Goal: Task Accomplishment & Management: Manage account settings

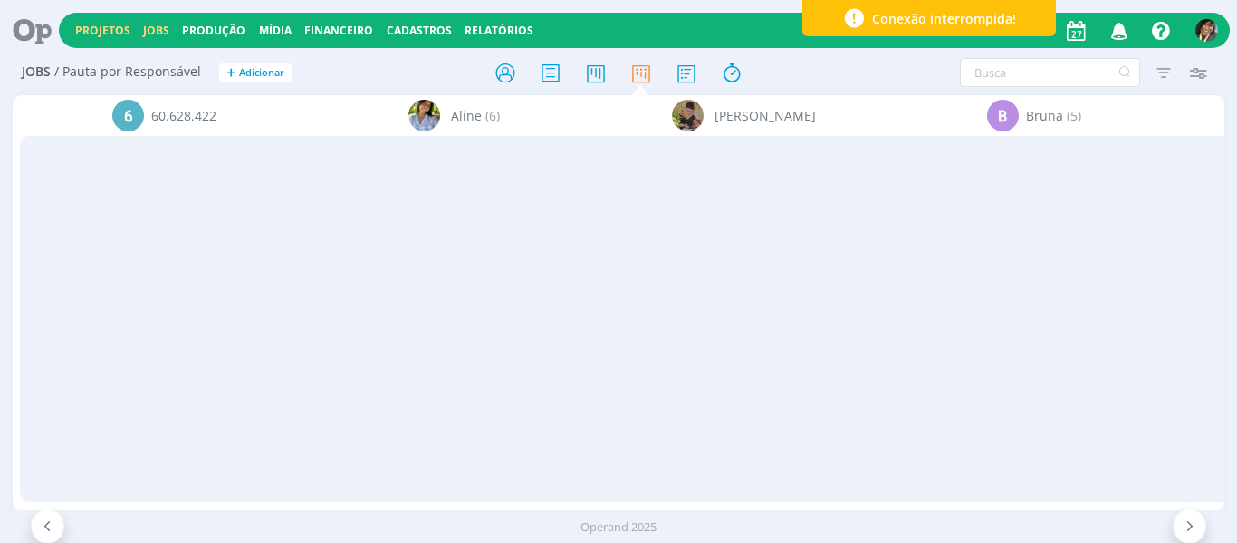
scroll to position [1043, 0]
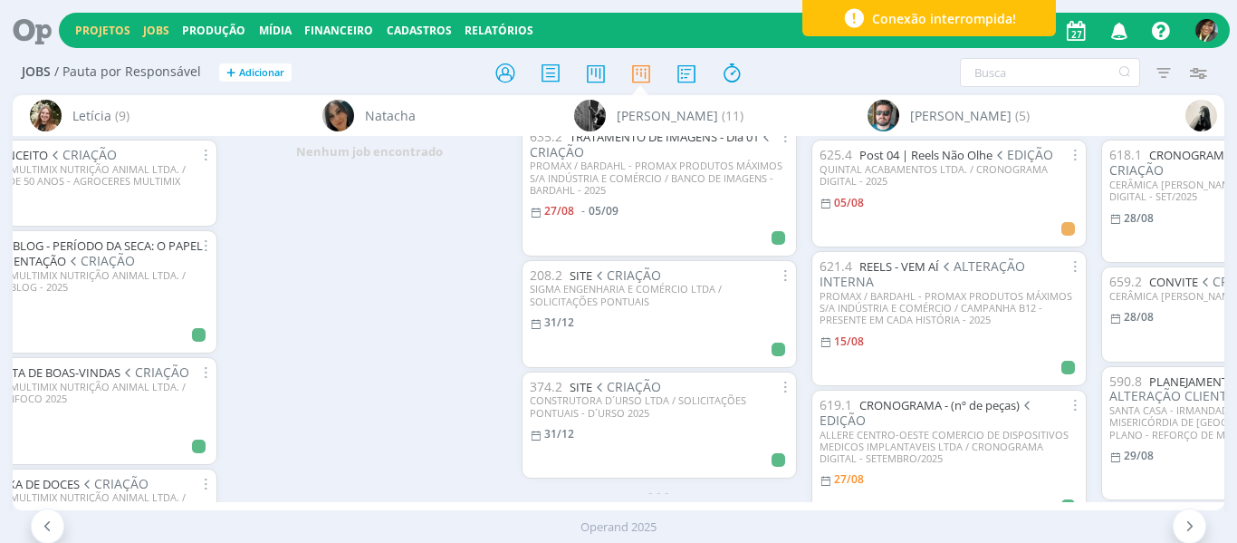
click at [114, 26] on link "Projetos" at bounding box center [102, 30] width 55 height 15
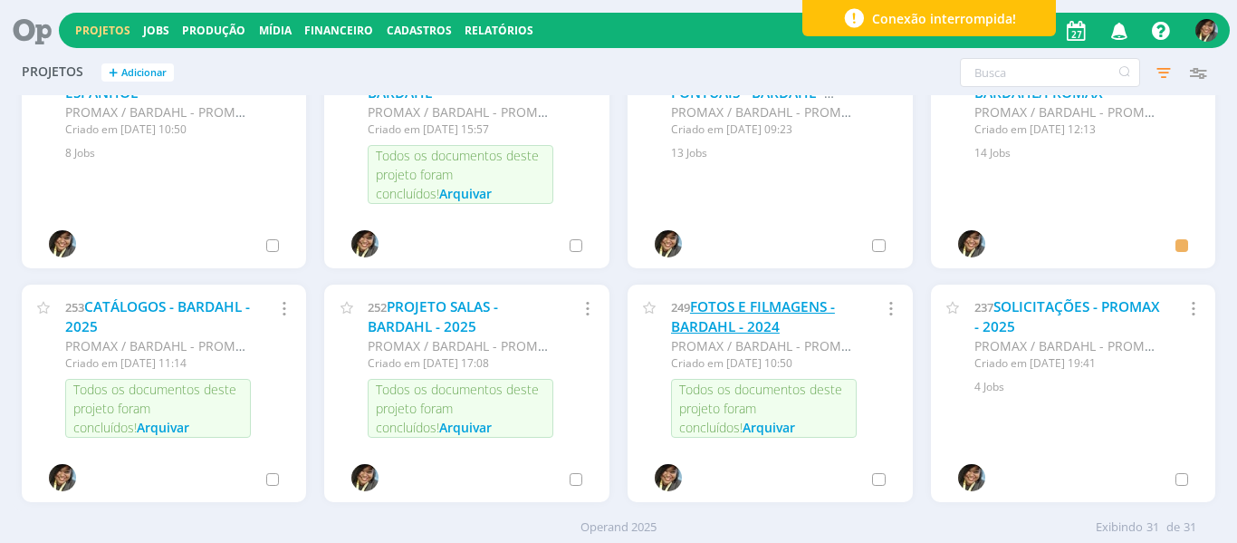
scroll to position [1033, 0]
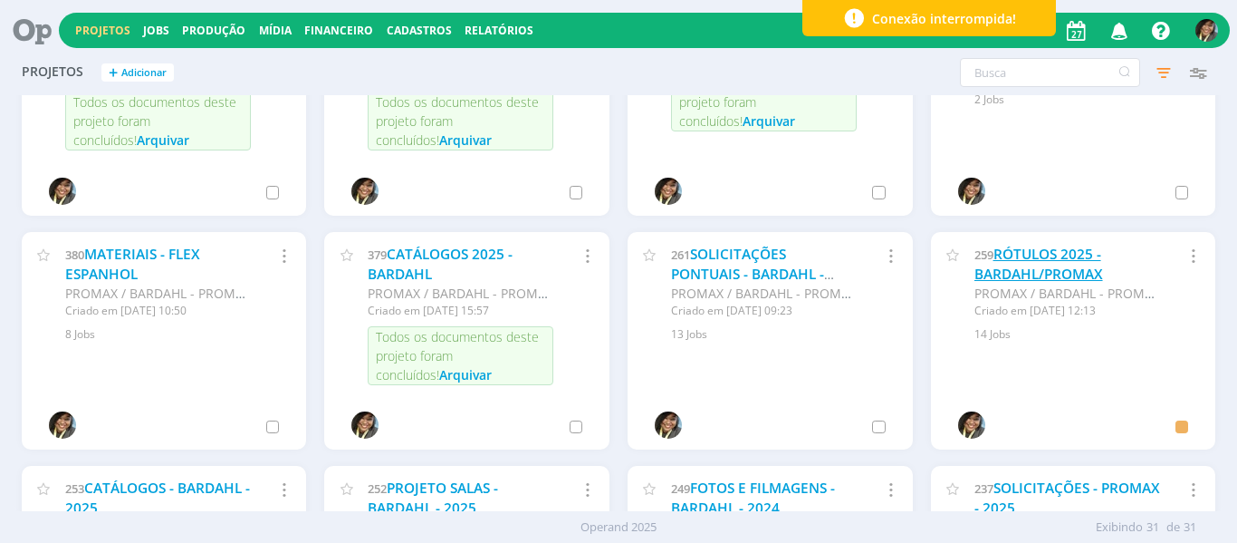
click at [1028, 256] on link "RÓTULOS 2025 - BARDAHL/PROMAX" at bounding box center [1039, 264] width 129 height 39
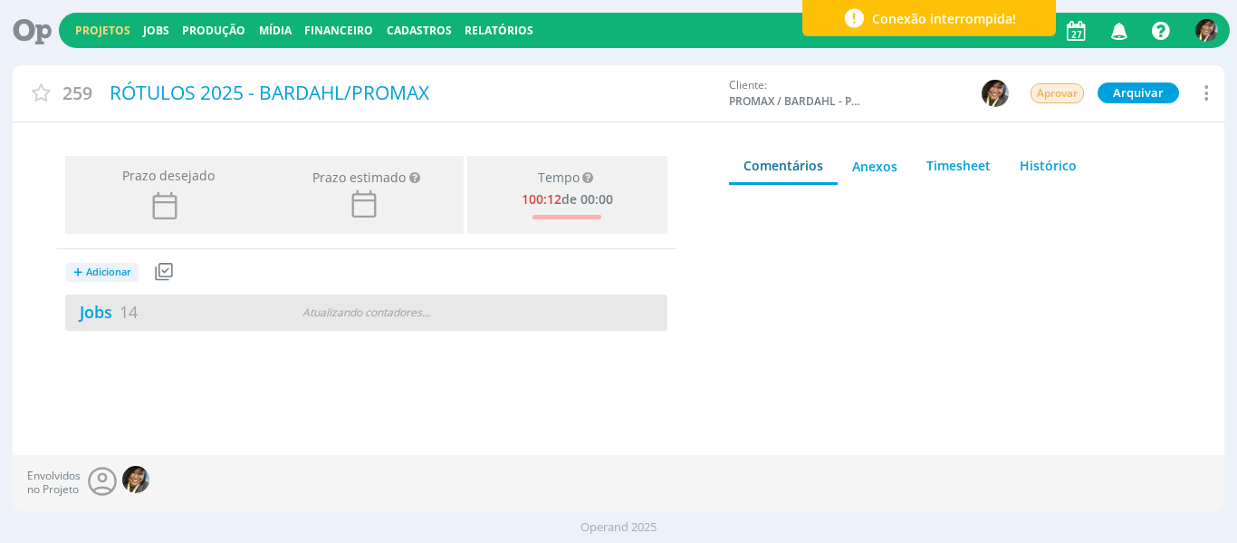
click at [88, 298] on div "Jobs 14 Atualizando contadores . . ." at bounding box center [366, 312] width 602 height 36
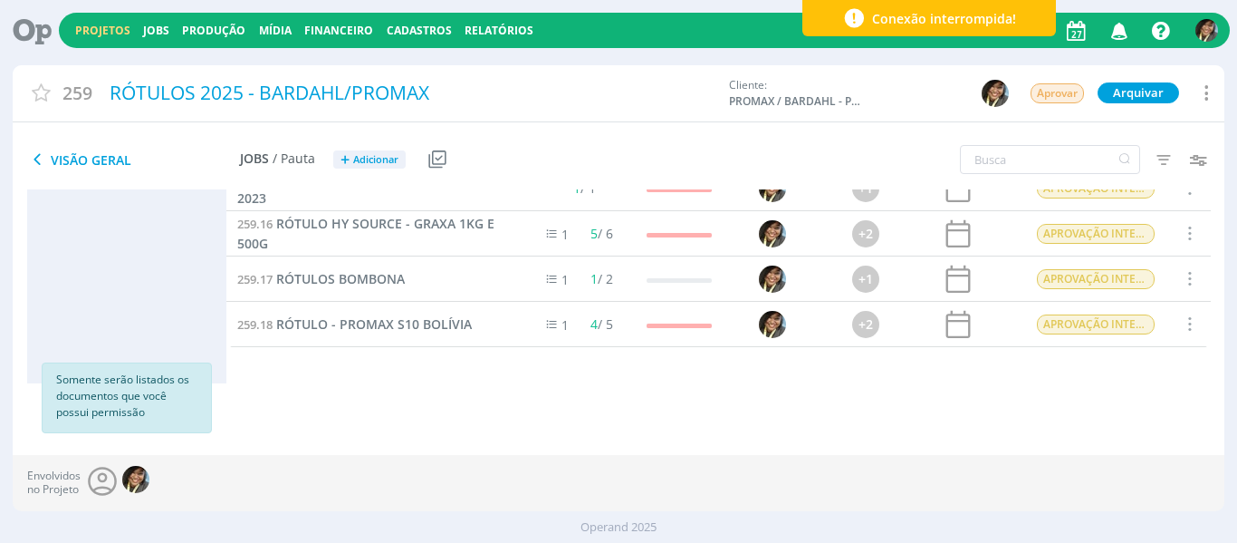
scroll to position [462, 0]
click at [374, 330] on span "RÓTULO - PROMAX S10 BOLÍVIA" at bounding box center [374, 324] width 196 height 17
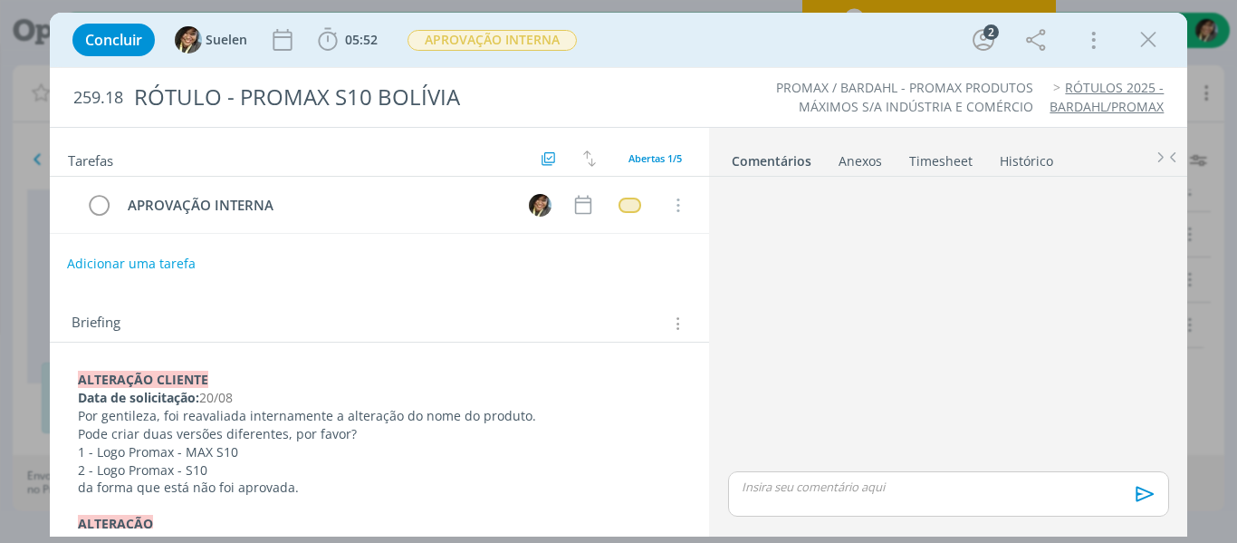
click at [178, 258] on button "Adicionar uma tarefa" at bounding box center [131, 263] width 129 height 31
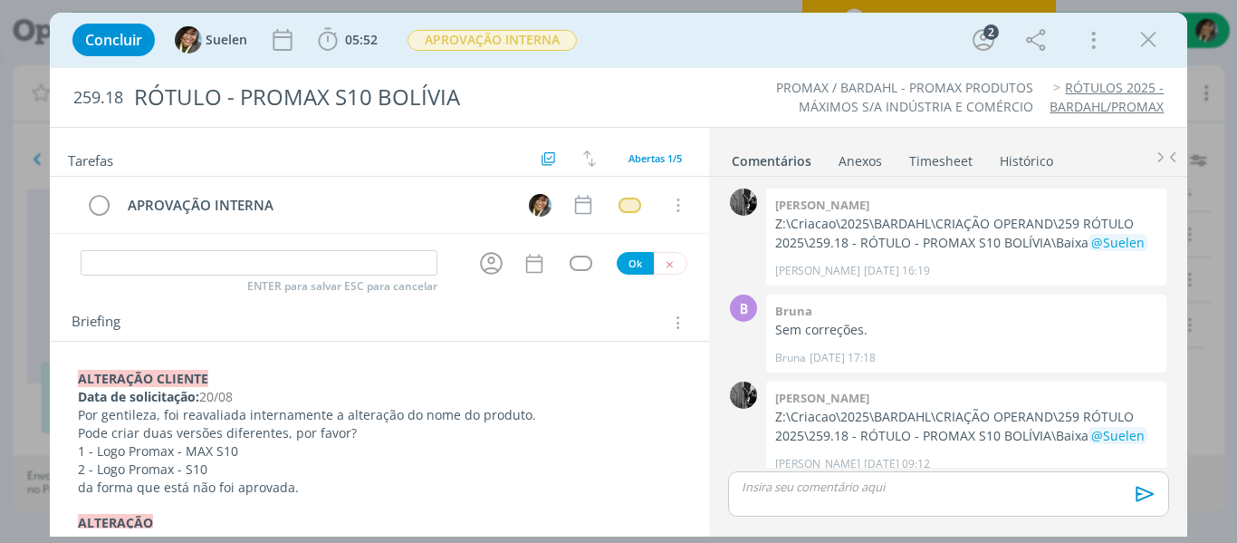
scroll to position [120, 0]
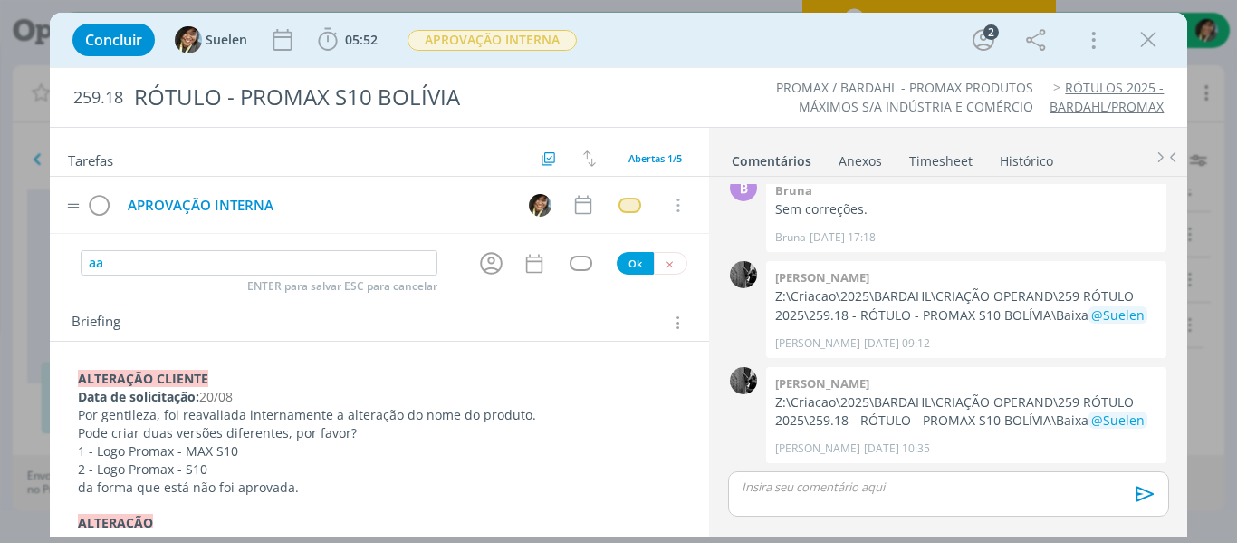
type input "a"
type input "ALTERAÇÃO CLIENTE/FECHAMENTO"
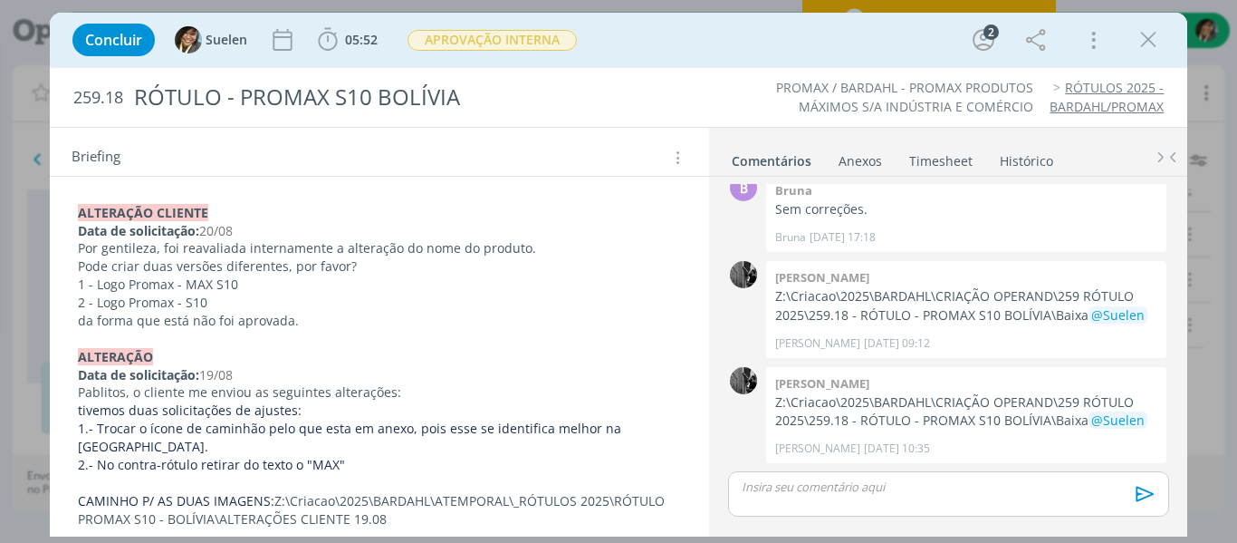
scroll to position [181, 0]
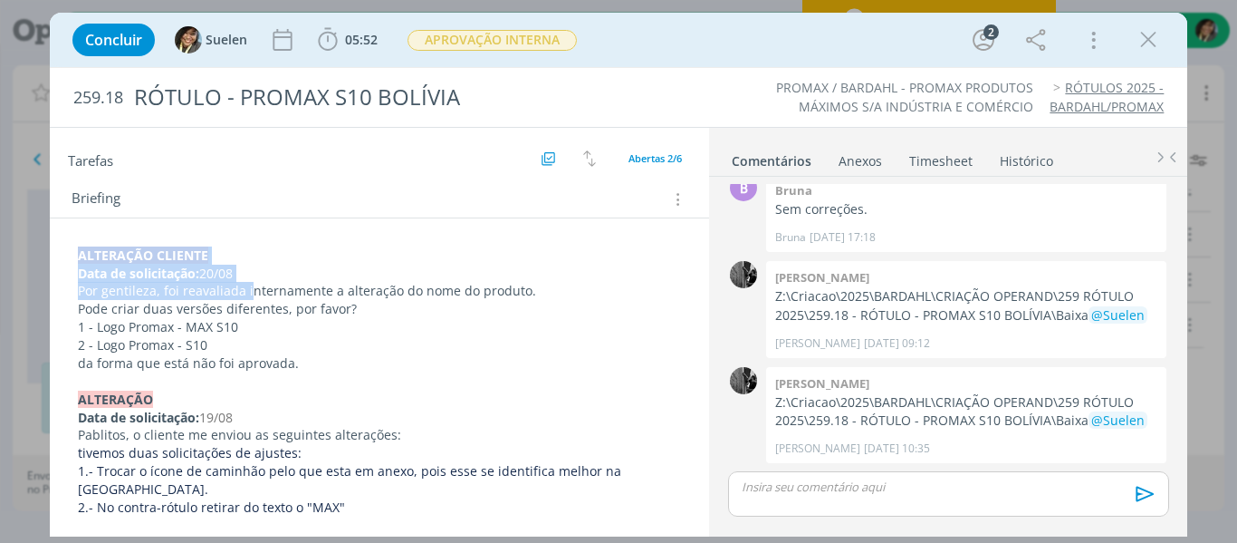
drag, startPoint x: 246, startPoint y: 289, endPoint x: 62, endPoint y: 252, distance: 187.6
copy div "﻿ALTERAÇÃO CLIENTE Data de solicitação: 20/08 Por gentileza, foi reavaliada i"
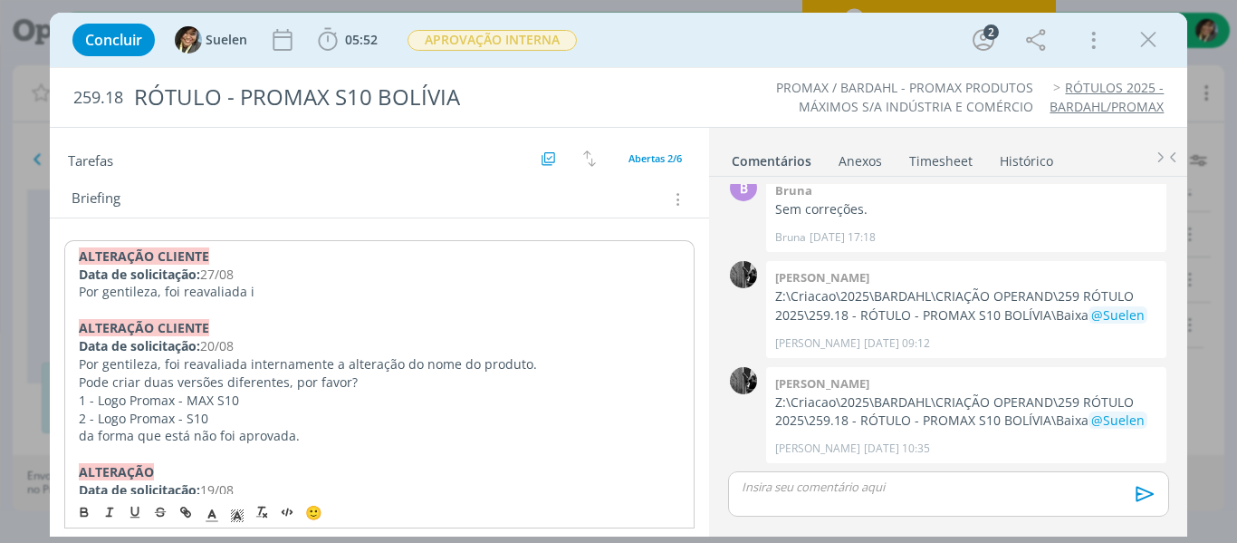
click at [275, 296] on p "Por gentileza, foi reavaliada i" at bounding box center [380, 292] width 602 height 18
click at [82, 292] on p "Por gentileza, foi reavaliada i" at bounding box center [380, 292] width 602 height 18
click at [257, 294] on p "Por gentileza, foi reavaliada i" at bounding box center [380, 291] width 604 height 18
click at [80, 289] on p "Por gentileza, foi reavaliada i" at bounding box center [380, 291] width 604 height 18
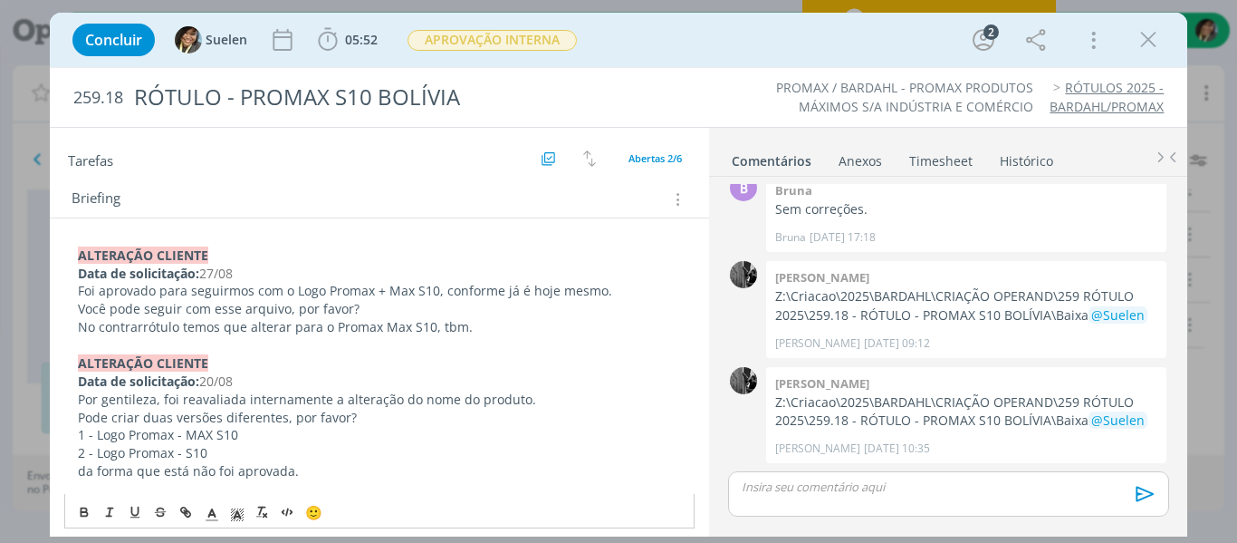
click at [380, 312] on p "Você pode seguir com esse arquivo, por favor?" at bounding box center [380, 309] width 604 height 18
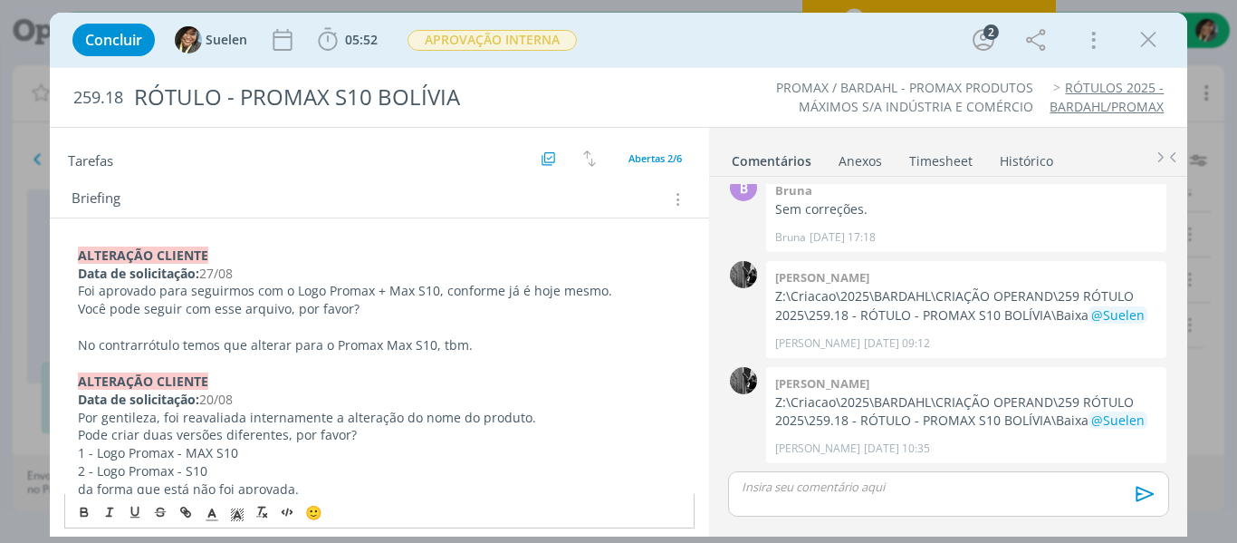
click at [479, 350] on p "No contrarrótulo temos que alterar para o Promax Max S10, tbm." at bounding box center [380, 345] width 604 height 18
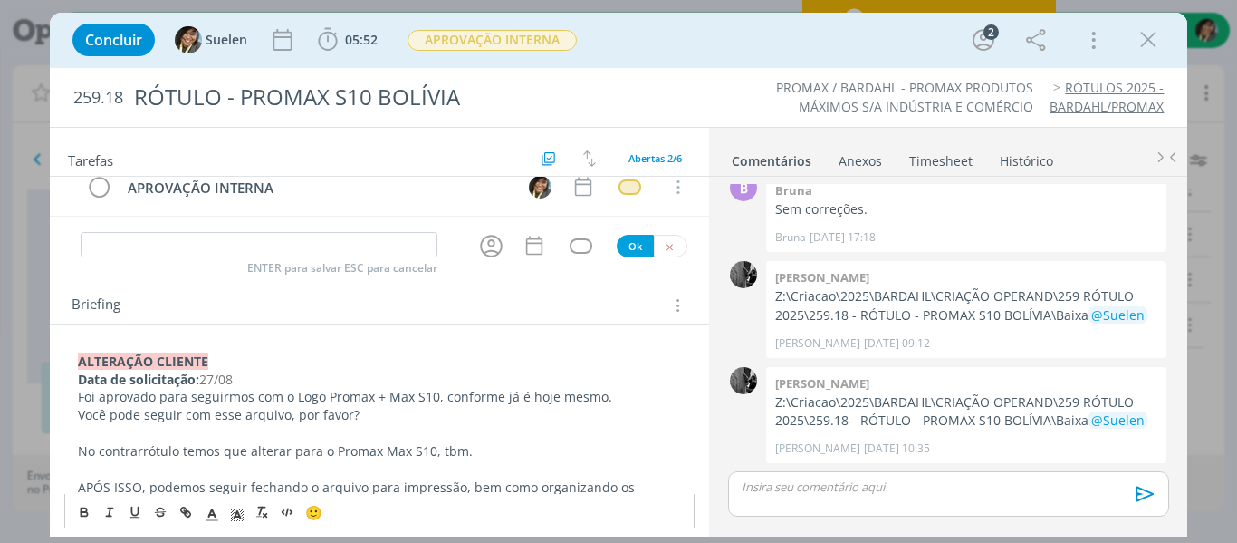
scroll to position [0, 0]
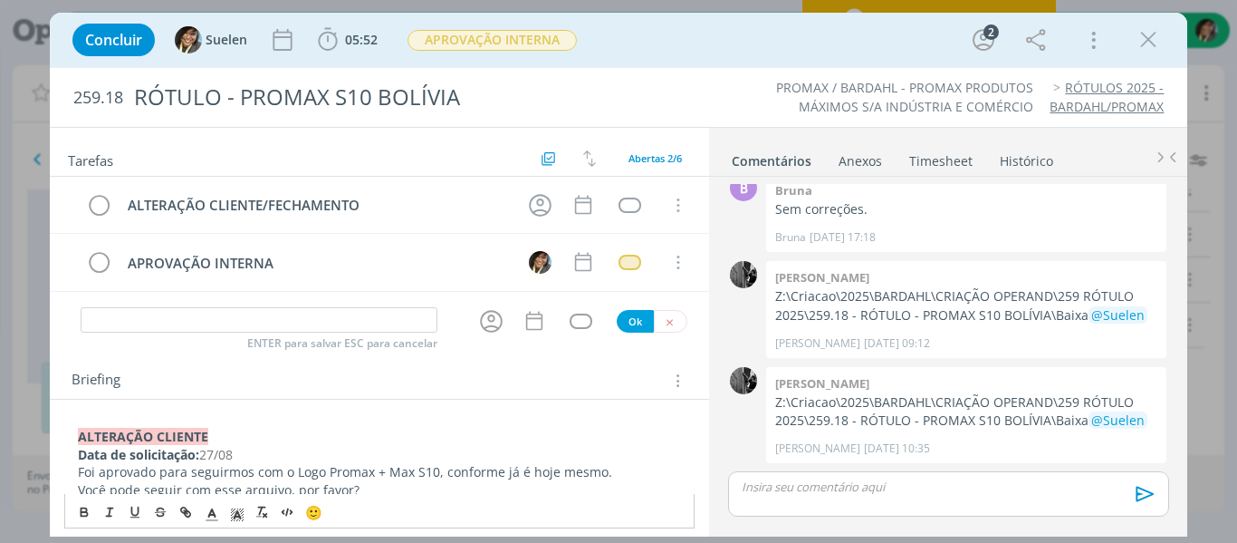
click at [208, 433] on strong "﻿ALTERAÇÃO CLIENTE" at bounding box center [143, 436] width 130 height 17
click at [544, 182] on tr "ALTERAÇÃO CLIENTE/FECHAMENTO Cancelar" at bounding box center [380, 205] width 660 height 57
click at [542, 197] on icon "dialog" at bounding box center [540, 205] width 28 height 28
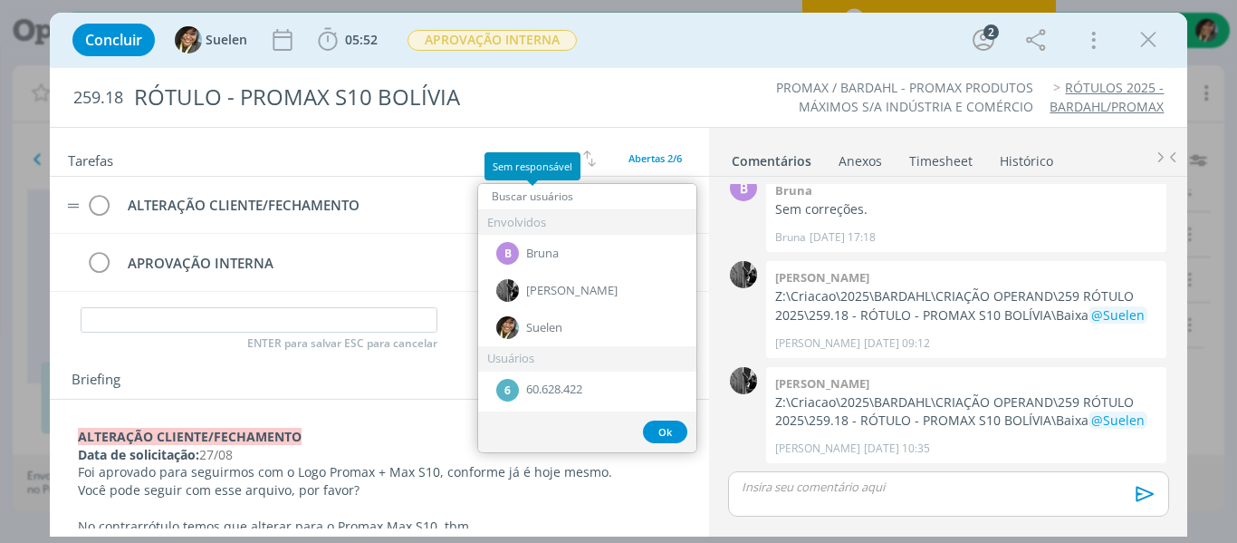
click at [542, 197] on input "dialog" at bounding box center [587, 196] width 218 height 25
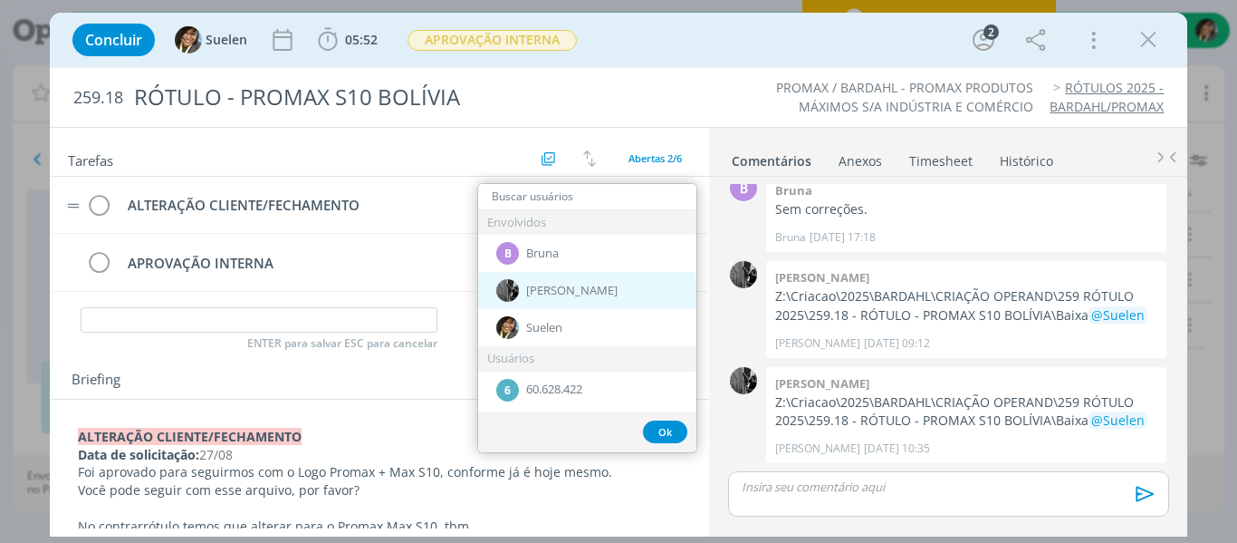
click at [555, 277] on div "[PERSON_NAME]" at bounding box center [587, 290] width 218 height 37
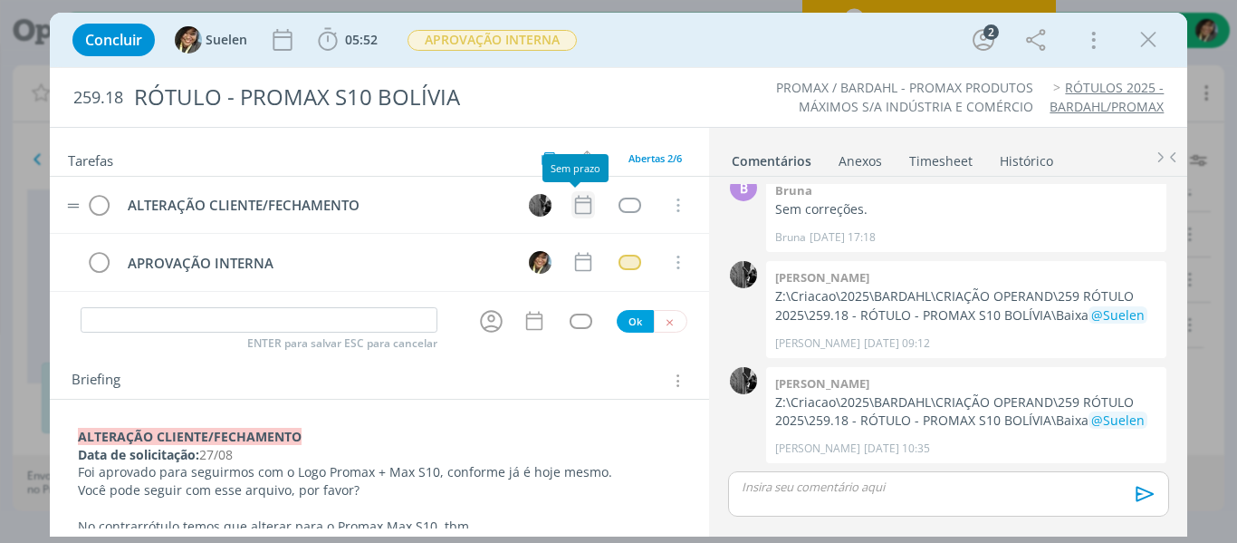
click at [575, 200] on icon "dialog" at bounding box center [583, 205] width 16 height 19
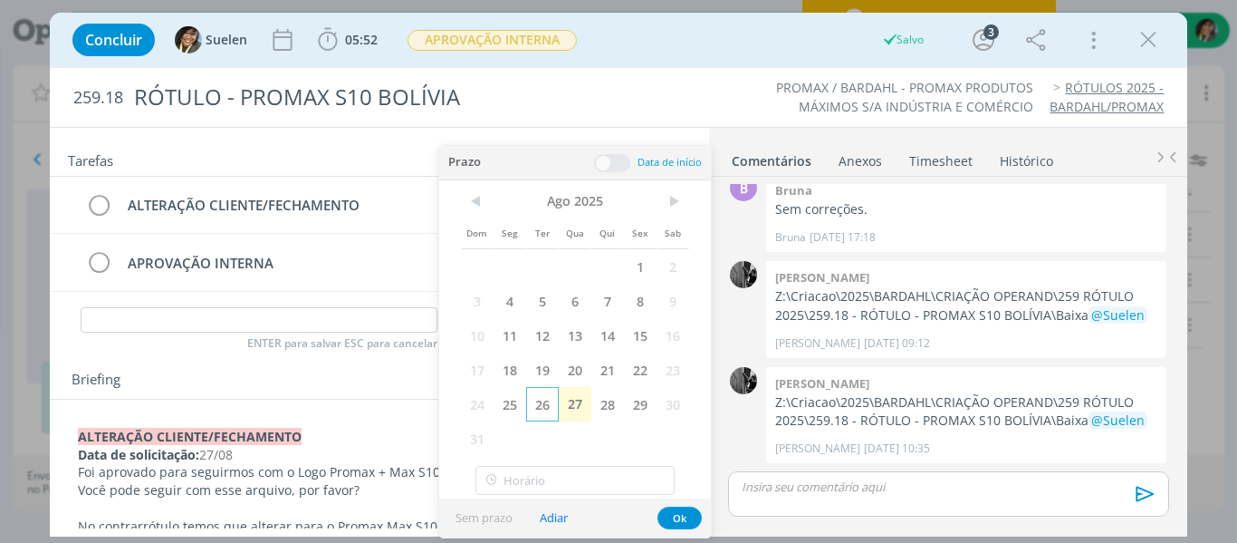
click at [555, 407] on span "26" at bounding box center [542, 404] width 33 height 34
click at [568, 410] on span "27" at bounding box center [575, 404] width 33 height 34
click at [581, 418] on span "27" at bounding box center [575, 404] width 33 height 34
click at [687, 517] on button "Ok" at bounding box center [680, 517] width 44 height 23
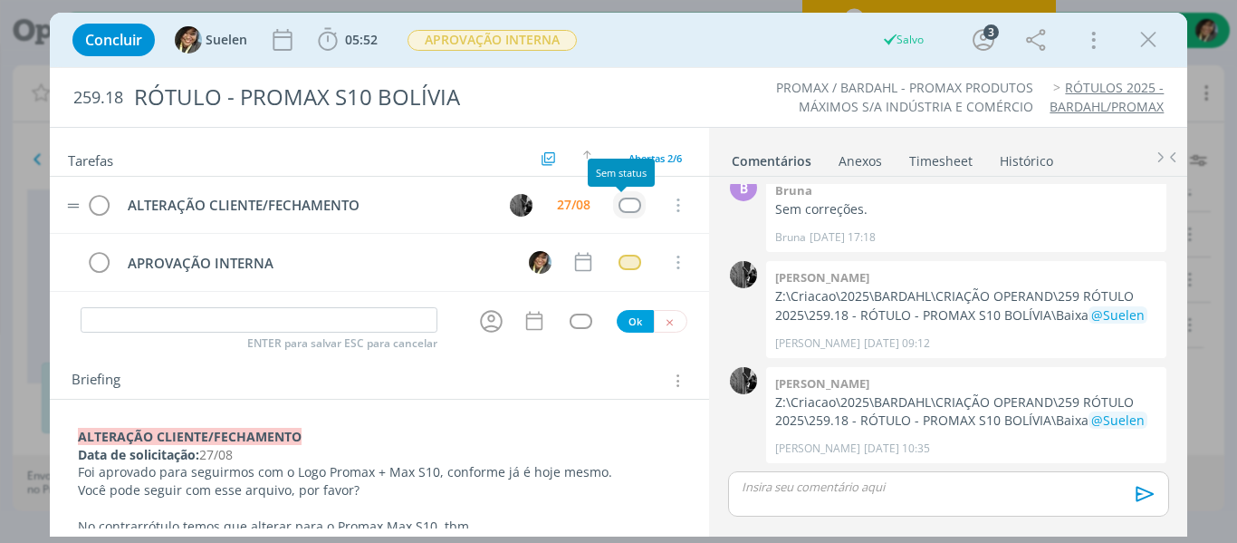
click at [619, 201] on div "dialog" at bounding box center [630, 204] width 23 height 15
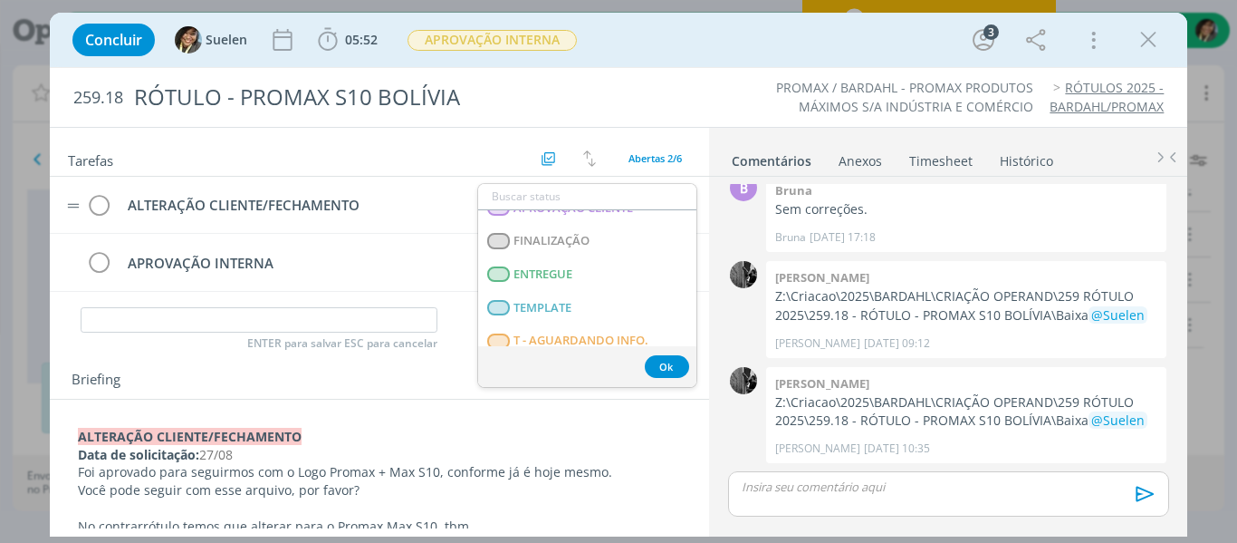
scroll to position [462, 0]
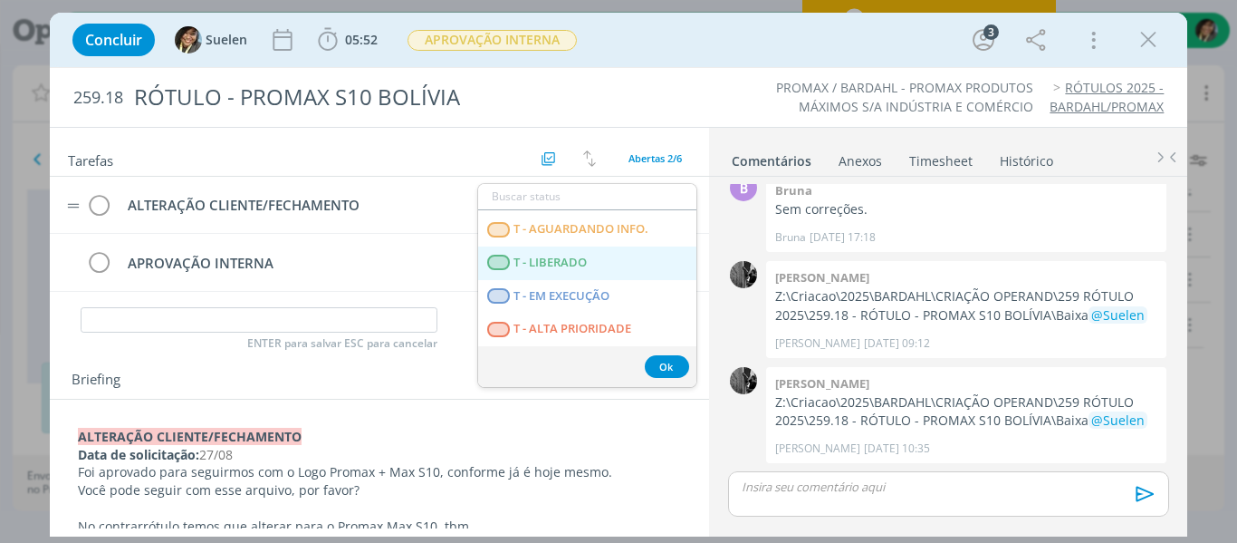
click at [566, 256] on span "T - LIBERADO" at bounding box center [550, 262] width 73 height 14
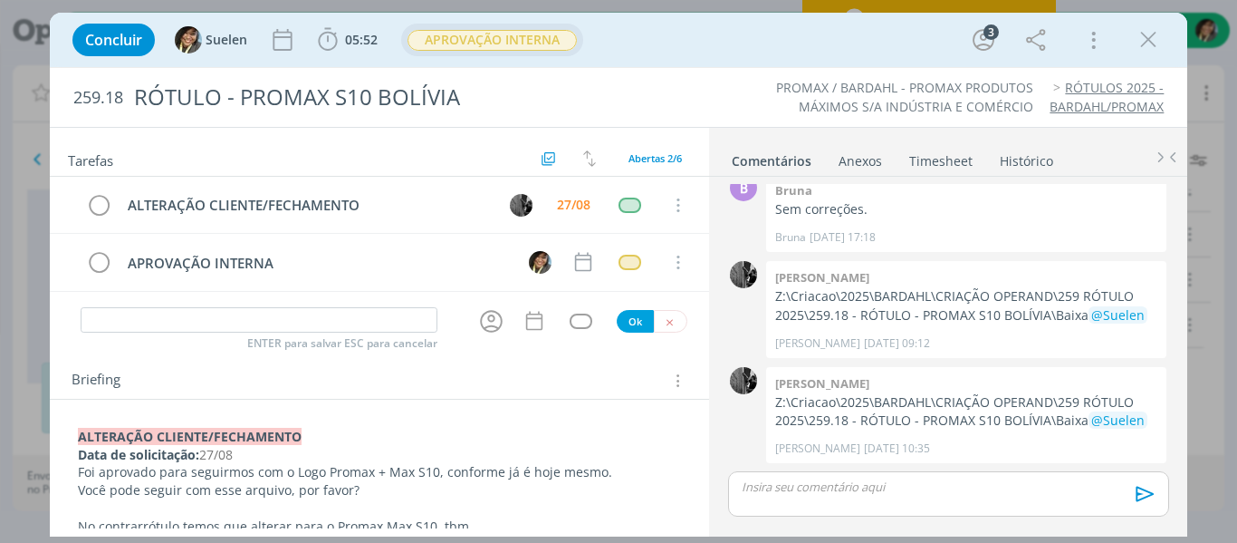
click at [541, 43] on span "APROVAÇÃO INTERNA" at bounding box center [492, 40] width 169 height 21
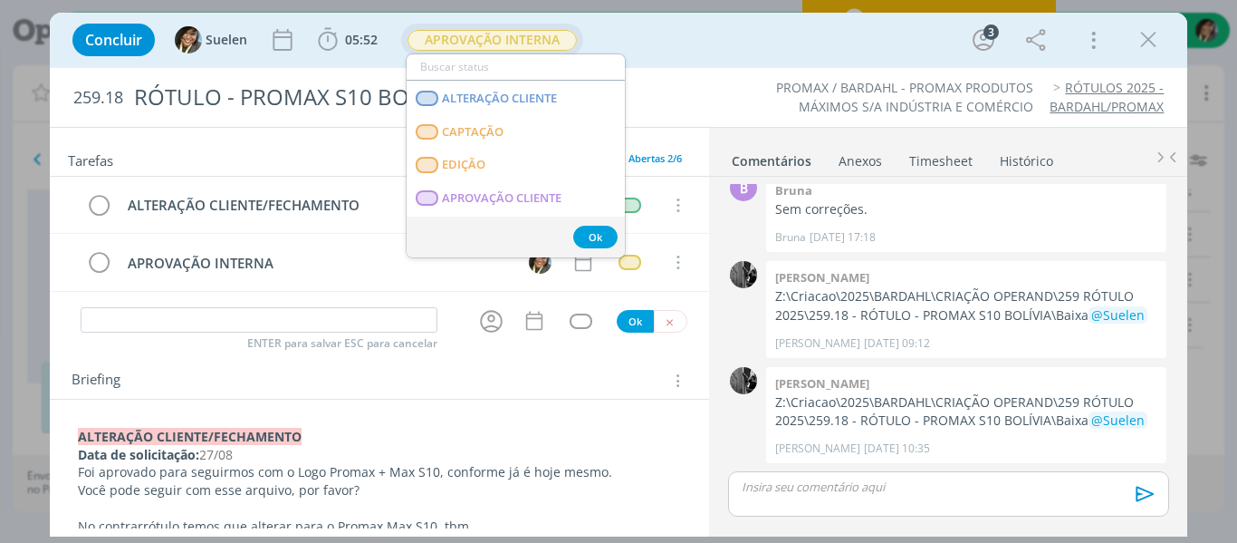
scroll to position [157, 0]
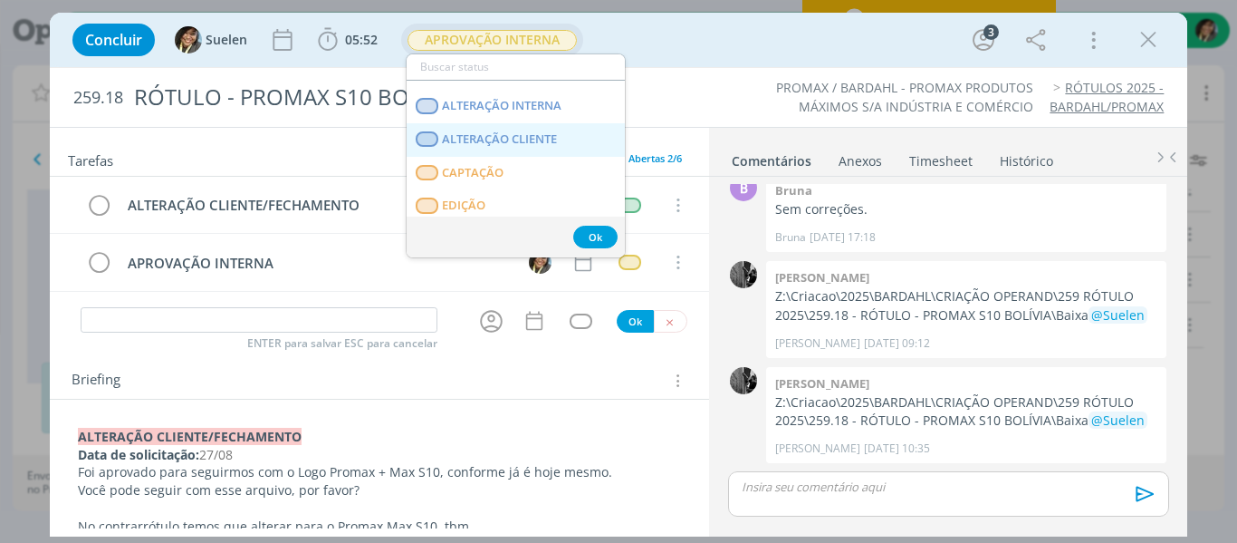
click at [540, 137] on span "ALTERAÇÃO CLIENTE" at bounding box center [499, 139] width 115 height 14
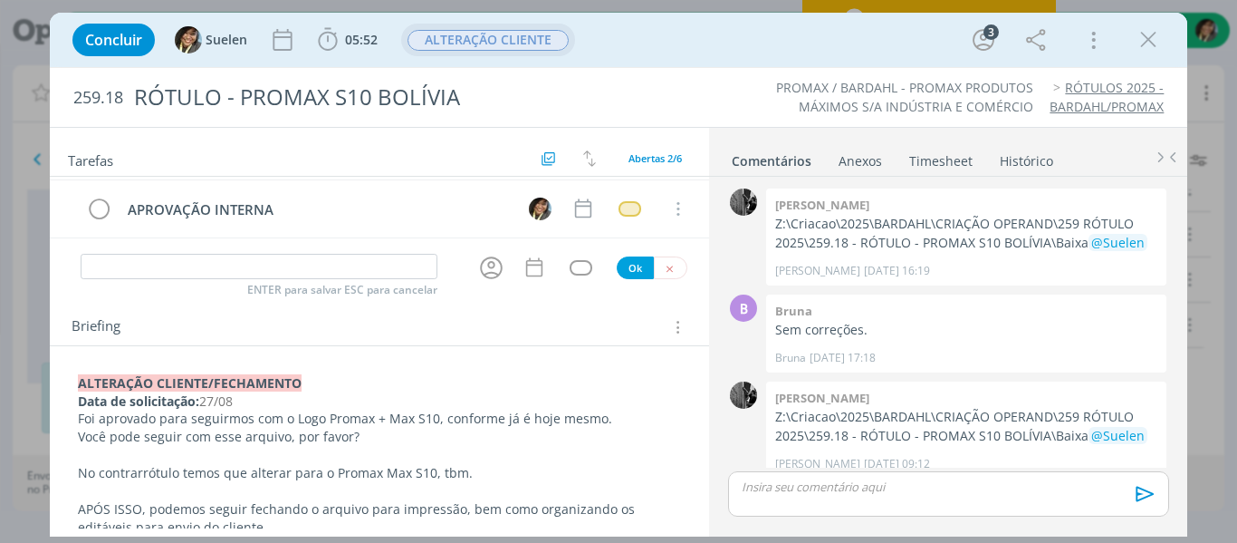
scroll to position [0, 0]
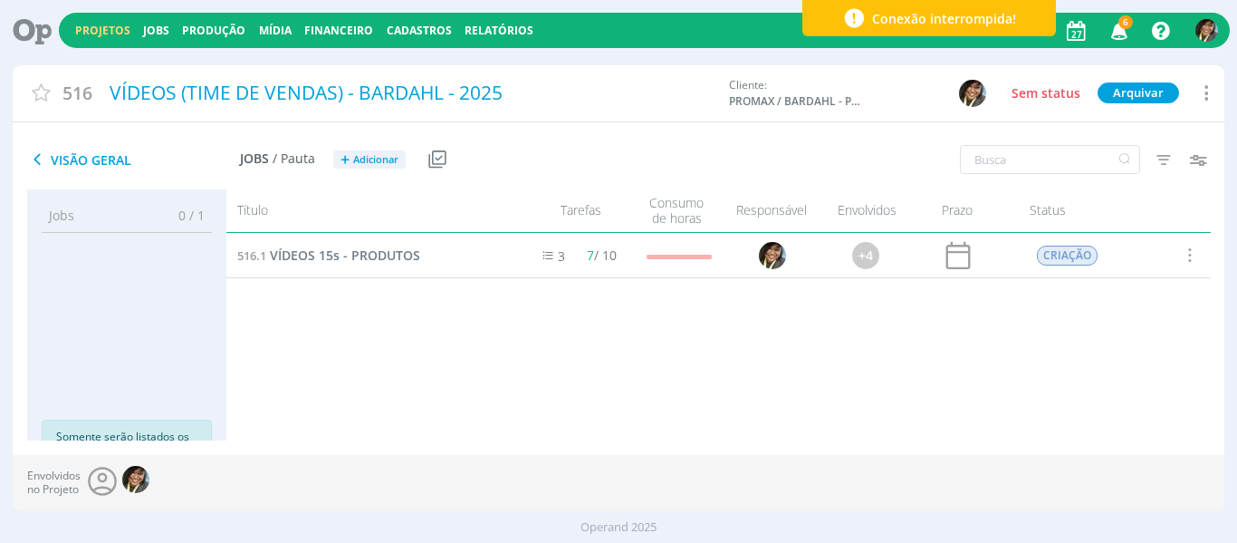
click at [110, 33] on link "Projetos" at bounding box center [102, 30] width 55 height 15
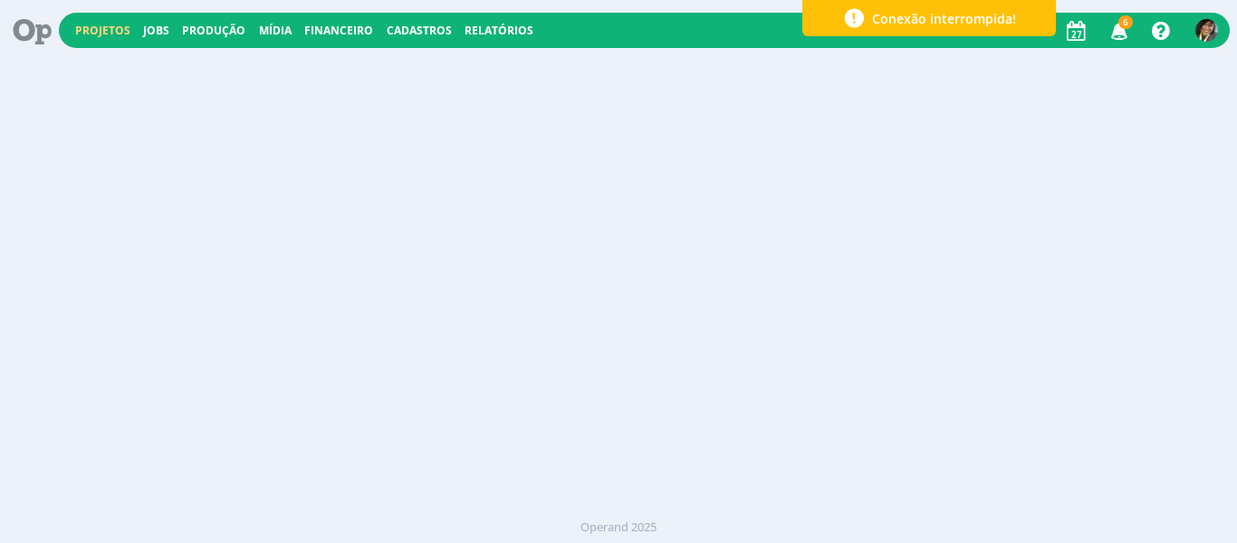
click at [110, 33] on link "Projetos" at bounding box center [102, 30] width 55 height 15
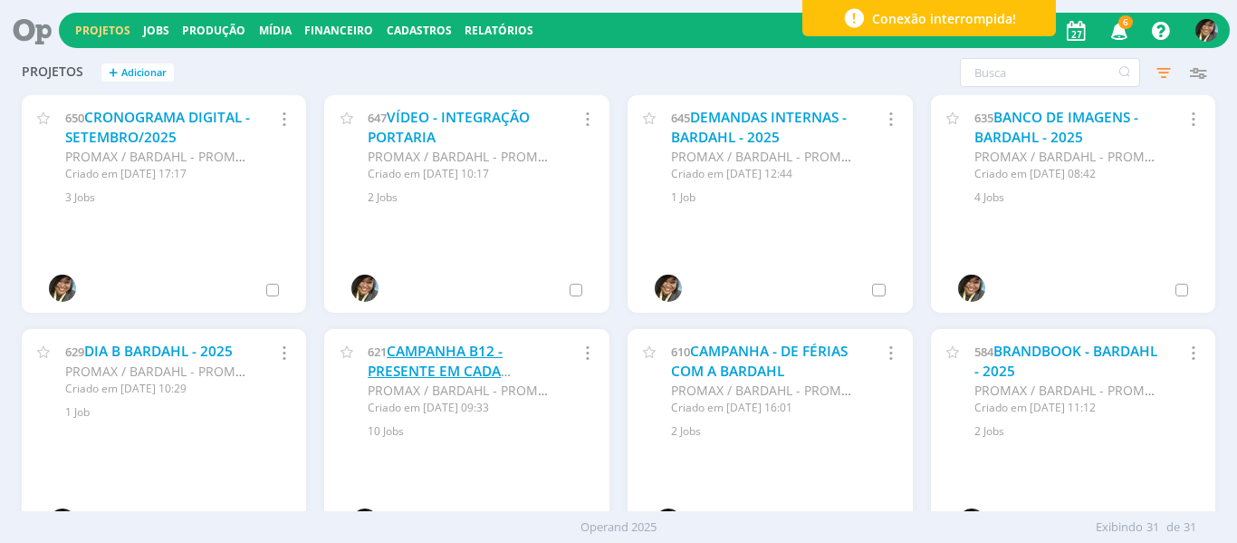
click at [433, 358] on link "CAMPANHA B12 - PRESENTE EM CADA HISTÓRIA - 2025" at bounding box center [435, 370] width 135 height 58
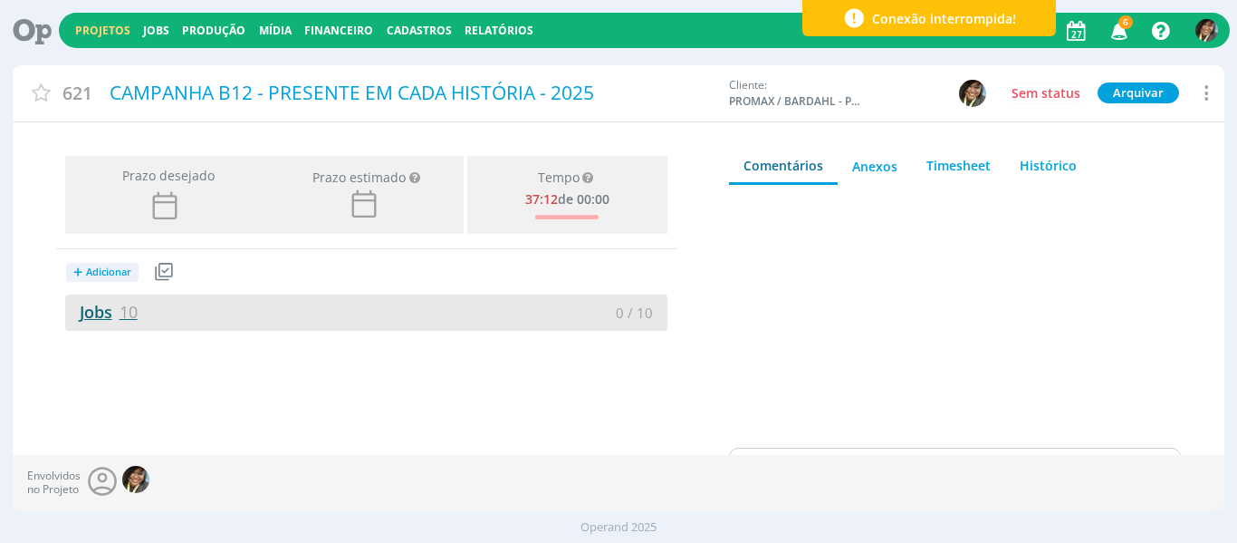
click at [104, 307] on link "Jobs 10" at bounding box center [101, 312] width 72 height 22
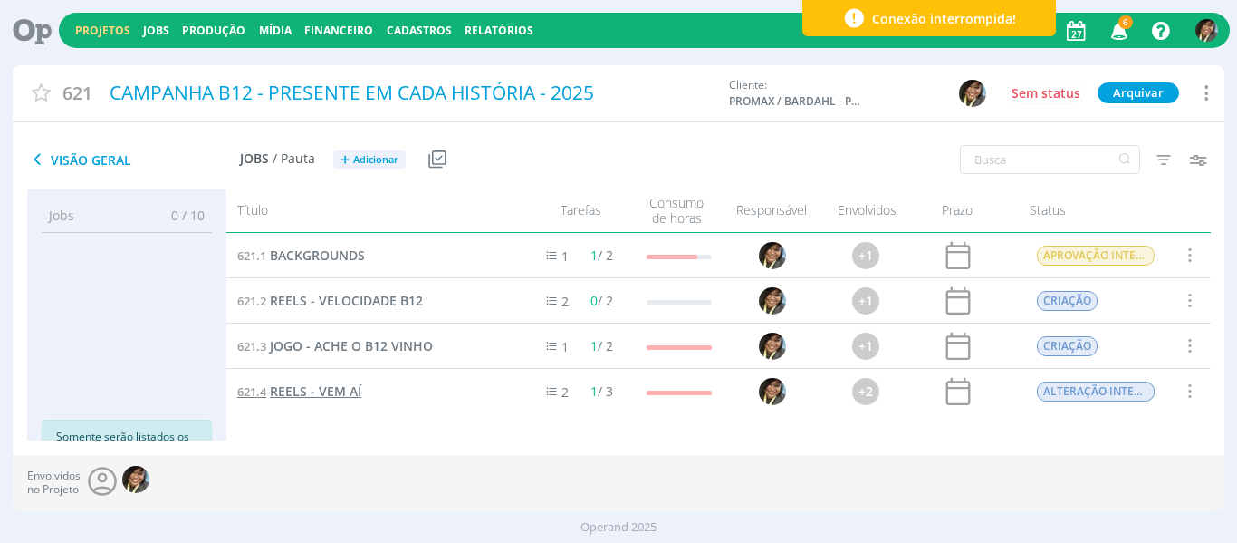
click at [348, 384] on span "REELS - VEM AÍ" at bounding box center [315, 390] width 91 height 17
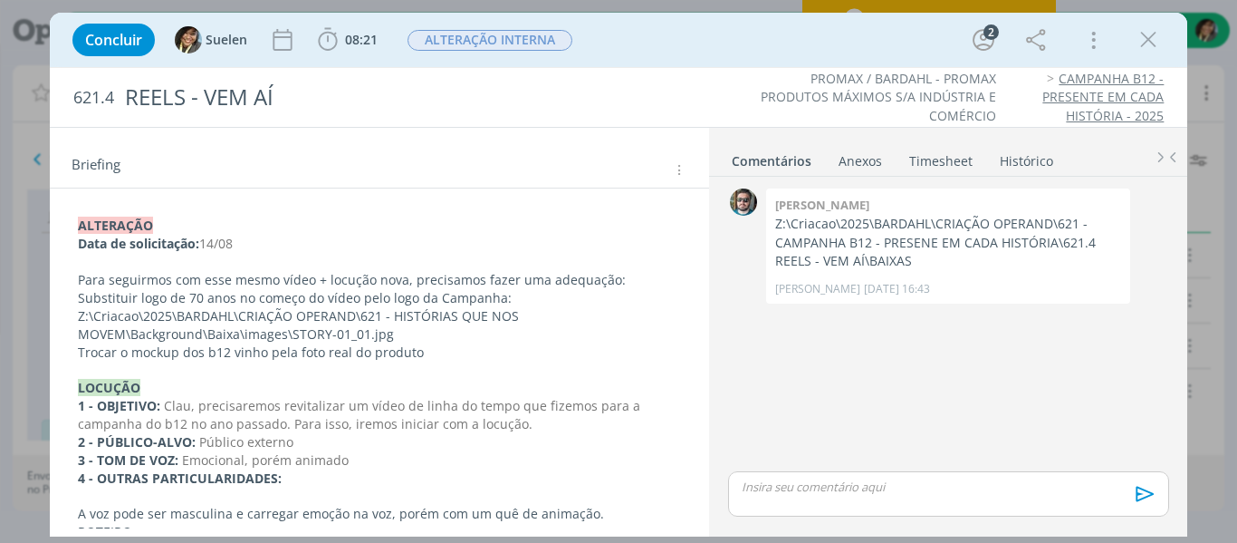
scroll to position [181, 0]
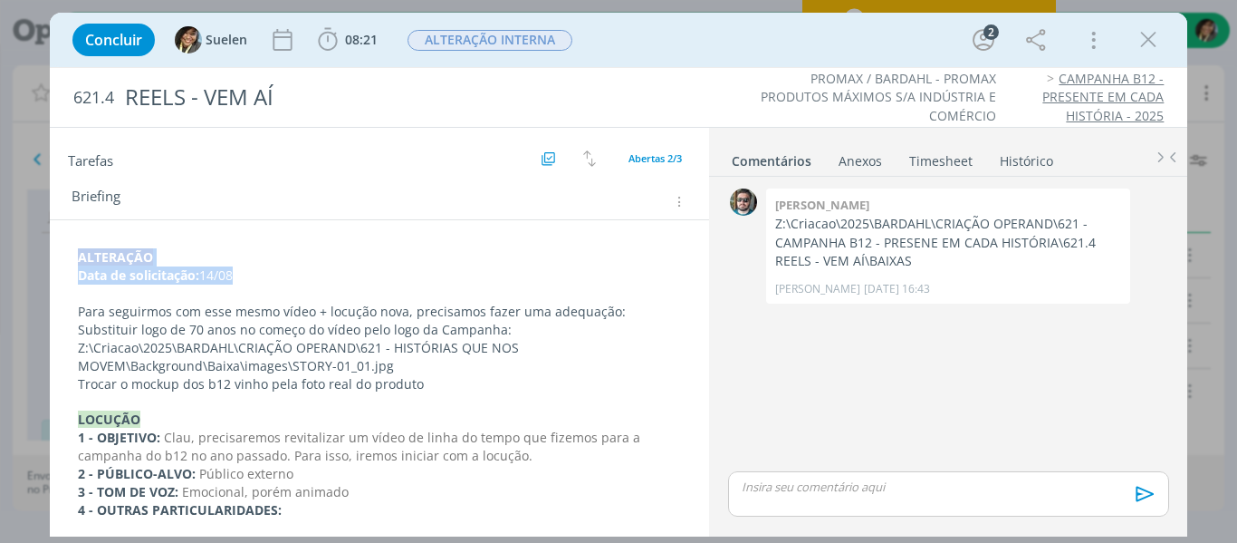
drag, startPoint x: 264, startPoint y: 281, endPoint x: 60, endPoint y: 240, distance: 207.8
copy div "﻿ALTERAÇÃO Data de solicitação: 14/08"
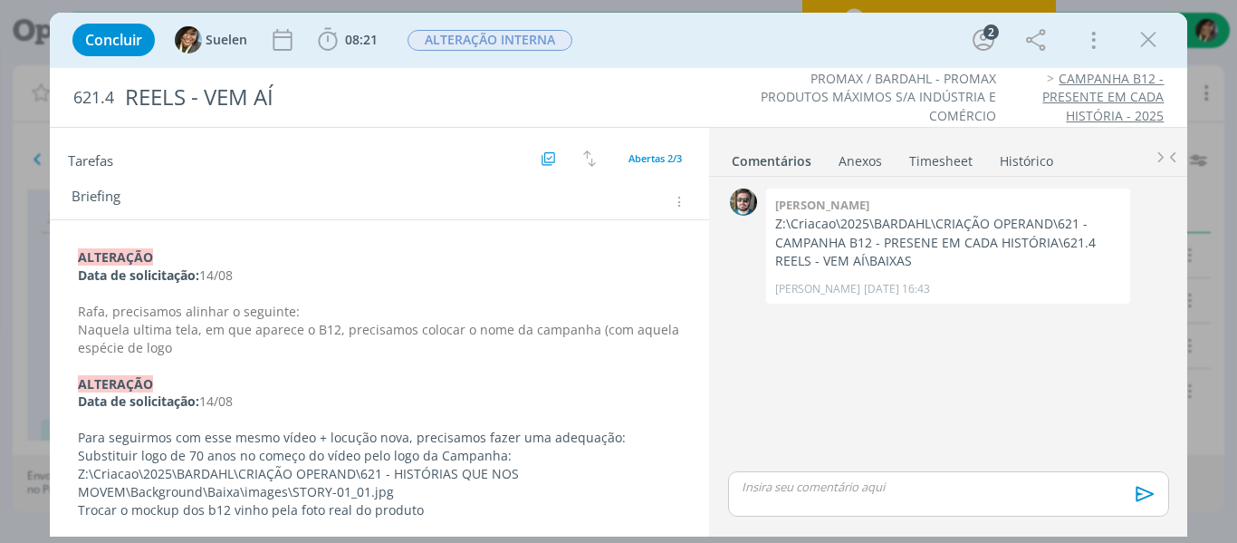
click at [197, 347] on p "Naquela ultima tela, em que aparece o B12, precisamos colocar o nome da campanh…" at bounding box center [380, 339] width 604 height 36
click at [197, 346] on p "Naquela ultima tela, em que aparece o B12, precisamos colocar o nome da campanh…" at bounding box center [380, 339] width 604 height 36
click at [225, 351] on p "Naquela ultima tela, em que aparece o B12, precisamos colocar o nome da campanh…" at bounding box center [380, 339] width 604 height 36
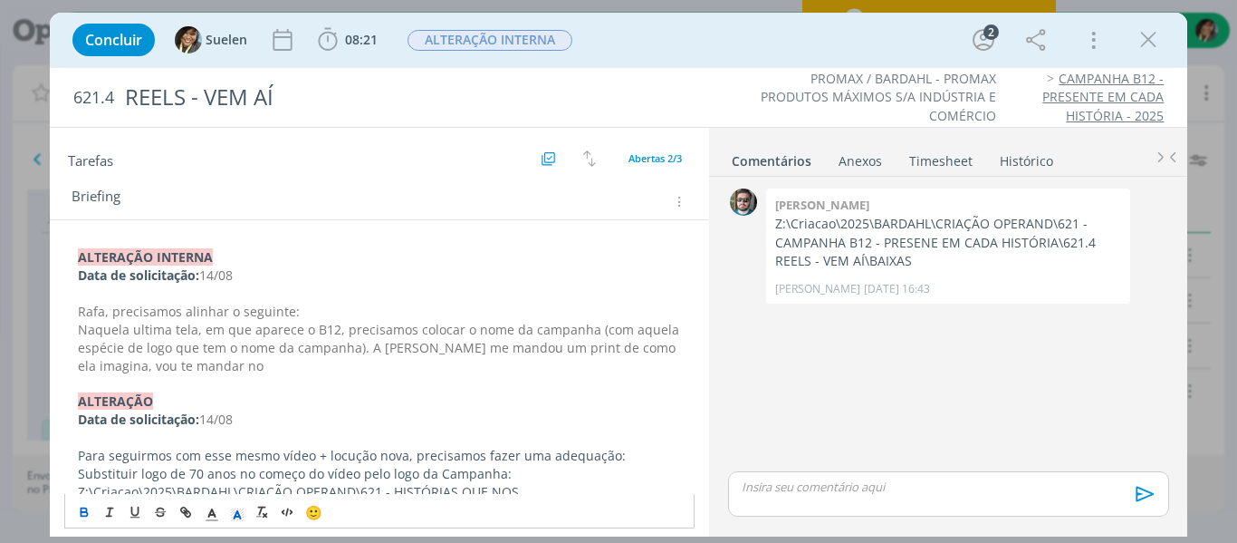
click at [531, 354] on span "Naquela ultima tela, em que aparece o B12, precisamos colocar o nome da campanh…" at bounding box center [380, 347] width 605 height 53
click at [495, 385] on p "dialog" at bounding box center [380, 384] width 604 height 18
click at [493, 376] on p "dialog" at bounding box center [380, 384] width 604 height 18
click at [489, 366] on p "Naquela ultima tela, em que aparece o B12, precisamos colocar o nome da campanh…" at bounding box center [380, 348] width 604 height 54
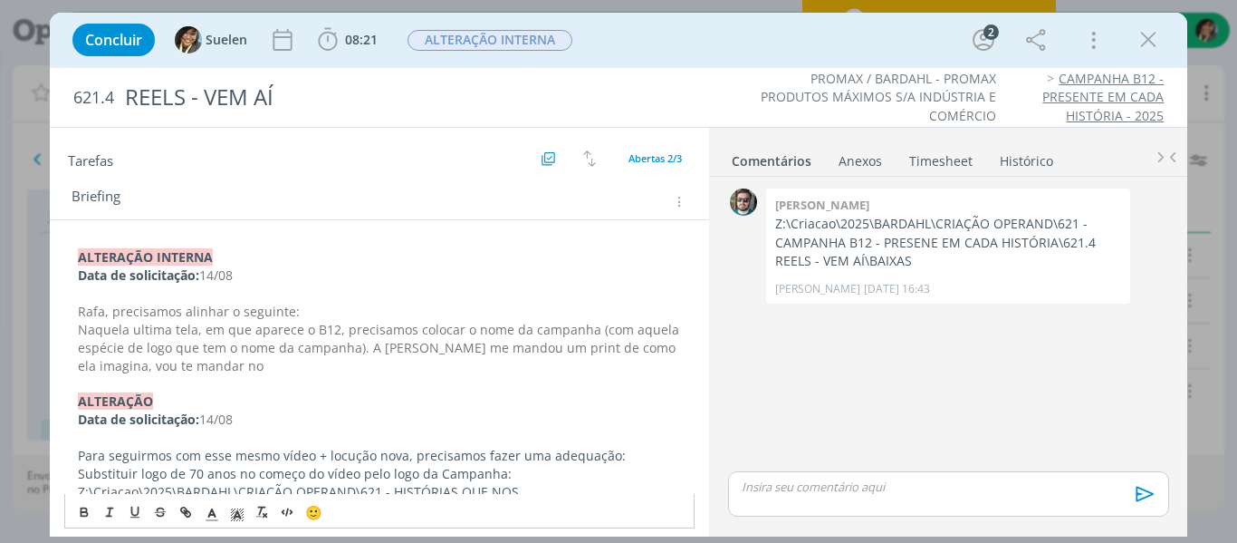
click at [212, 368] on p "Naquela ultima tela, em que aparece o B12, precisamos colocar o nome da campanh…" at bounding box center [380, 348] width 604 height 54
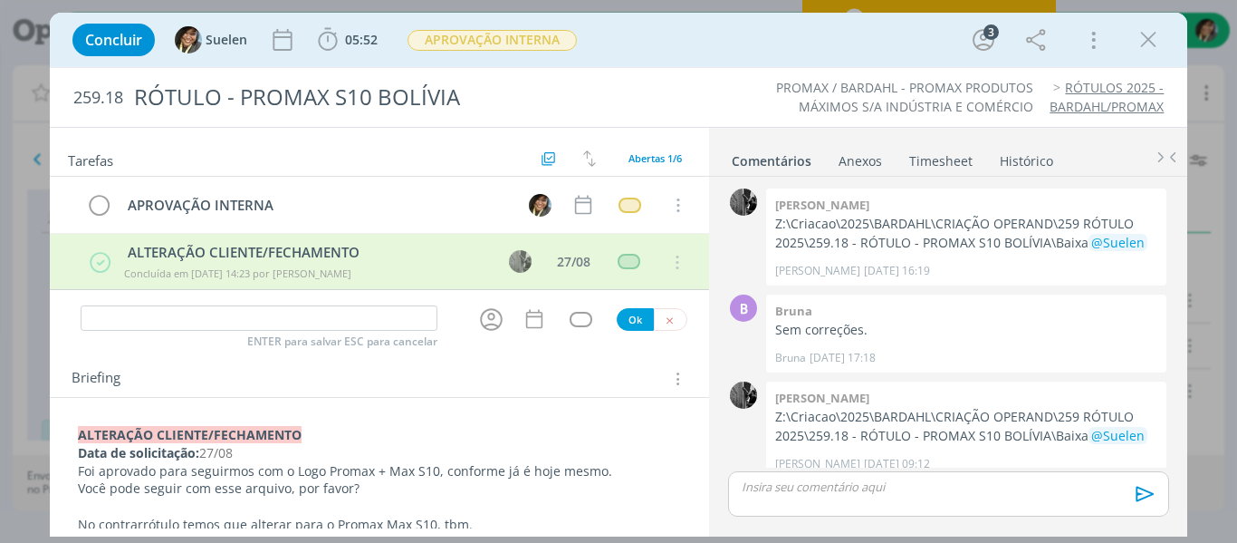
scroll to position [245, 0]
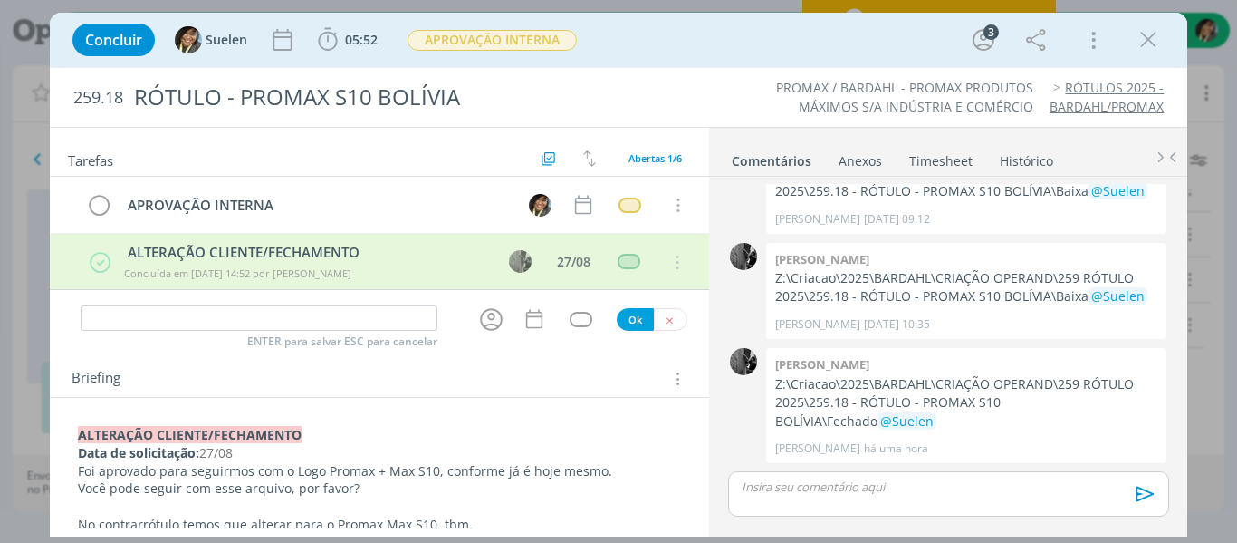
drag, startPoint x: 1141, startPoint y: 43, endPoint x: 294, endPoint y: 288, distance: 881.7
click at [1141, 43] on icon "dialog" at bounding box center [1148, 39] width 27 height 27
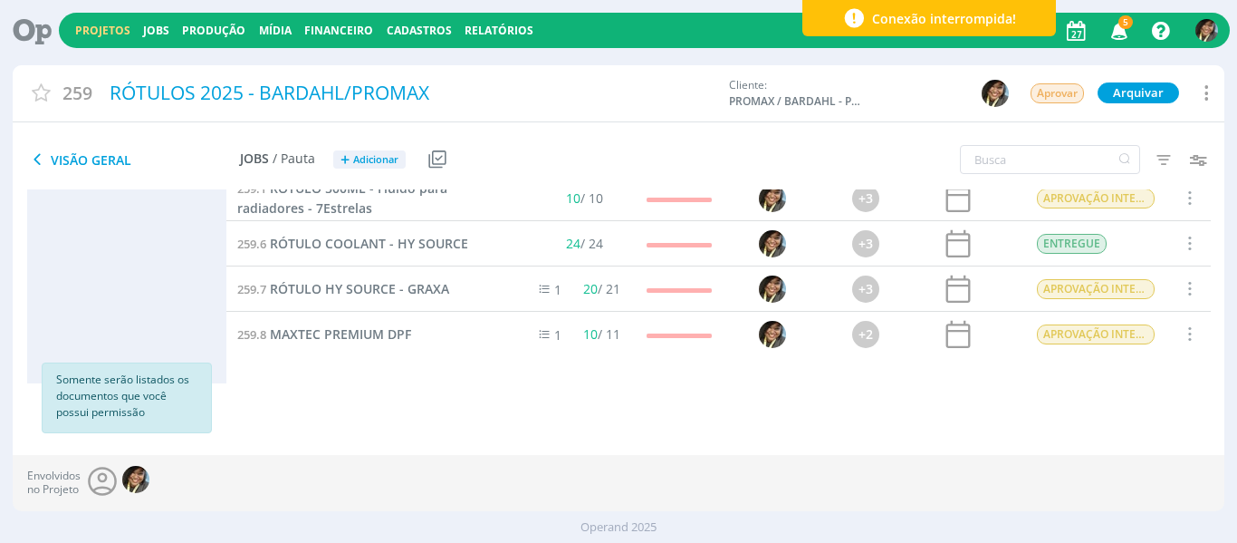
click at [105, 29] on link "Projetos" at bounding box center [102, 30] width 55 height 15
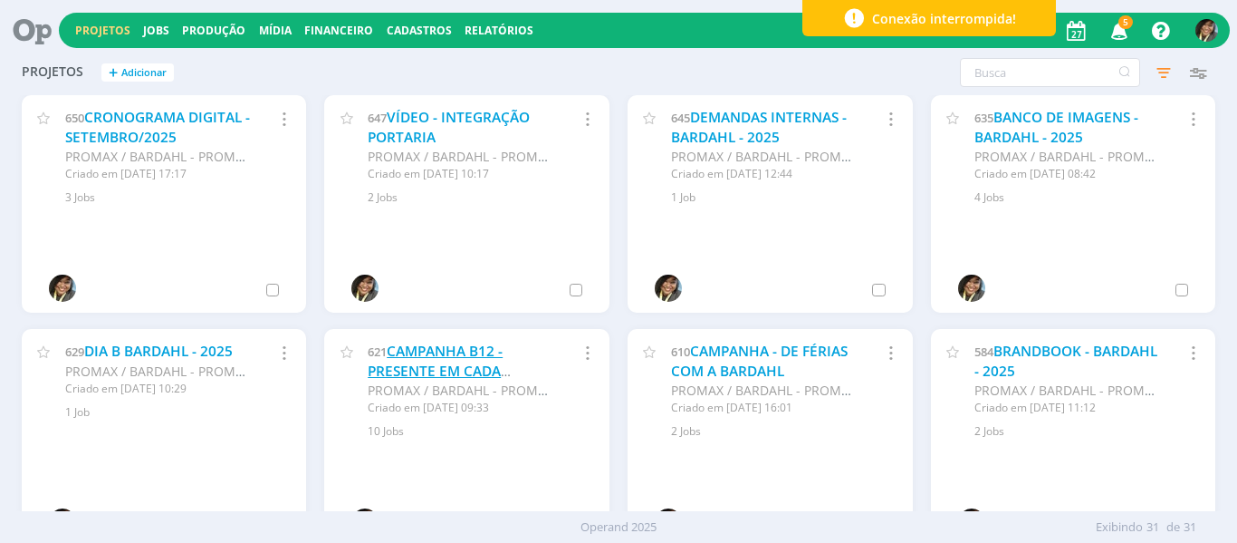
click at [470, 370] on link "CAMPANHA B12 - PRESENTE EM CADA HISTÓRIA - 2025" at bounding box center [435, 370] width 135 height 58
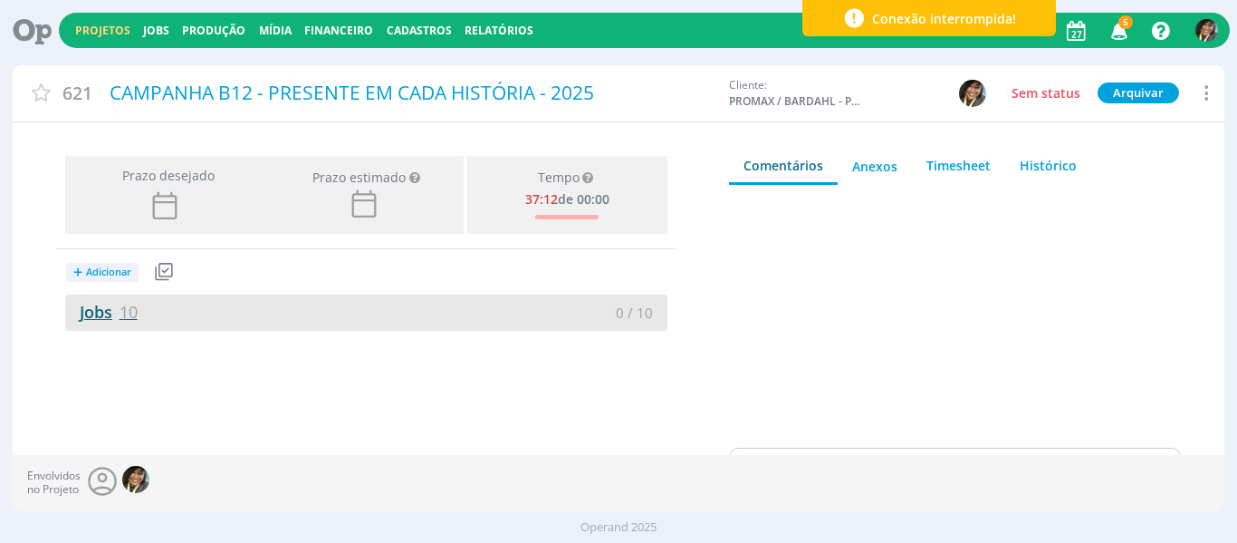
click at [130, 312] on span "10" at bounding box center [129, 312] width 18 height 22
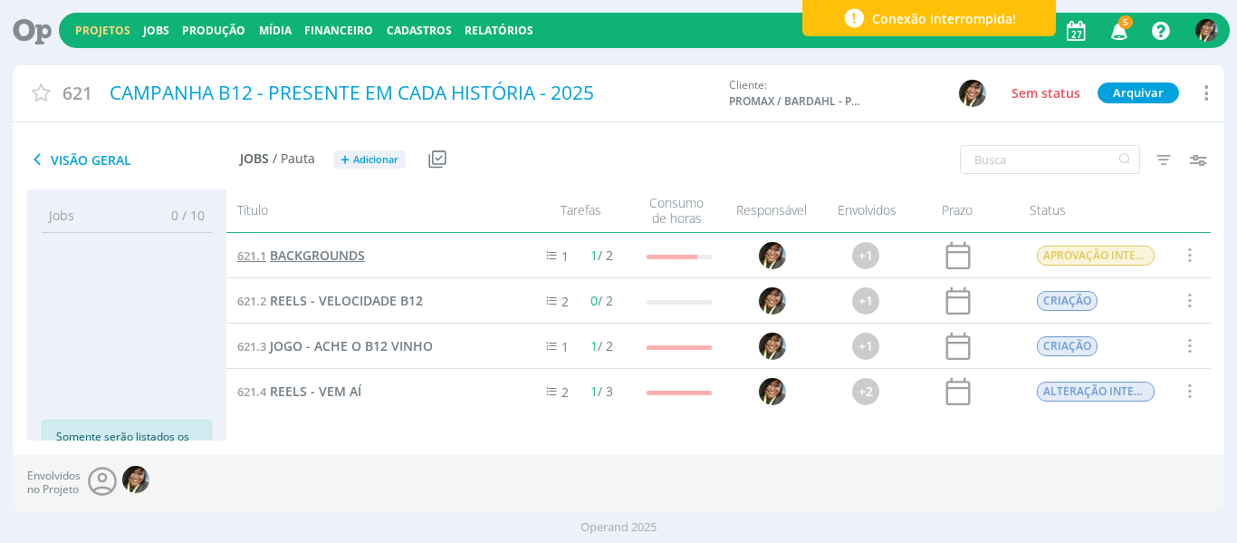
click at [346, 247] on span "BACKGROUNDS" at bounding box center [317, 254] width 95 height 17
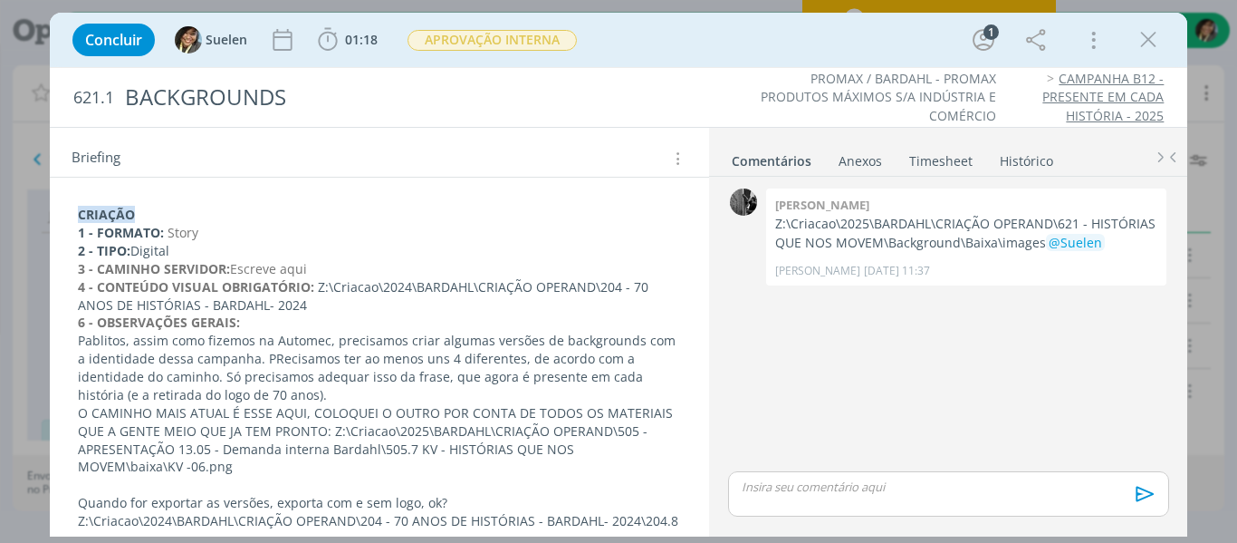
scroll to position [181, 0]
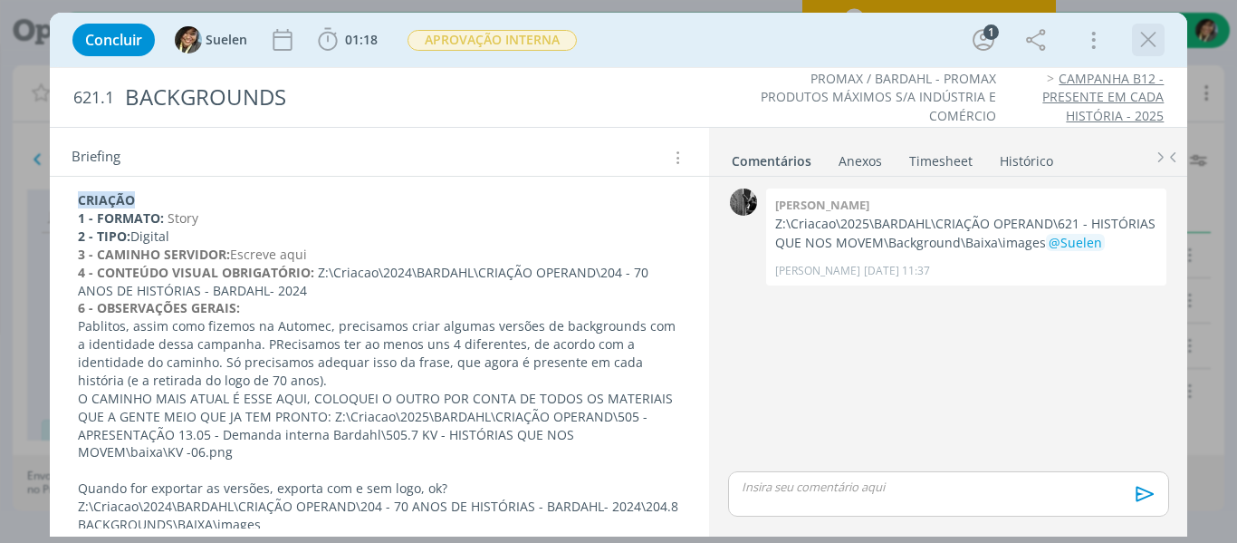
click at [1144, 49] on icon "dialog" at bounding box center [1148, 39] width 27 height 27
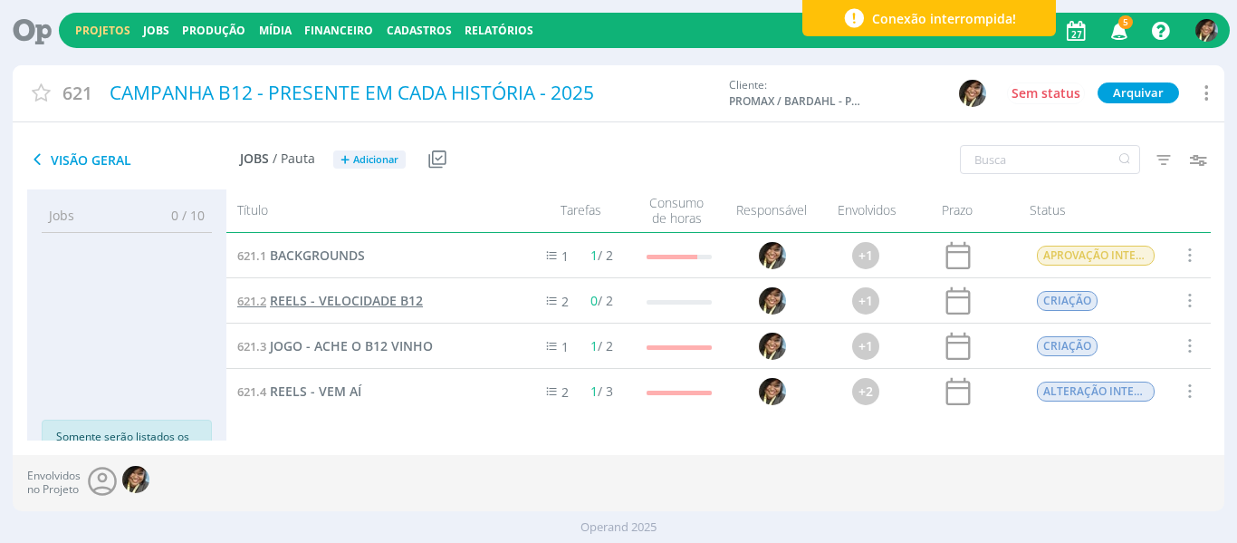
click at [366, 307] on span "REELS - VELOCIDADE B12" at bounding box center [346, 300] width 153 height 17
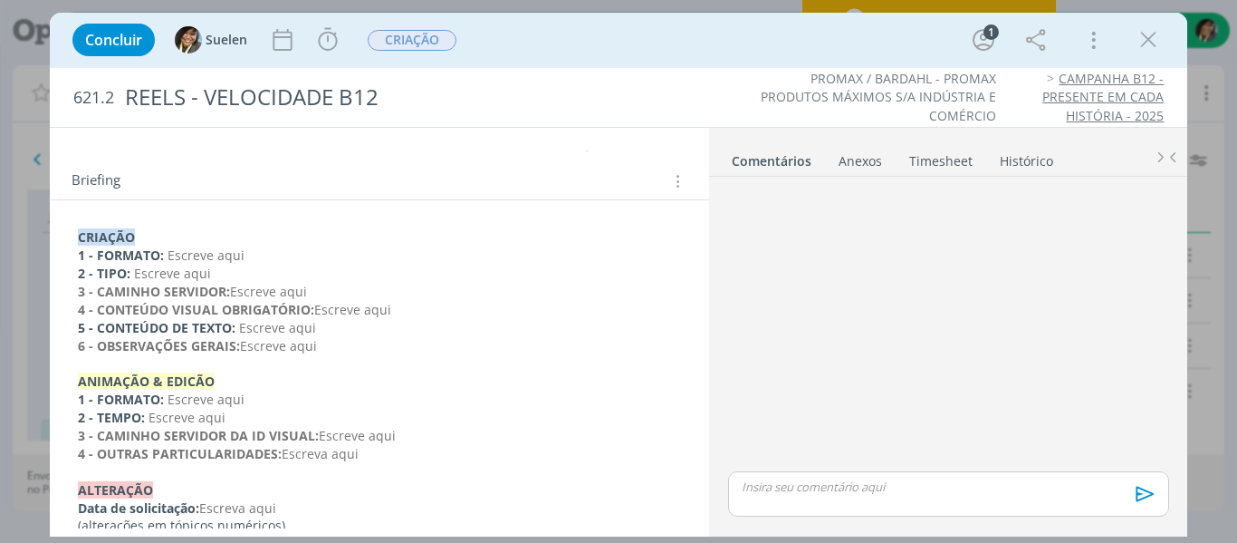
scroll to position [221, 0]
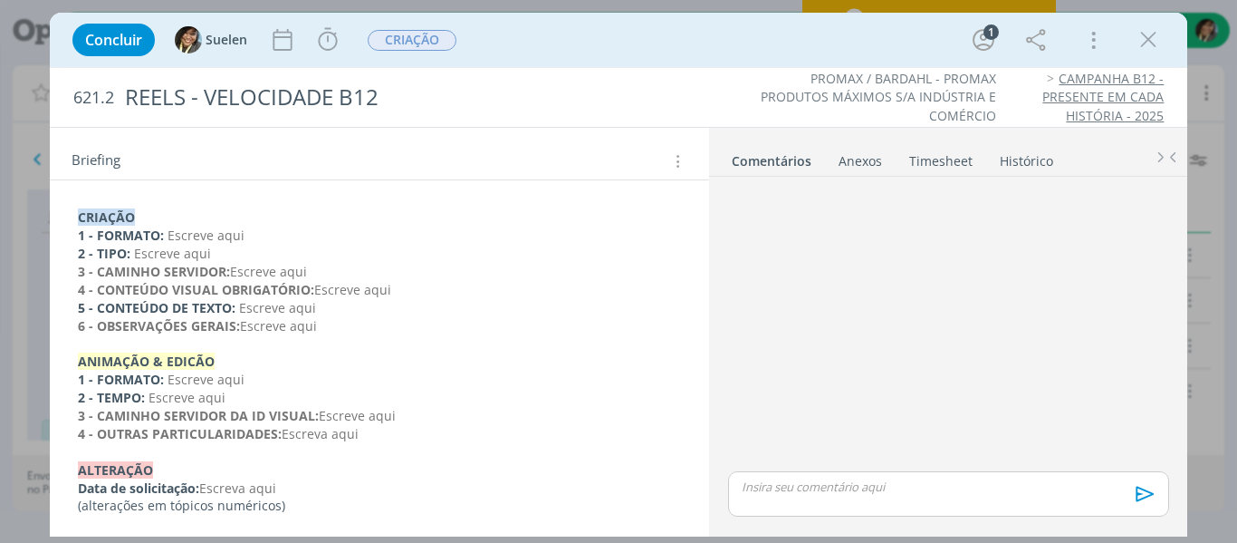
click at [23, 362] on div "Concluir Suelen Iniciar Apontar Data * 27/08/2025 Horas * 00:00 Tarefa Selecion…" at bounding box center [618, 271] width 1237 height 543
click at [1147, 34] on icon "dialog" at bounding box center [1148, 39] width 27 height 27
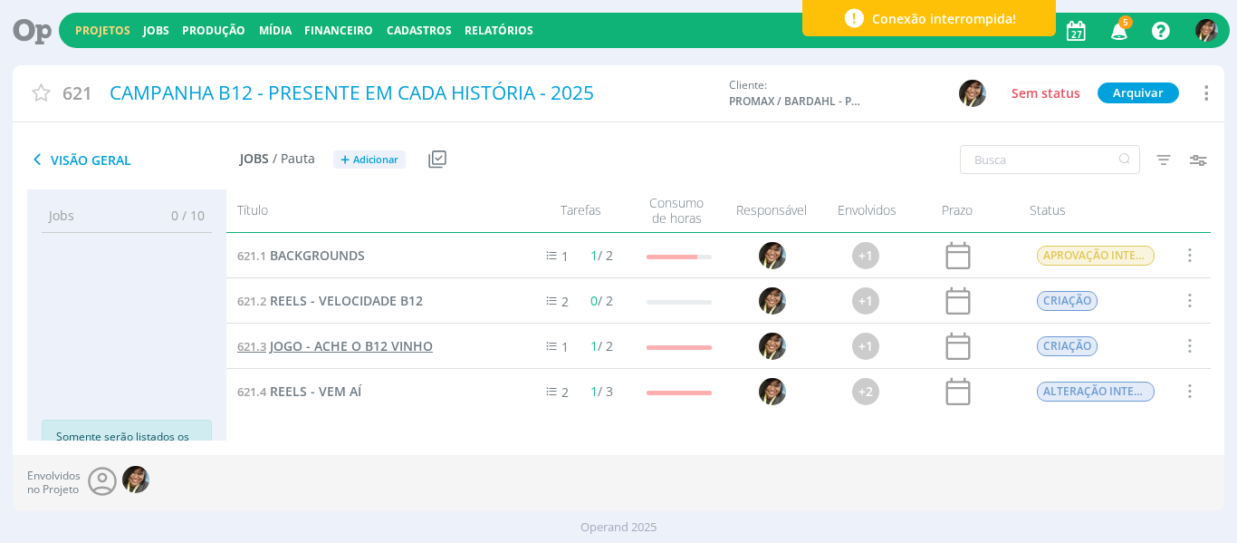
click at [362, 345] on span "JOGO - ACHE O B12 VINHO" at bounding box center [351, 345] width 163 height 17
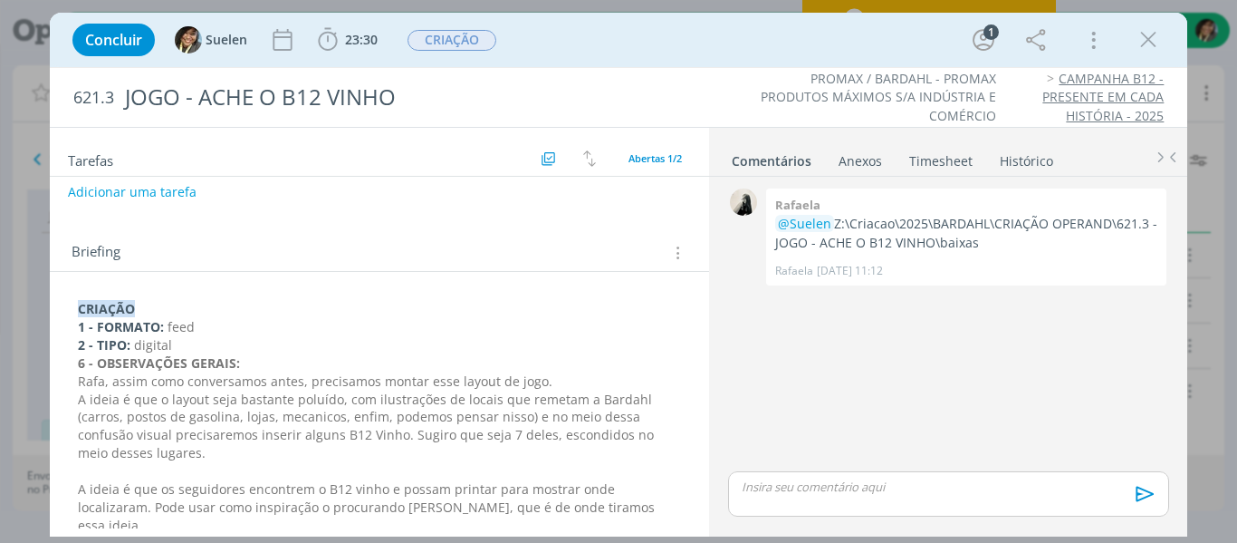
scroll to position [163, 0]
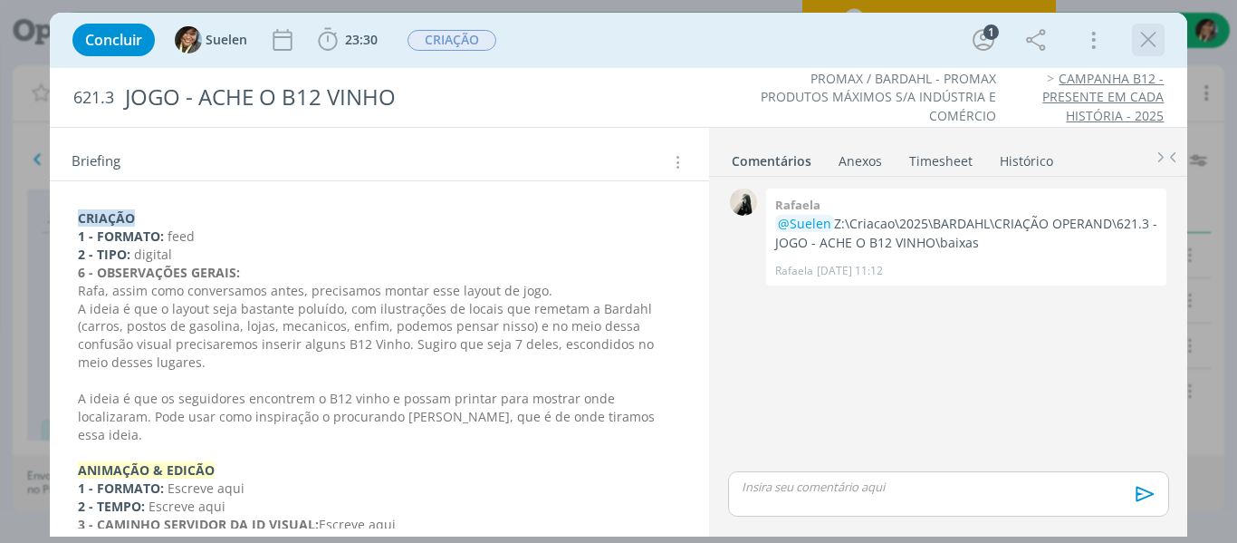
click at [1150, 41] on icon "dialog" at bounding box center [1148, 39] width 27 height 27
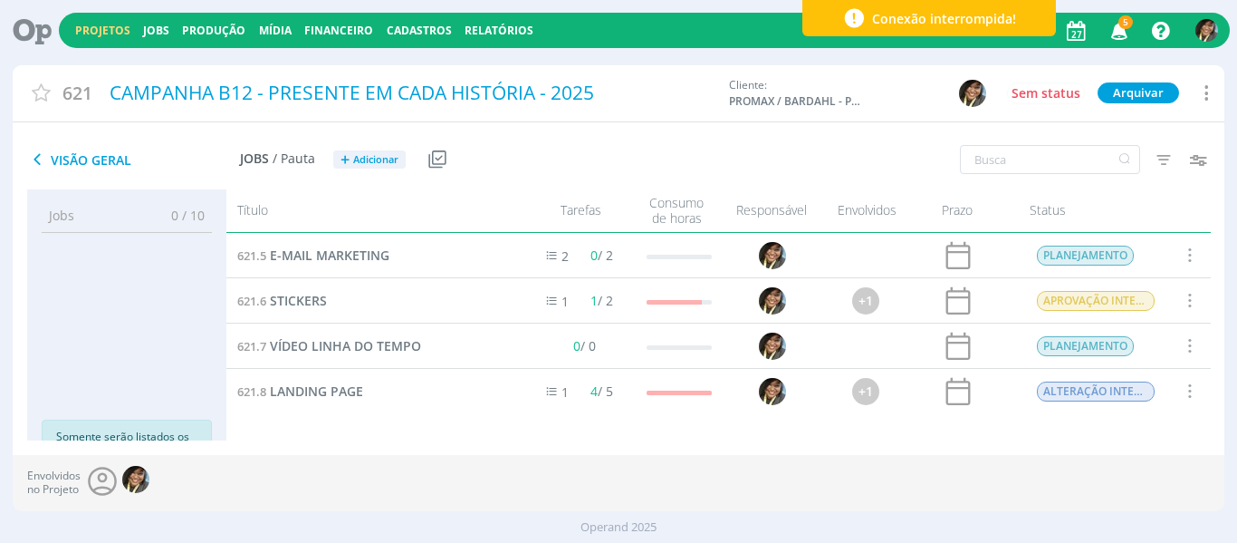
scroll to position [91, 0]
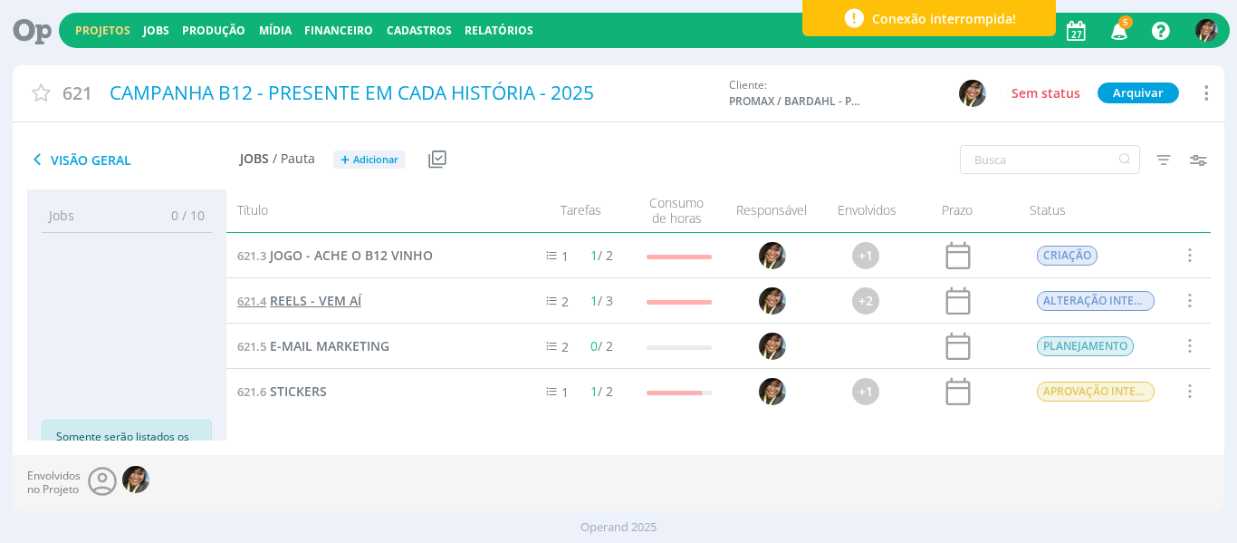
click at [337, 297] on span "REELS - VEM AÍ" at bounding box center [315, 300] width 91 height 17
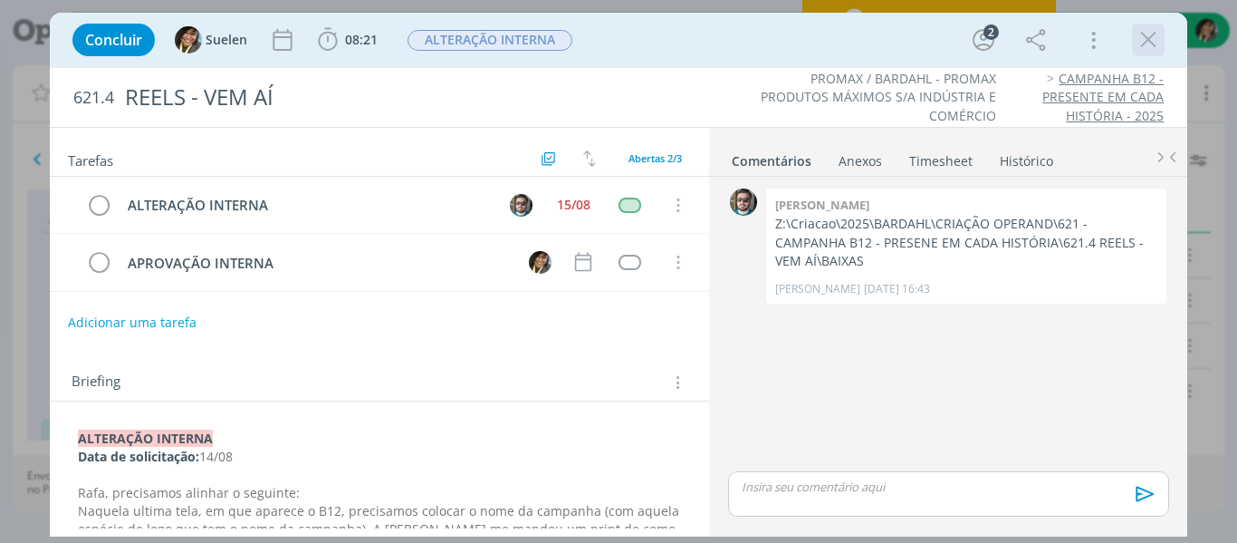
drag, startPoint x: 1155, startPoint y: 46, endPoint x: 564, endPoint y: 321, distance: 651.2
click at [1153, 46] on icon "dialog" at bounding box center [1148, 39] width 27 height 27
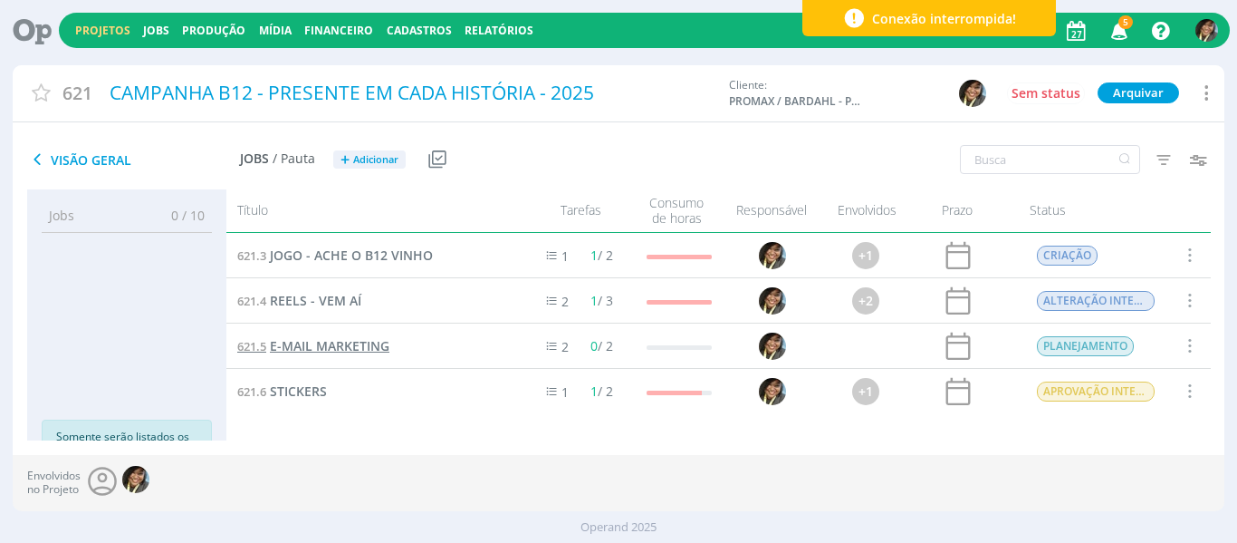
click at [336, 354] on link "621.5 E-MAIL MARKETING" at bounding box center [313, 346] width 152 height 20
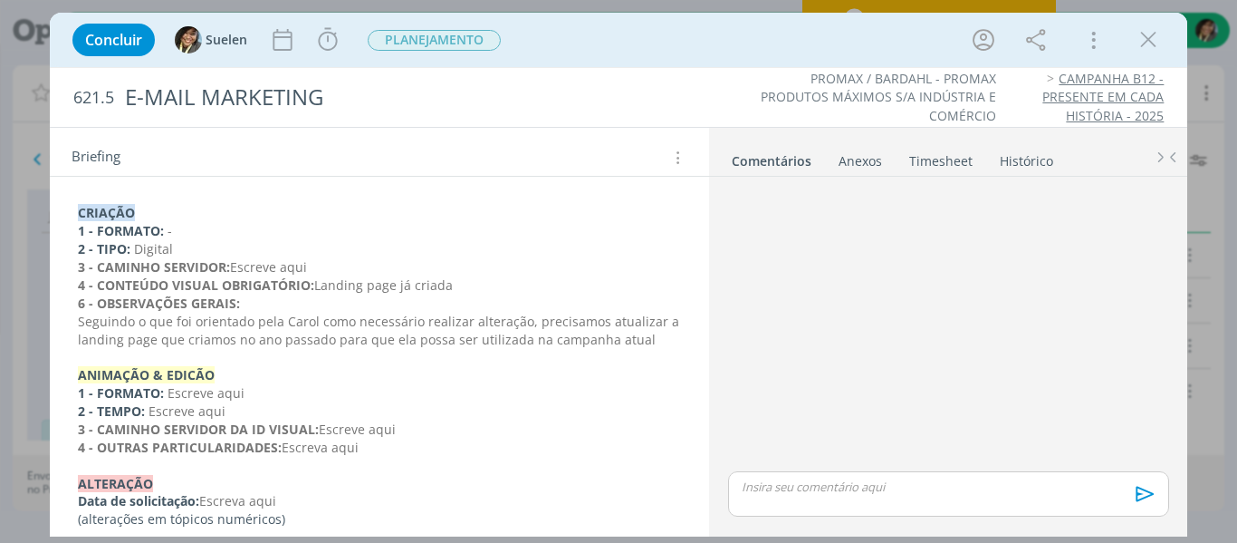
scroll to position [239, 0]
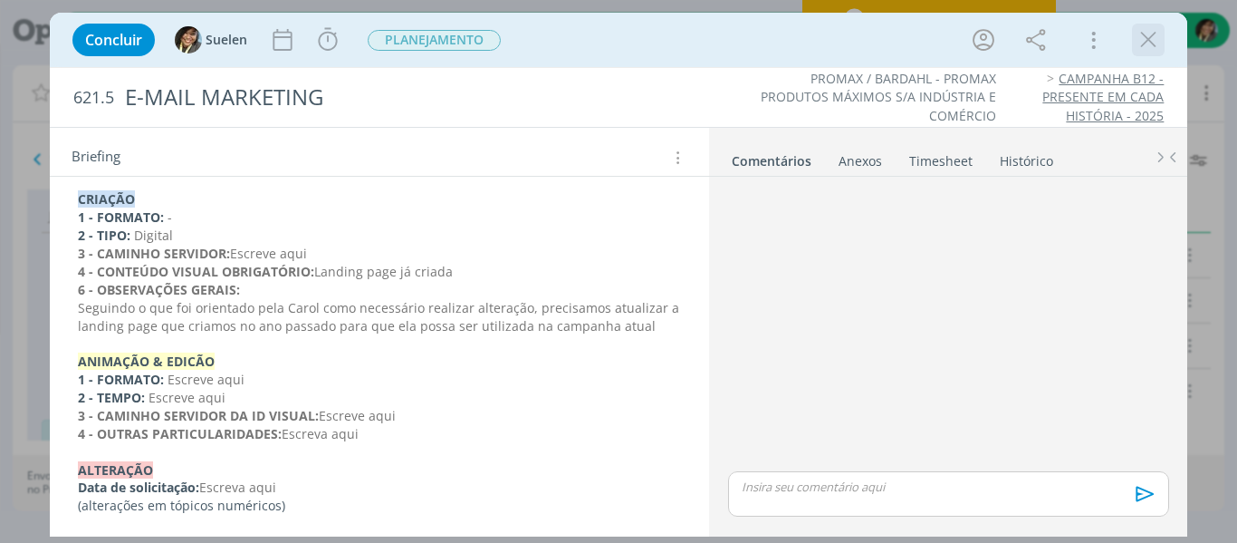
click at [1144, 51] on icon "dialog" at bounding box center [1148, 39] width 27 height 27
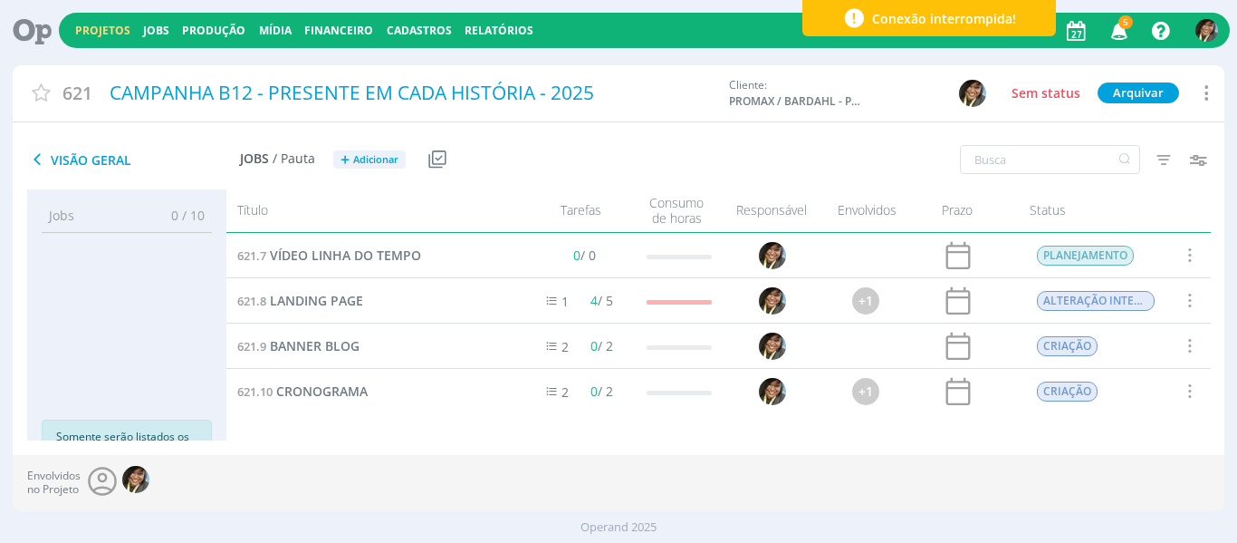
scroll to position [181, 0]
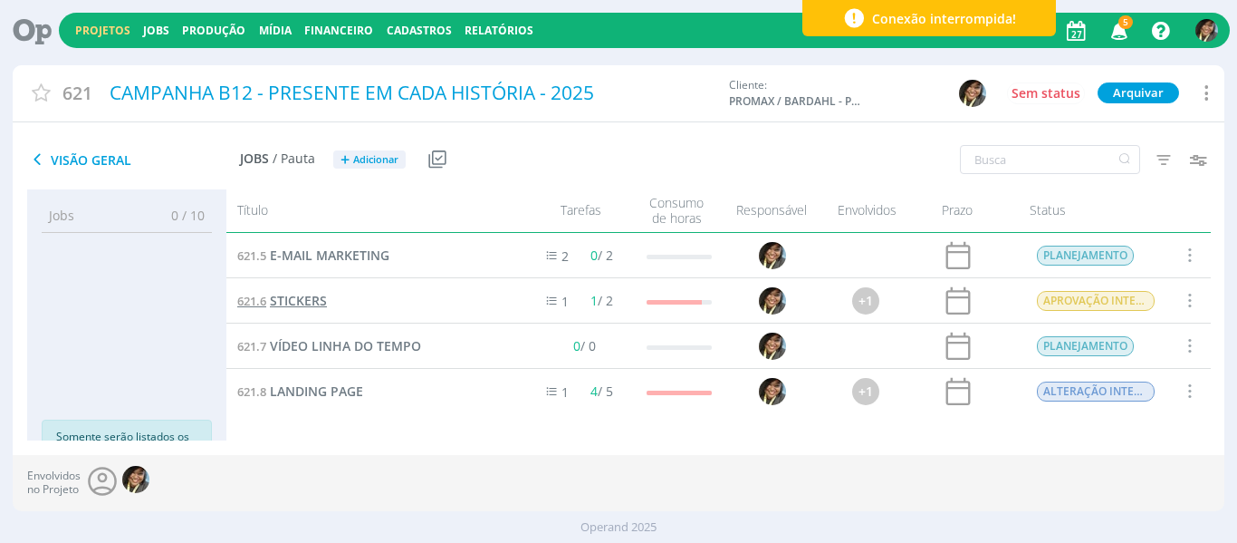
click at [301, 293] on span "STICKERS" at bounding box center [298, 300] width 57 height 17
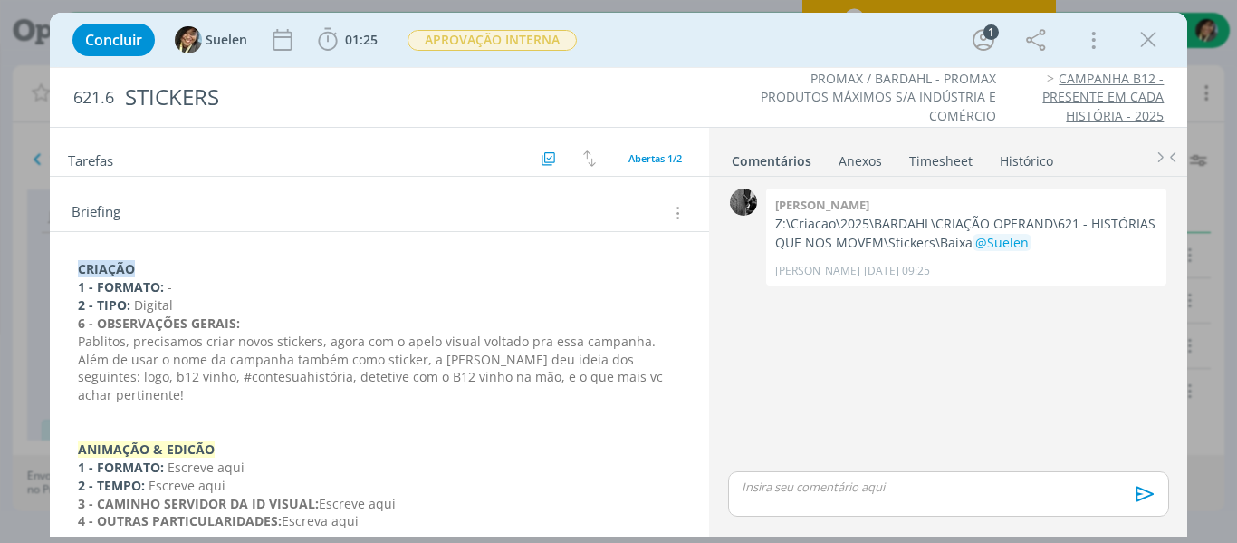
scroll to position [182, 0]
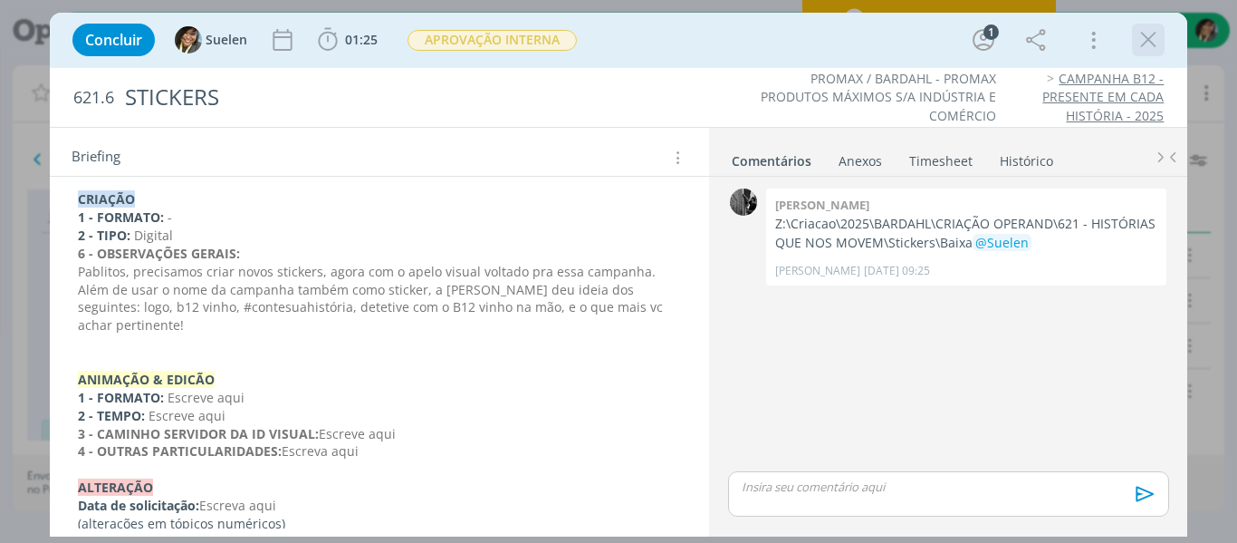
click at [1157, 24] on div "dialog" at bounding box center [1148, 40] width 33 height 33
click at [1153, 43] on icon "dialog" at bounding box center [1148, 39] width 27 height 27
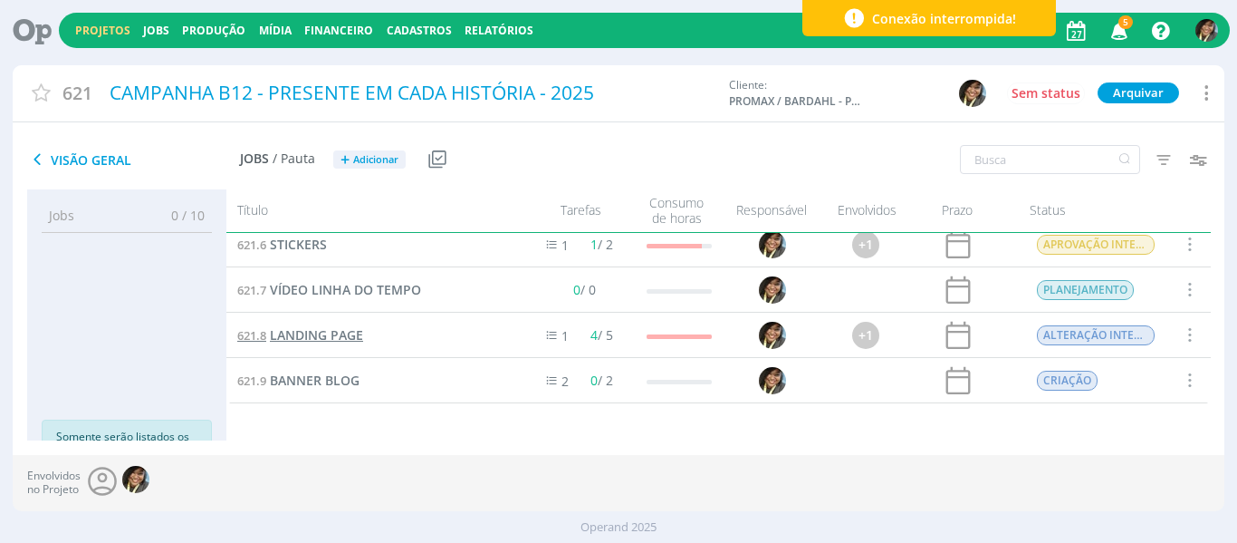
scroll to position [281, 0]
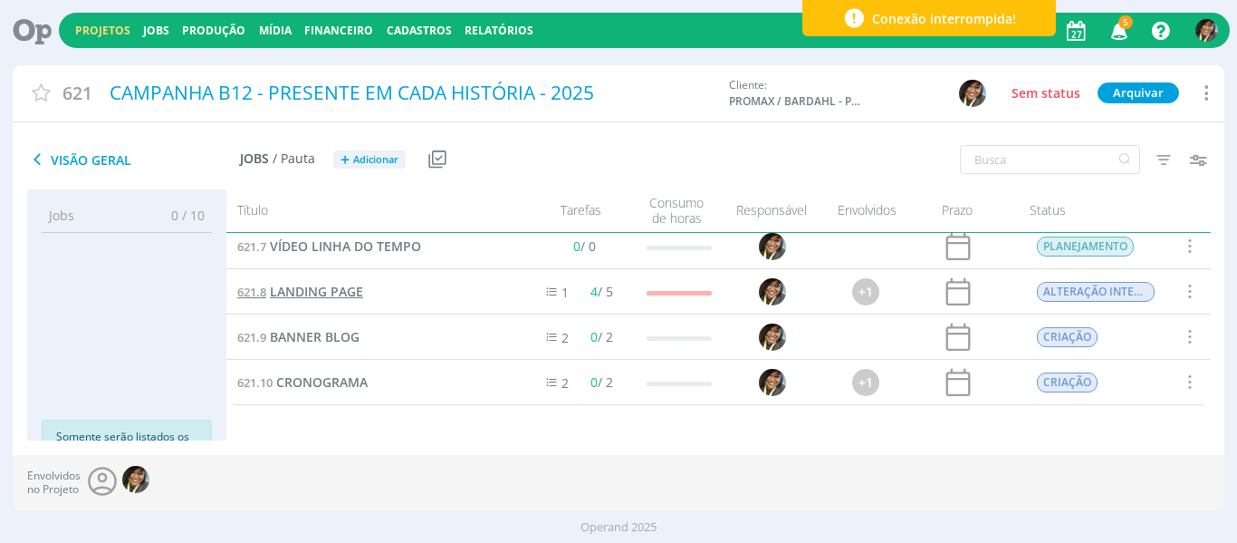
click at [331, 292] on span "LANDING PAGE" at bounding box center [316, 291] width 93 height 17
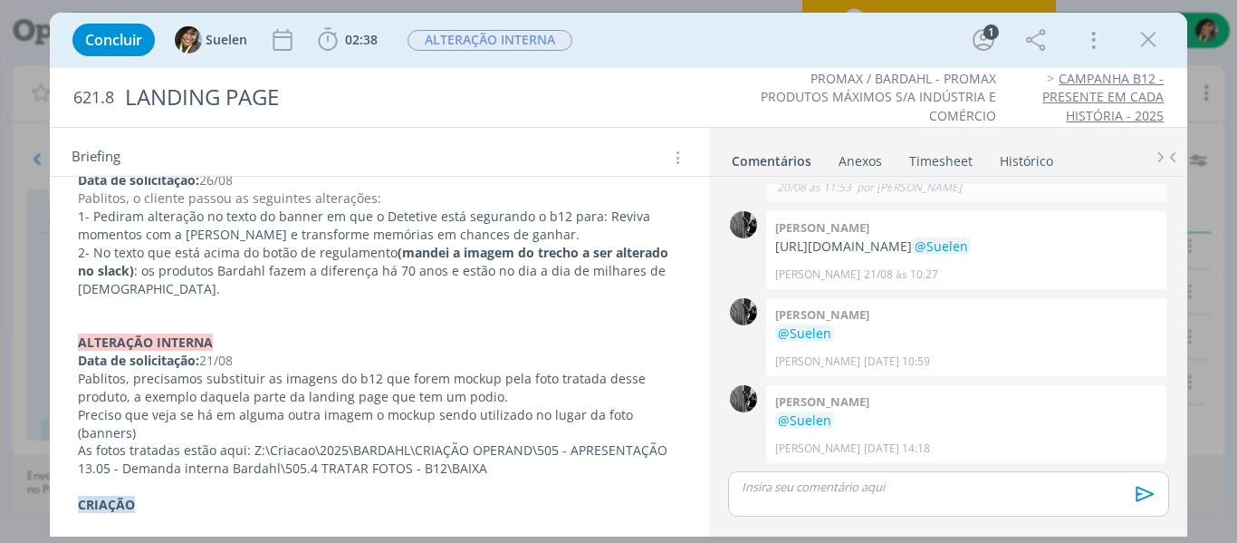
scroll to position [634, 0]
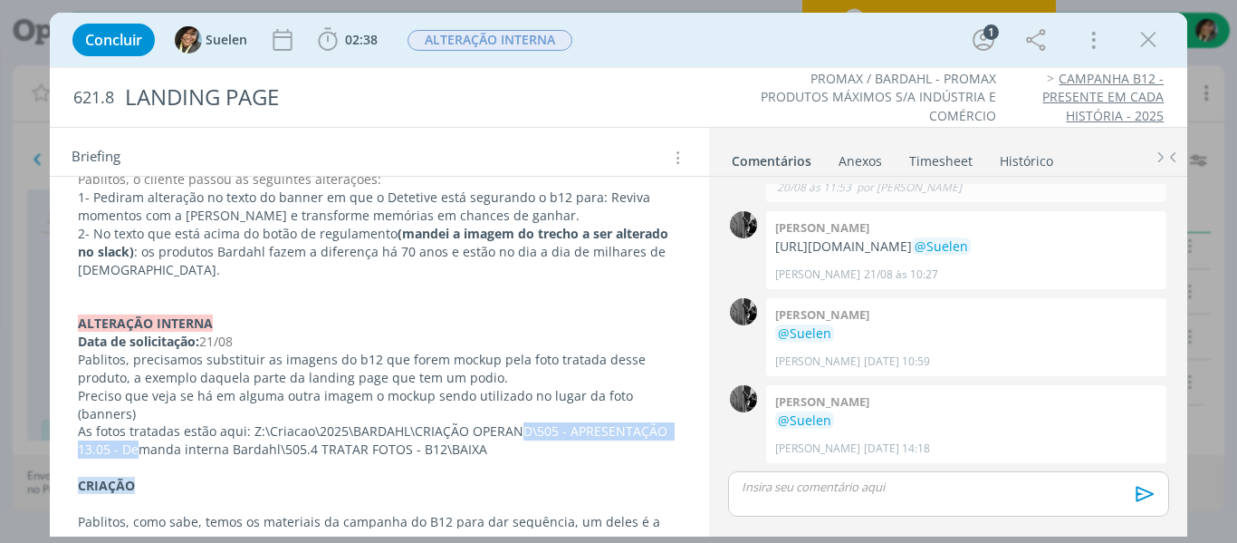
drag, startPoint x: 418, startPoint y: 438, endPoint x: 257, endPoint y: 442, distance: 160.4
click at [142, 449] on p "As fotos tratadas estão aqui: Z:\Criacao\2025\BARDAHL\CRIAÇÃO OPERAND\505 - APR…" at bounding box center [380, 440] width 604 height 36
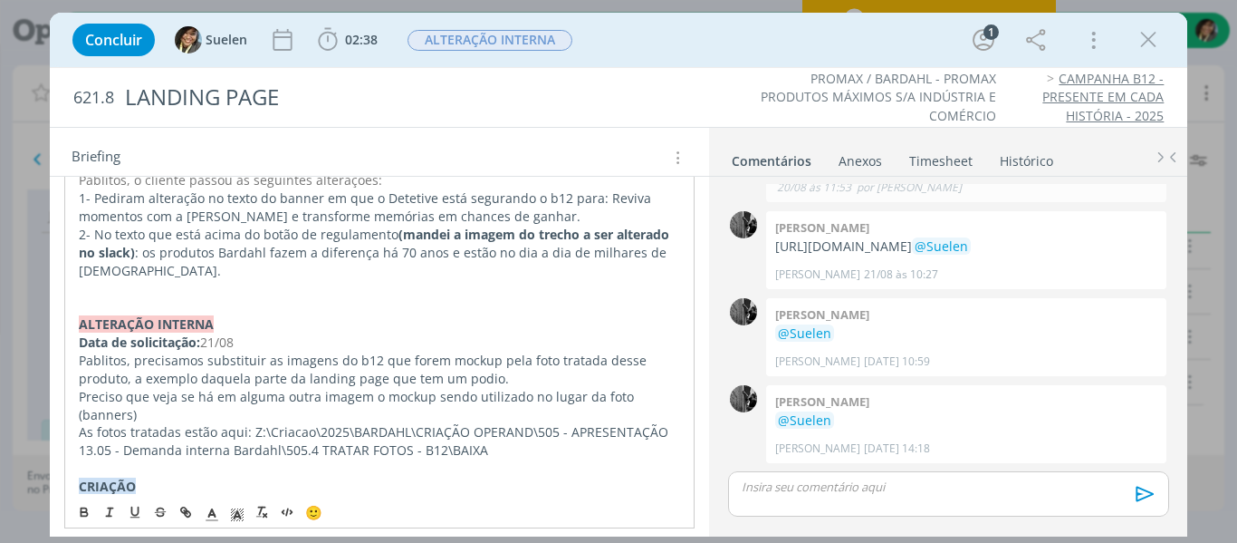
click at [265, 437] on p "As fotos tratadas estão aqui: Z:\Criacao\2025\BARDAHL\CRIAÇÃO OPERAND\505 - APR…" at bounding box center [380, 441] width 602 height 36
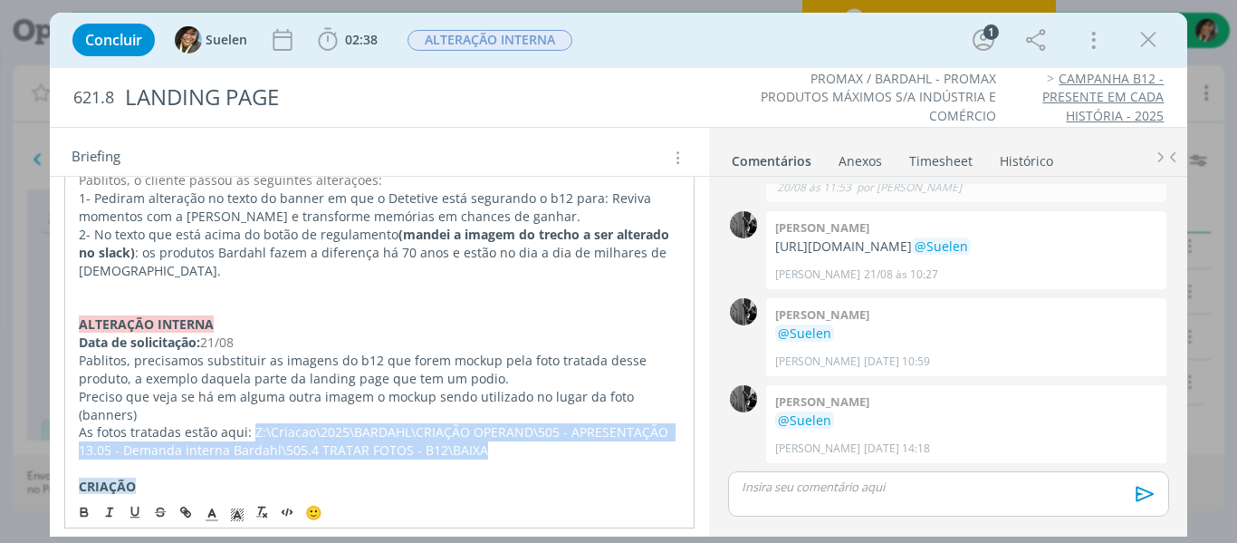
drag, startPoint x: 248, startPoint y: 429, endPoint x: 495, endPoint y: 444, distance: 246.8
click at [495, 444] on p "As fotos tratadas estão aqui: Z:\Criacao\2025\BARDAHL\CRIAÇÃO OPERAND\505 - APR…" at bounding box center [380, 441] width 602 height 36
copy p "Z:\Criacao\2025\BARDAHL\CRIAÇÃO OPERAND\505 - APRESENTAÇÃO 13.05 - Demanda inte…"
click at [1139, 40] on icon "dialog" at bounding box center [1148, 39] width 27 height 27
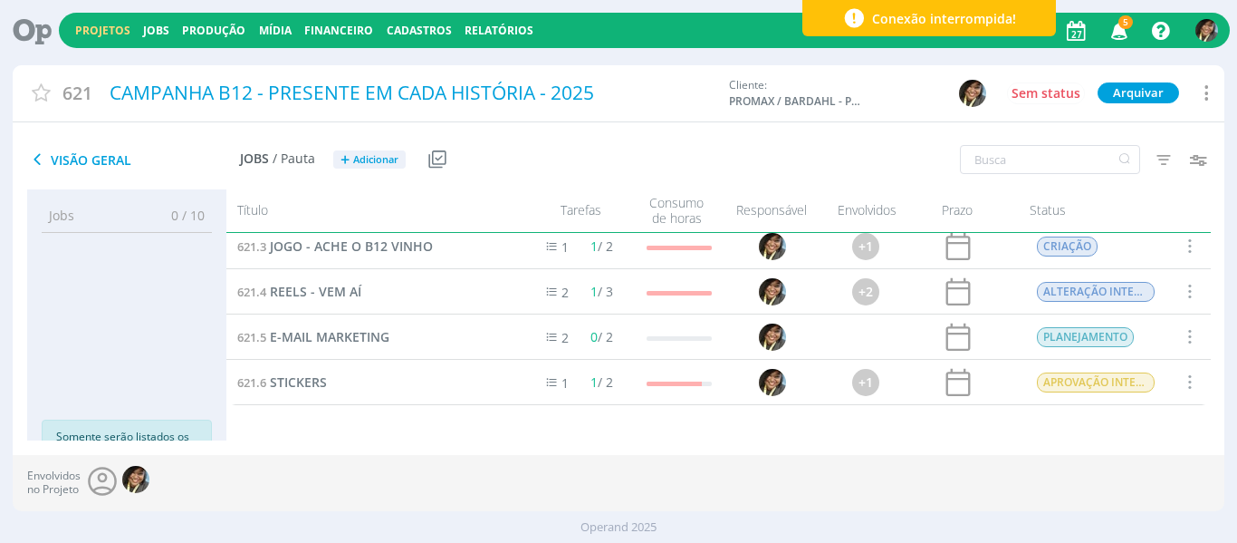
scroll to position [9, 0]
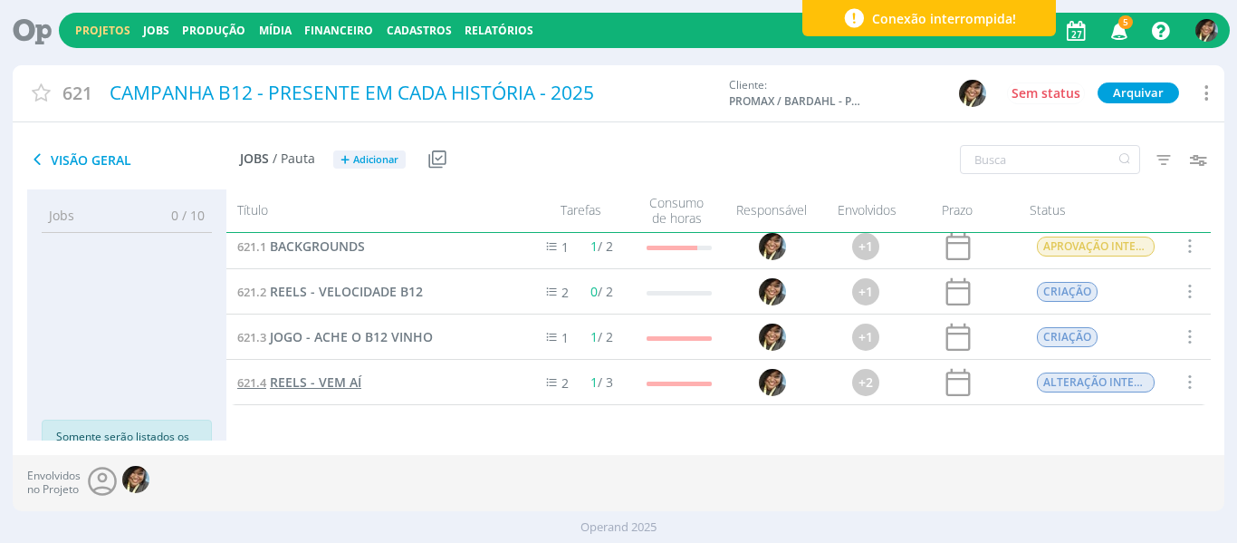
click at [336, 375] on span "REELS - VEM AÍ" at bounding box center [315, 381] width 91 height 17
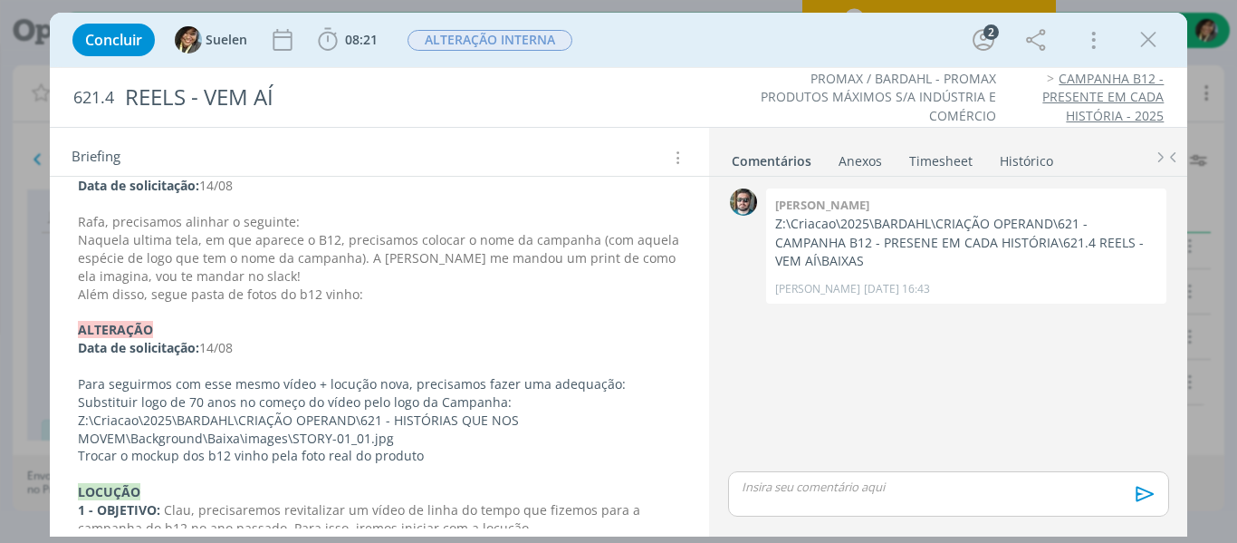
scroll to position [272, 0]
click at [370, 296] on p "Além disso, segue pasta de fotos do b12 vinho:" at bounding box center [380, 293] width 604 height 18
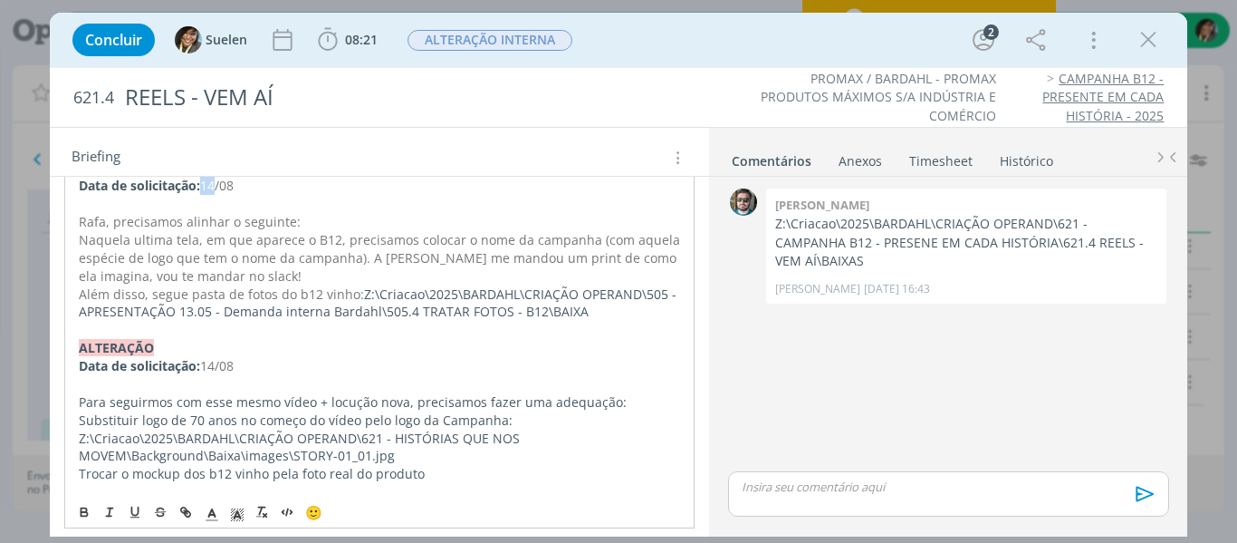
drag, startPoint x: 208, startPoint y: 187, endPoint x: 221, endPoint y: 192, distance: 13.5
click at [218, 188] on span "14/08" at bounding box center [217, 185] width 34 height 17
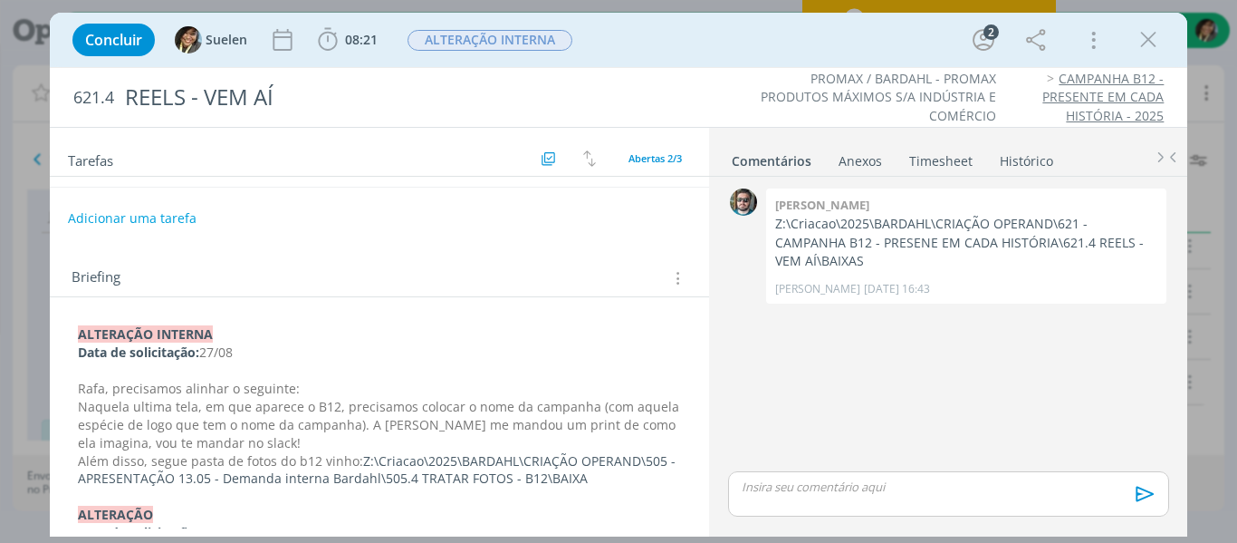
scroll to position [0, 0]
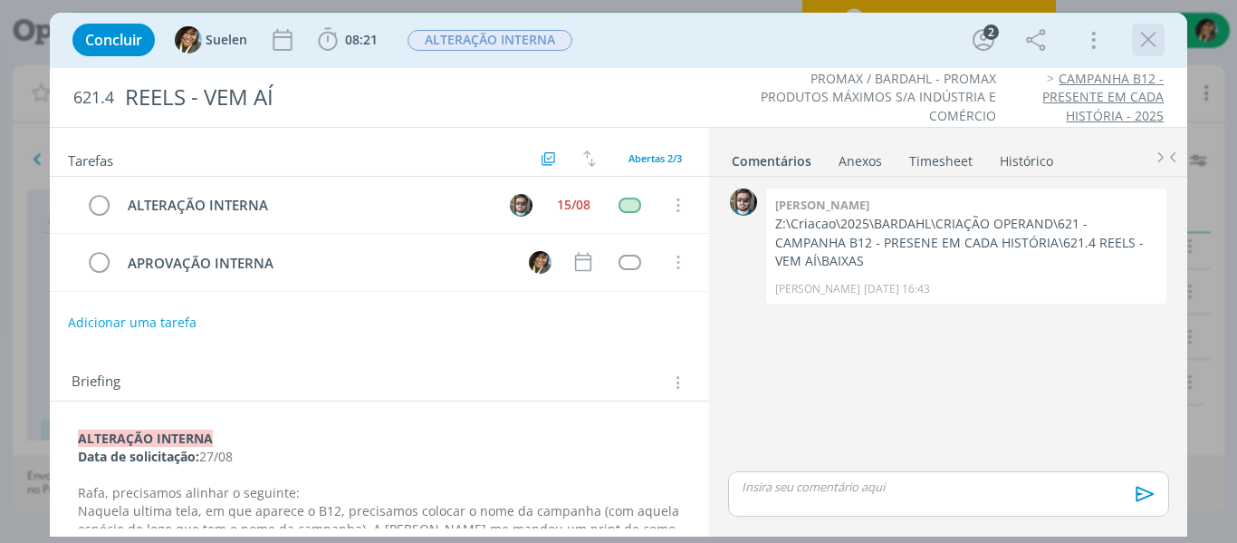
click at [1155, 38] on icon "dialog" at bounding box center [1148, 39] width 27 height 27
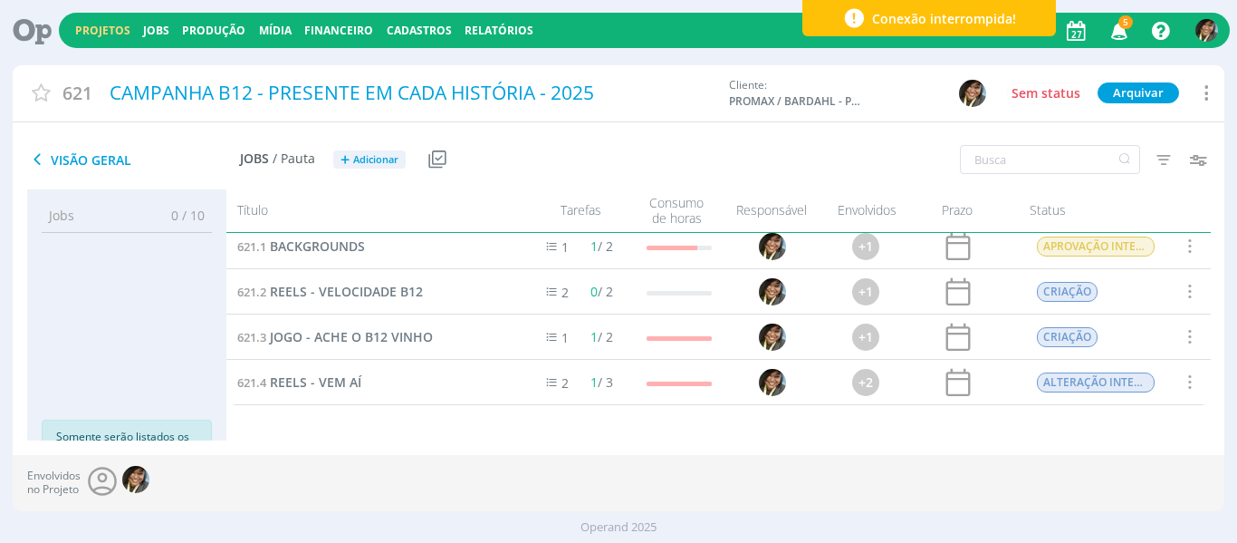
click at [1119, 38] on icon "button" at bounding box center [1120, 29] width 32 height 31
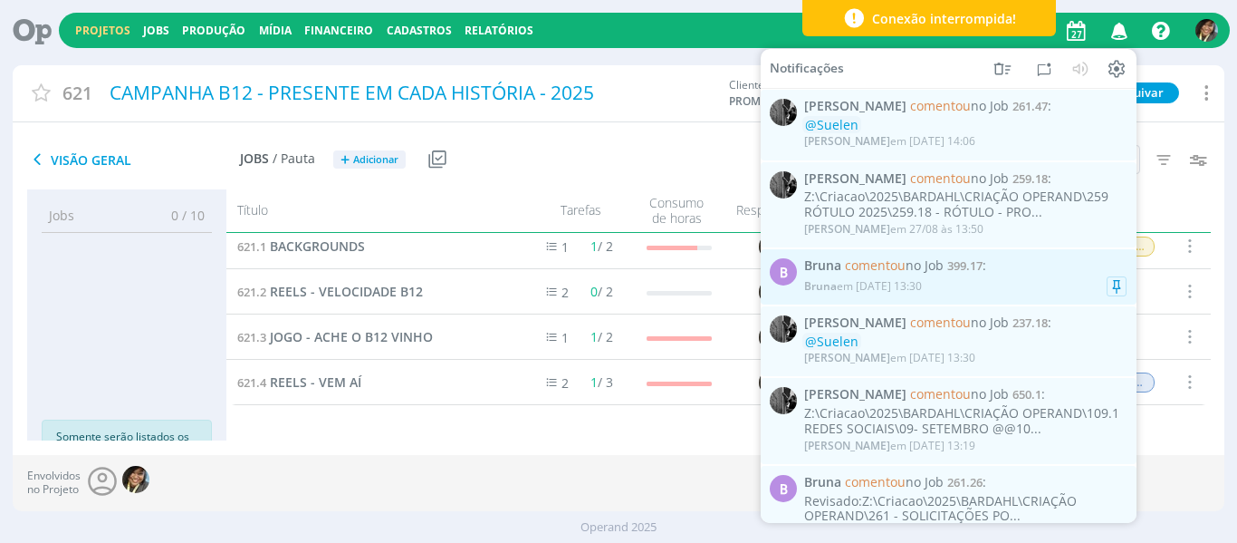
scroll to position [91, 0]
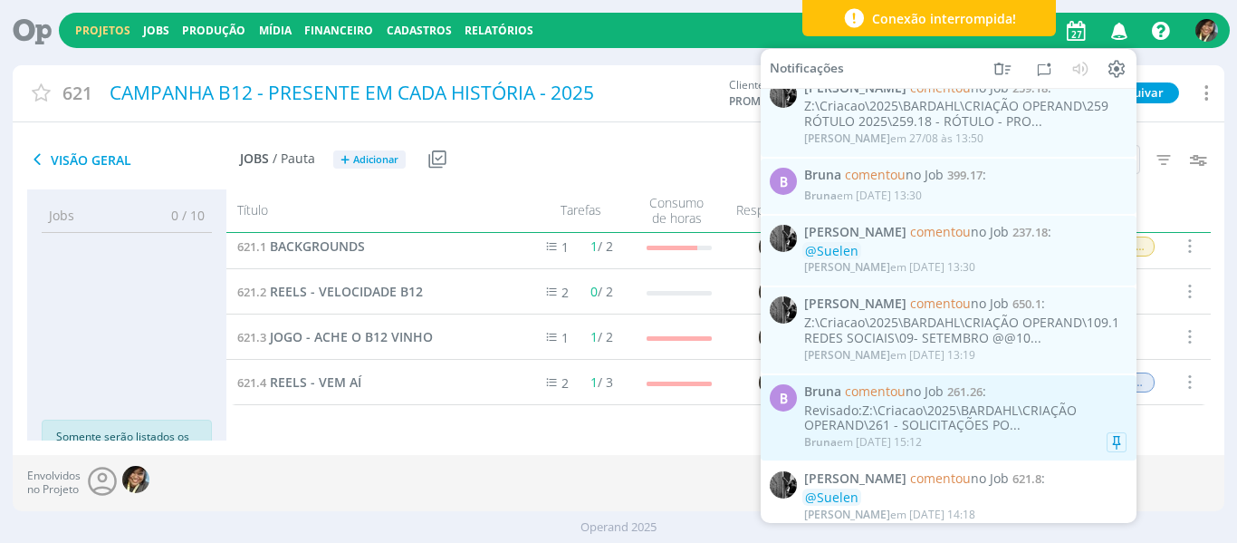
click at [1058, 428] on div "Revisado:Z:\Criacao\2025\BARDAHL\CRIAÇÃO OPERAND\261 - SOLICITAÇÕES PO..." at bounding box center [965, 417] width 322 height 31
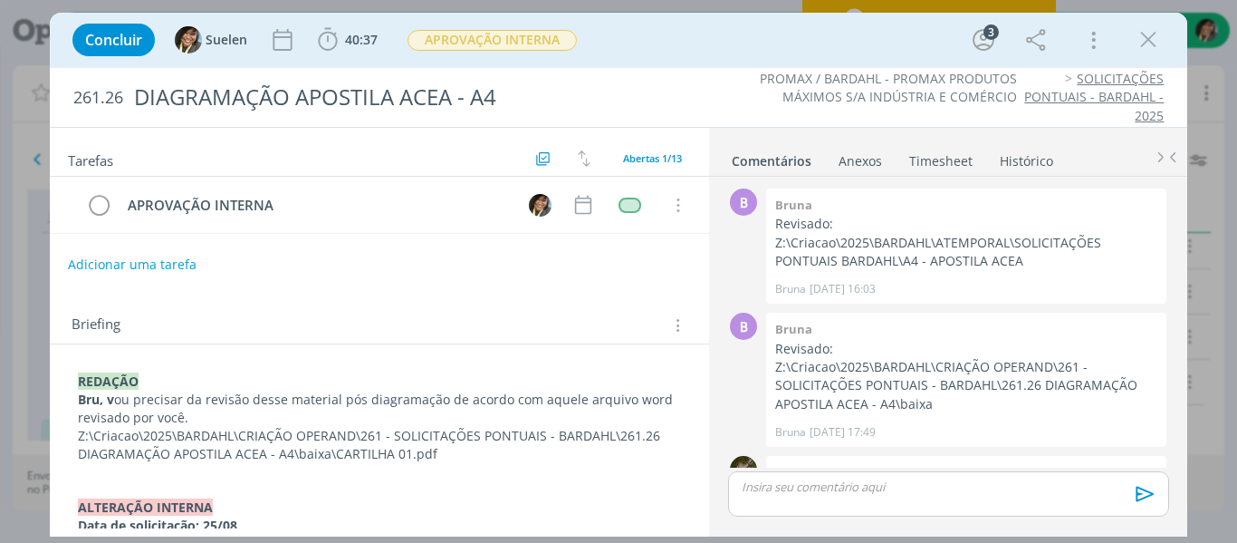
scroll to position [958, 0]
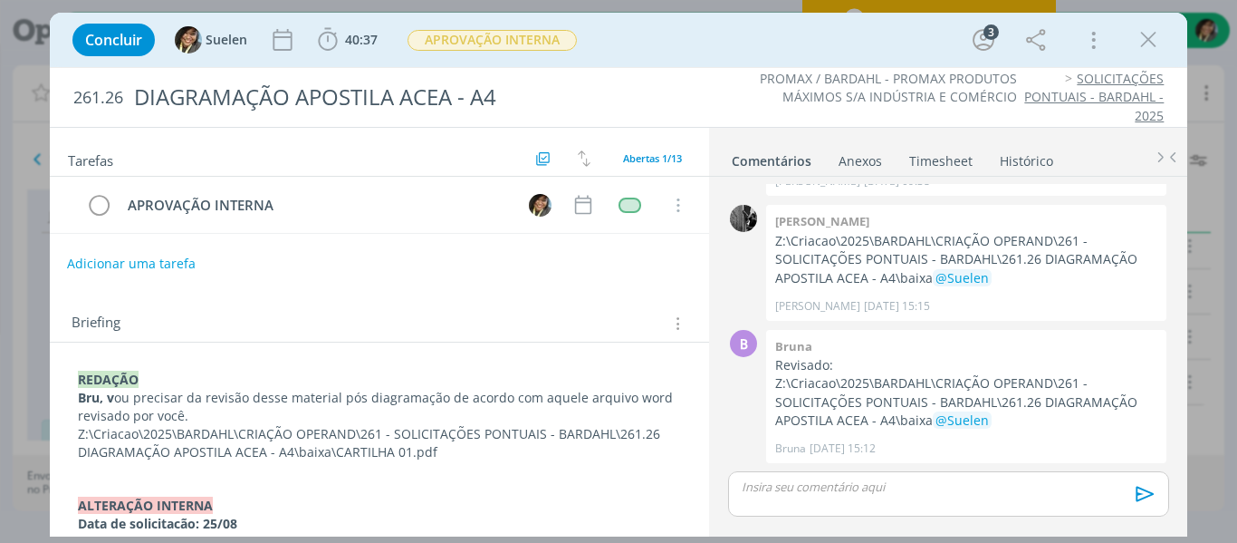
click at [100, 263] on button "Adicionar uma tarefa" at bounding box center [131, 263] width 129 height 31
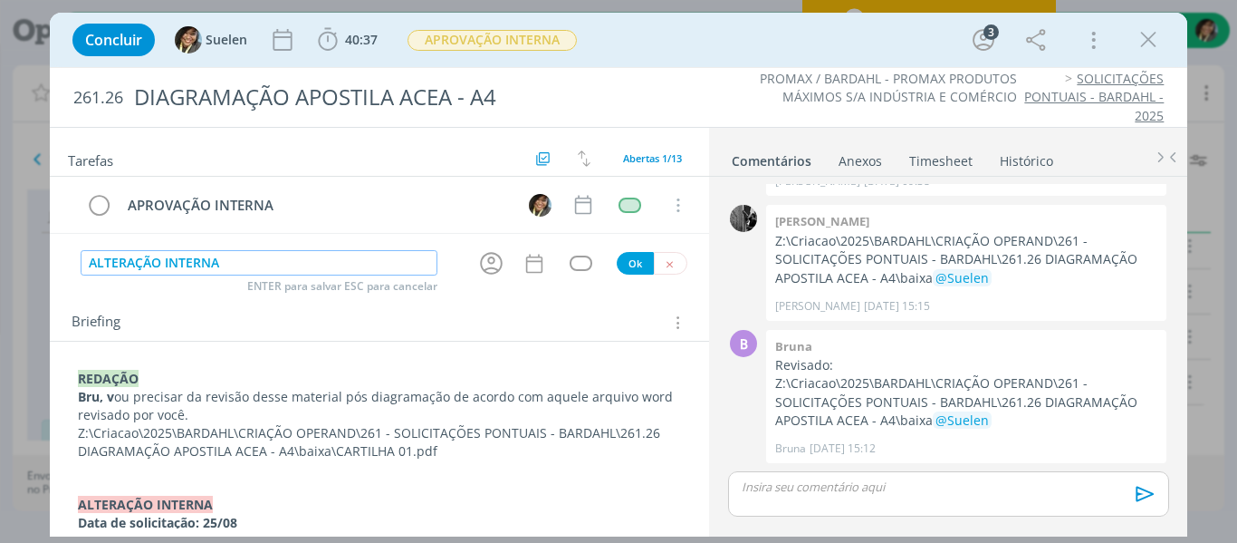
type input "ALTERAÇÃO INTERNA"
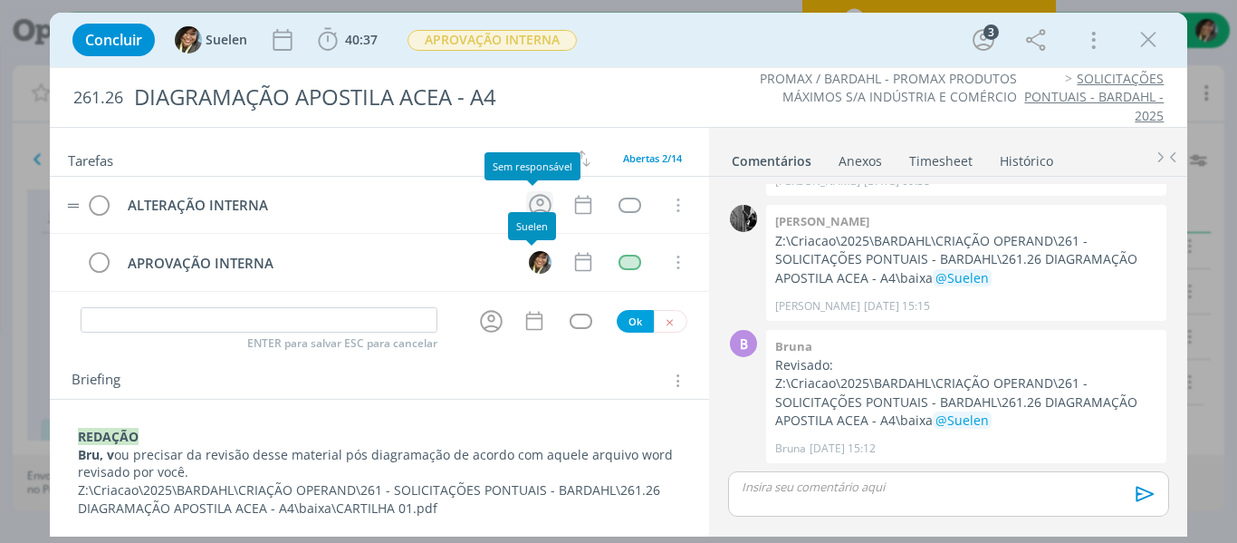
click at [527, 207] on icon "dialog" at bounding box center [540, 205] width 28 height 28
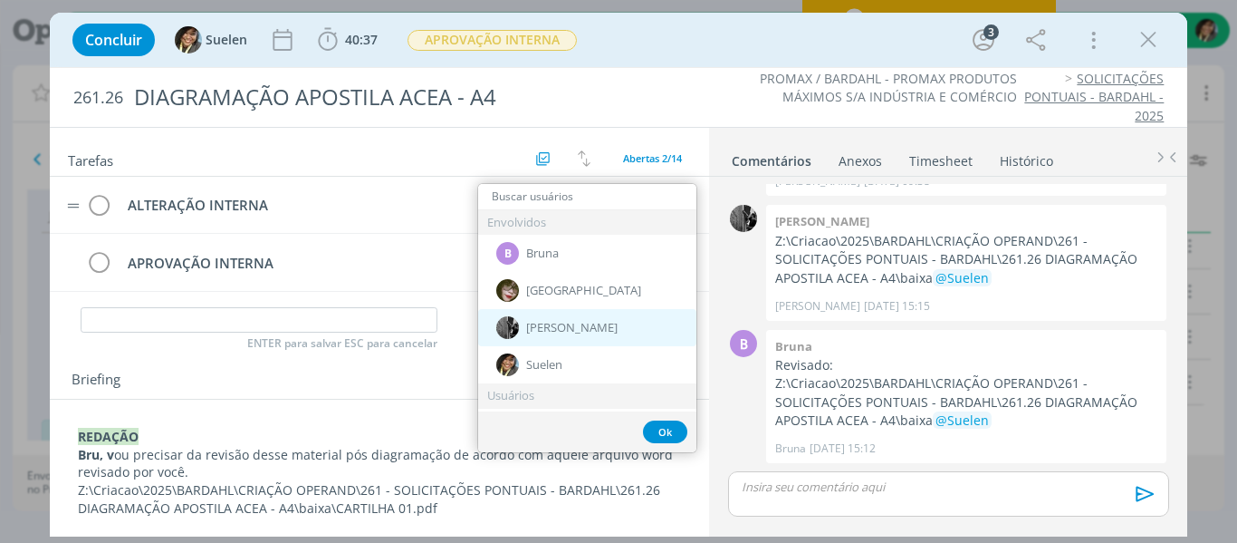
click at [572, 328] on div "[PERSON_NAME]" at bounding box center [587, 327] width 218 height 37
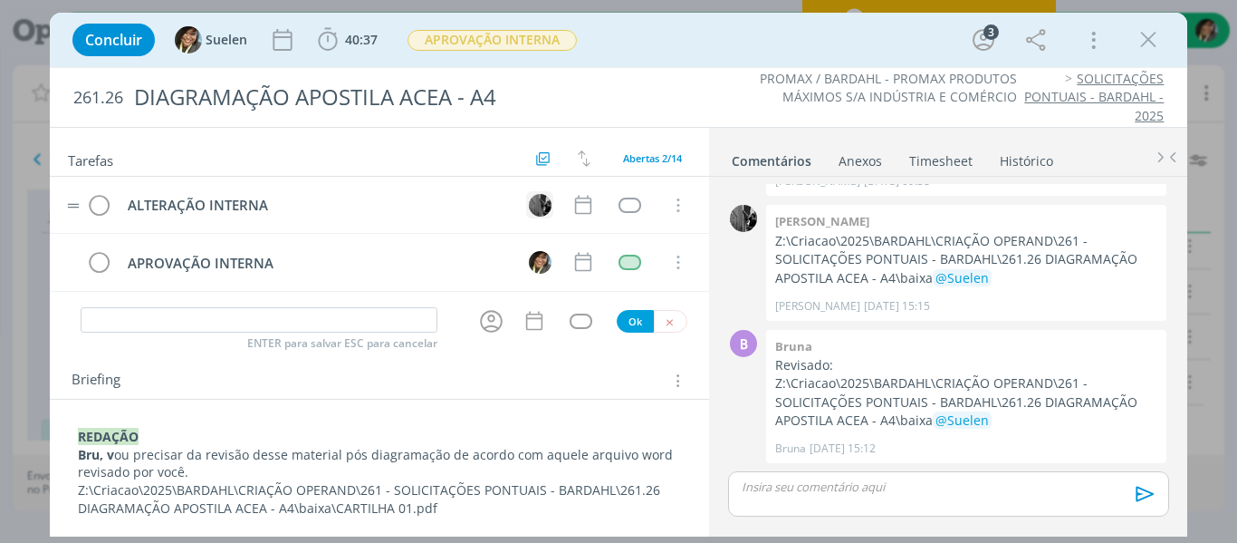
click at [533, 199] on img "dialog" at bounding box center [540, 205] width 23 height 23
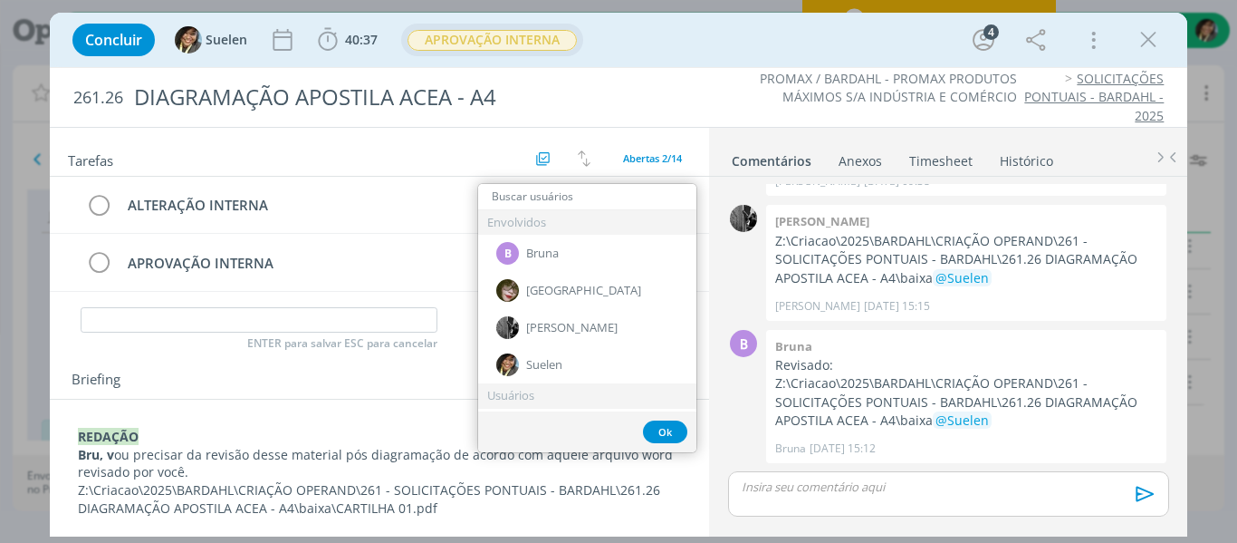
click at [523, 46] on span "APROVAÇÃO INTERNA" at bounding box center [492, 40] width 169 height 21
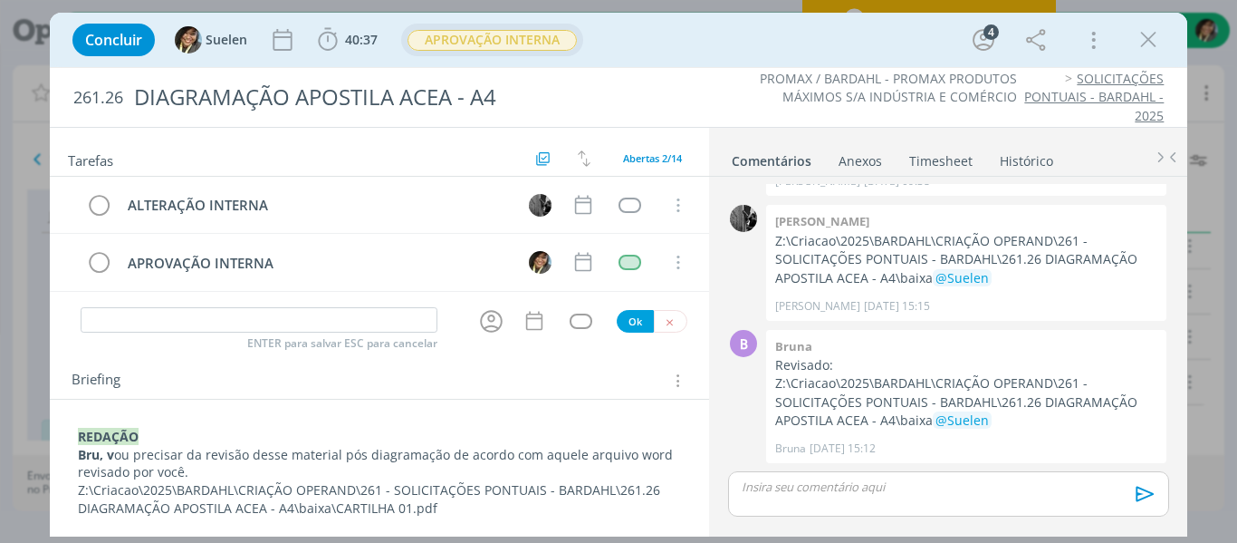
click at [516, 38] on span "APROVAÇÃO INTERNA" at bounding box center [492, 40] width 169 height 21
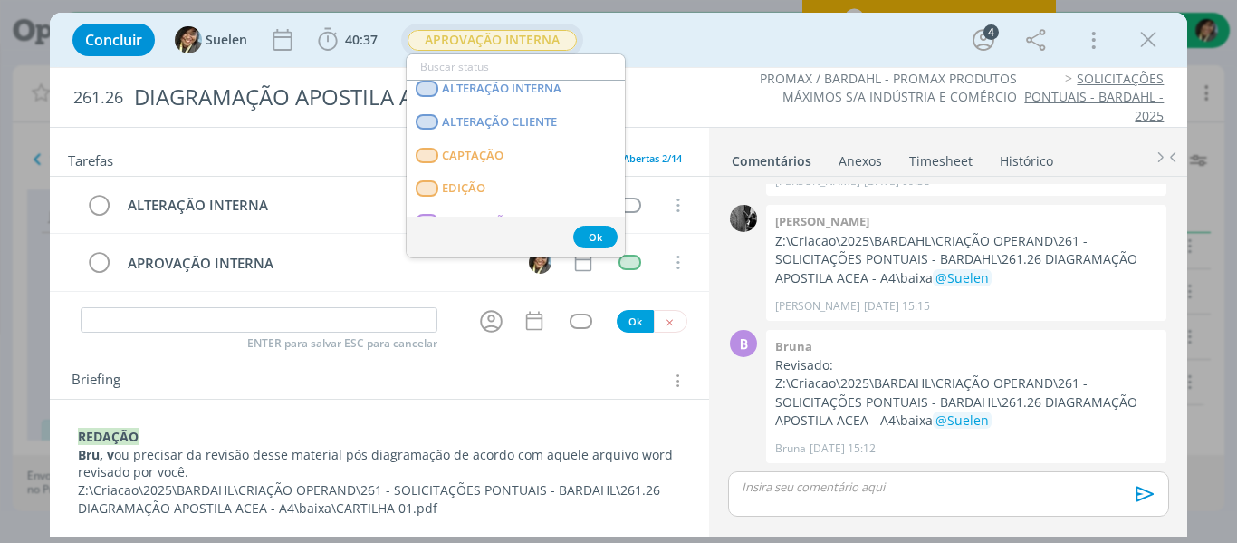
scroll to position [181, 0]
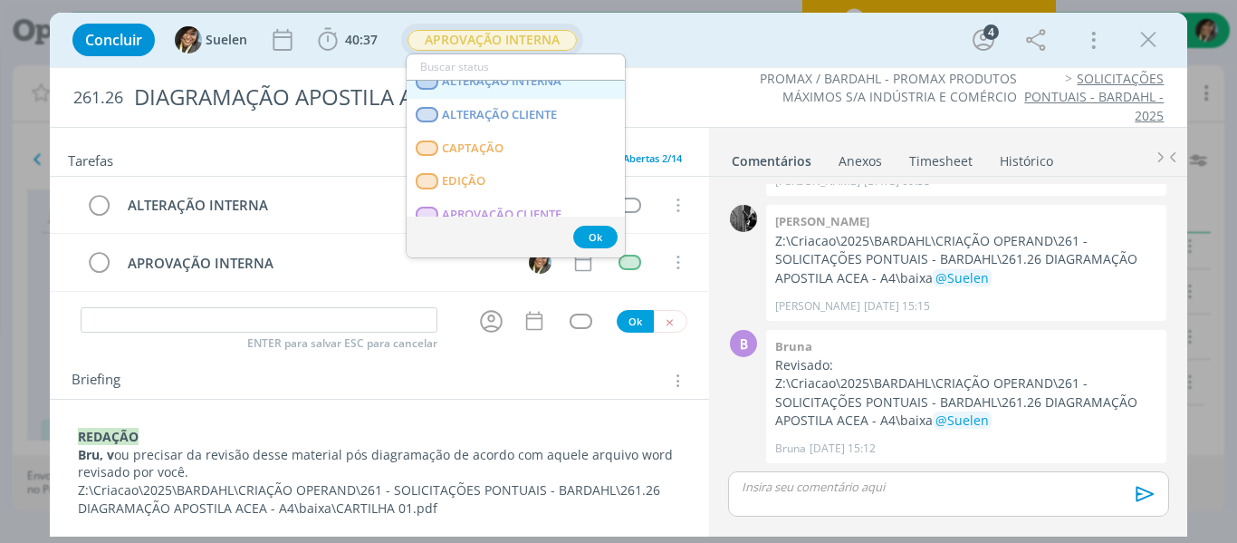
click at [551, 93] on INTERNA "ALTERAÇÃO INTERNA" at bounding box center [516, 82] width 218 height 34
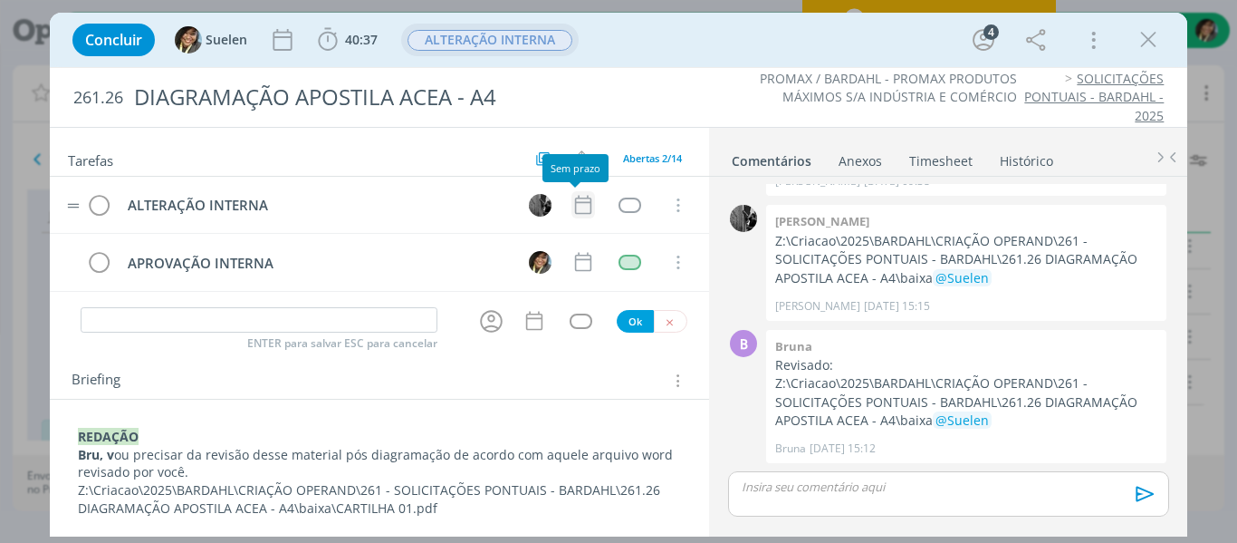
click at [576, 208] on icon "dialog" at bounding box center [584, 205] width 24 height 24
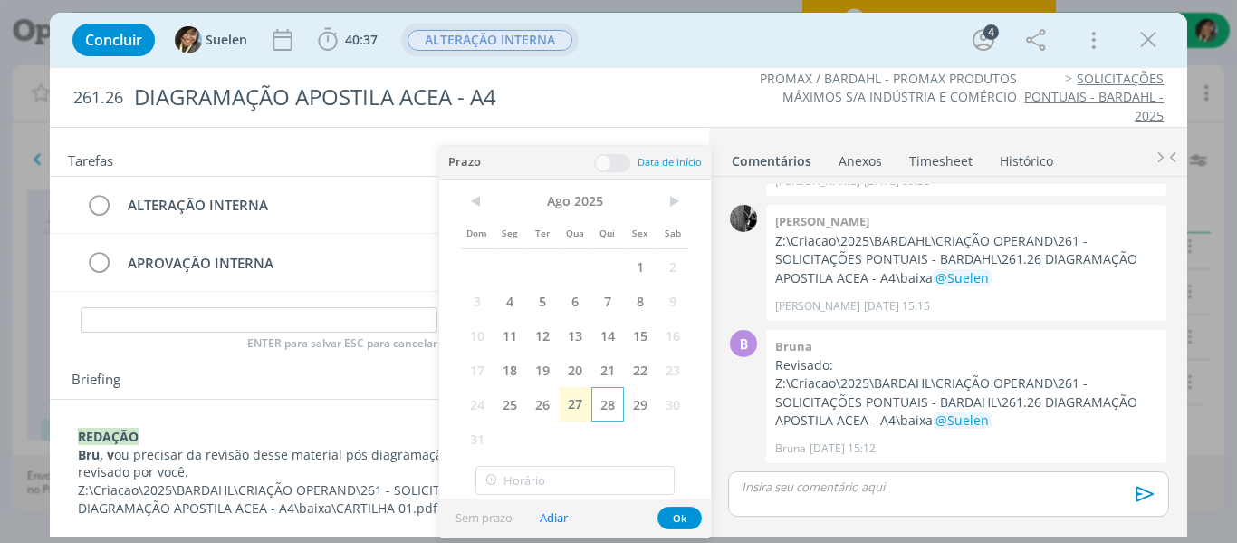
click at [608, 394] on span "28" at bounding box center [607, 404] width 33 height 34
click at [684, 515] on button "Ok" at bounding box center [680, 517] width 44 height 23
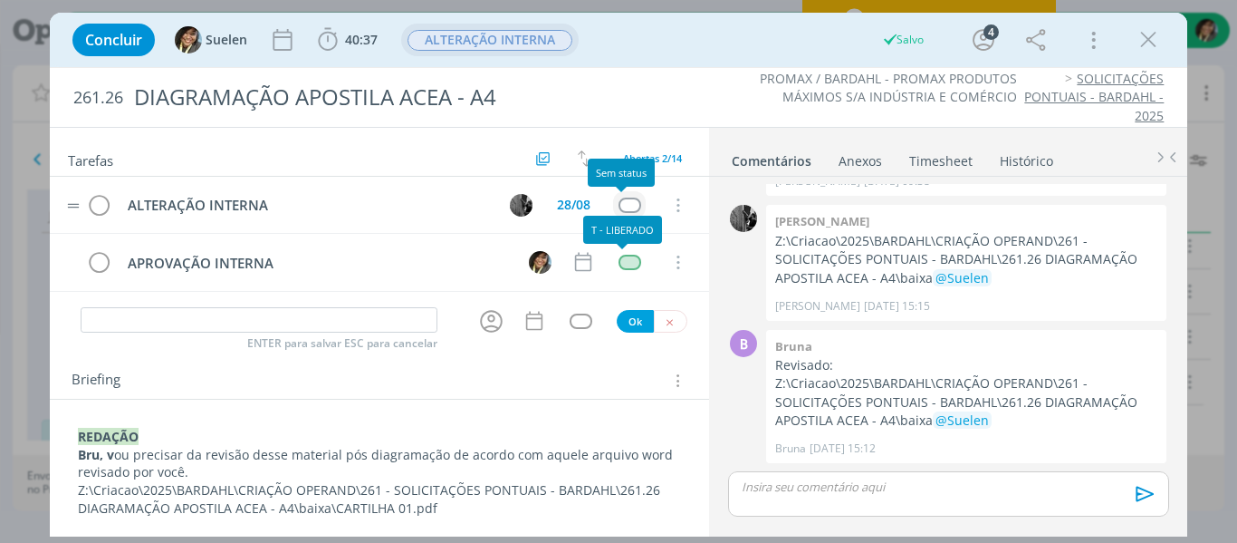
click at [619, 206] on div "dialog" at bounding box center [630, 204] width 23 height 15
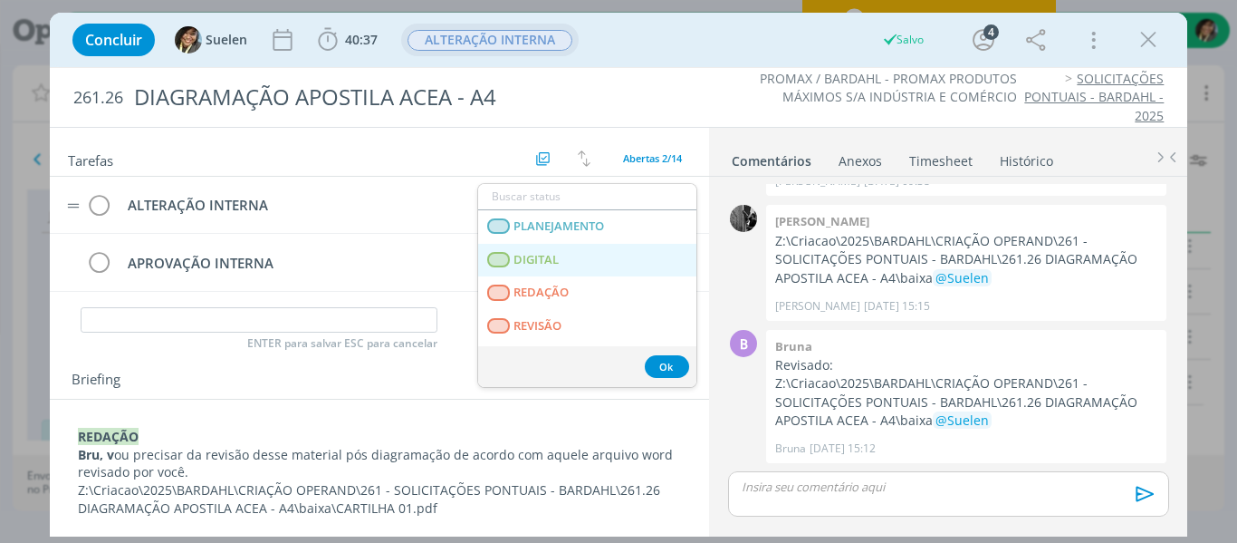
scroll to position [462, 0]
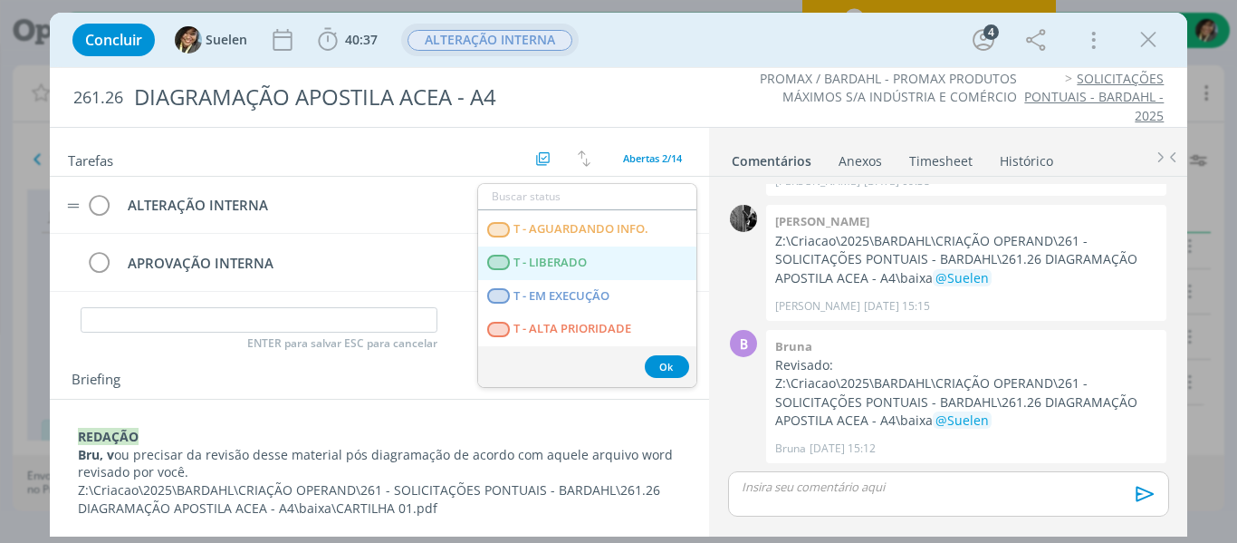
click at [601, 258] on LIBERADO "T - LIBERADO" at bounding box center [587, 263] width 218 height 34
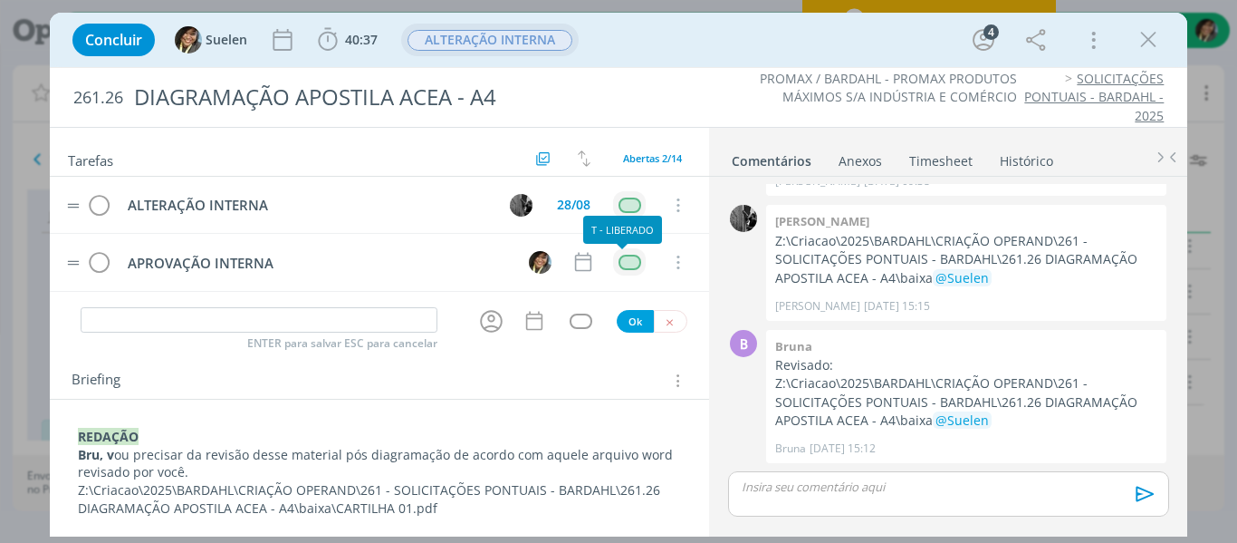
click at [626, 257] on div "dialog" at bounding box center [630, 262] width 23 height 15
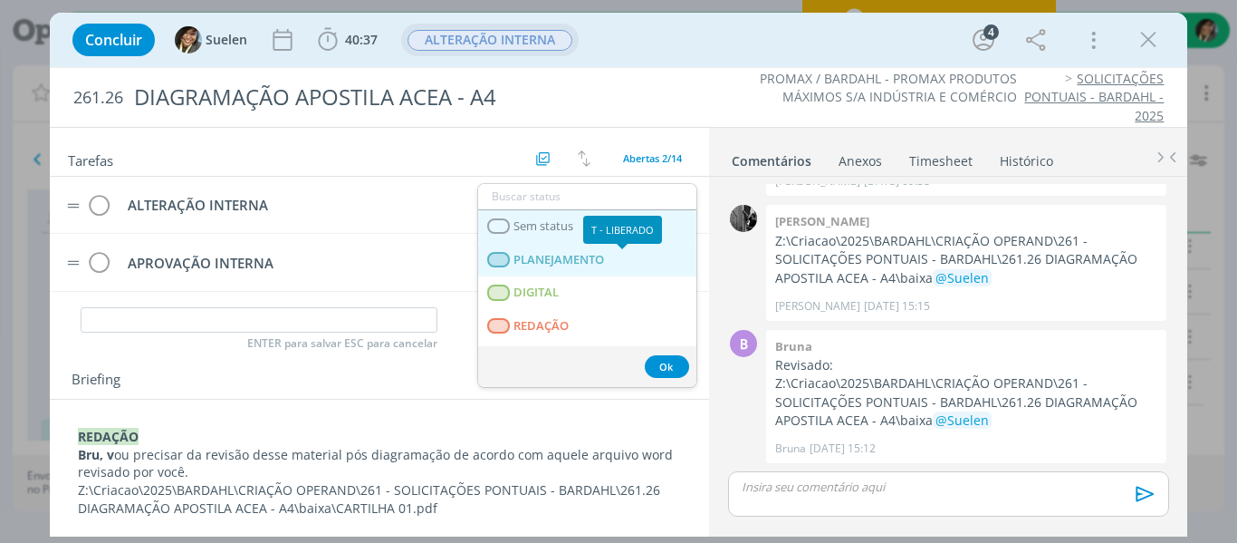
click at [537, 231] on span "Sem status" at bounding box center [544, 226] width 60 height 14
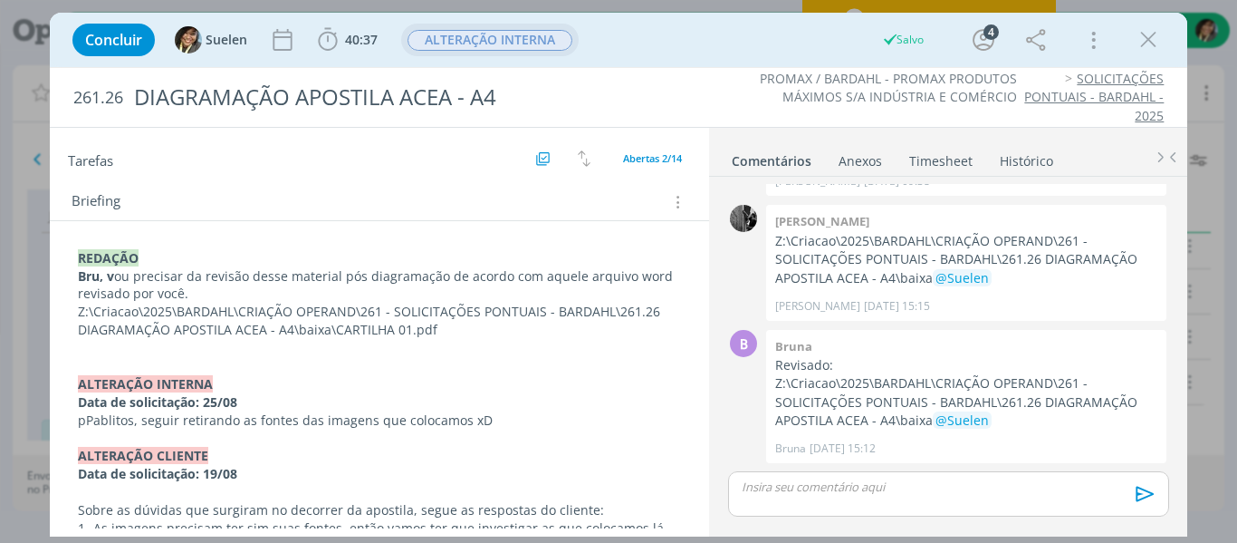
scroll to position [181, 0]
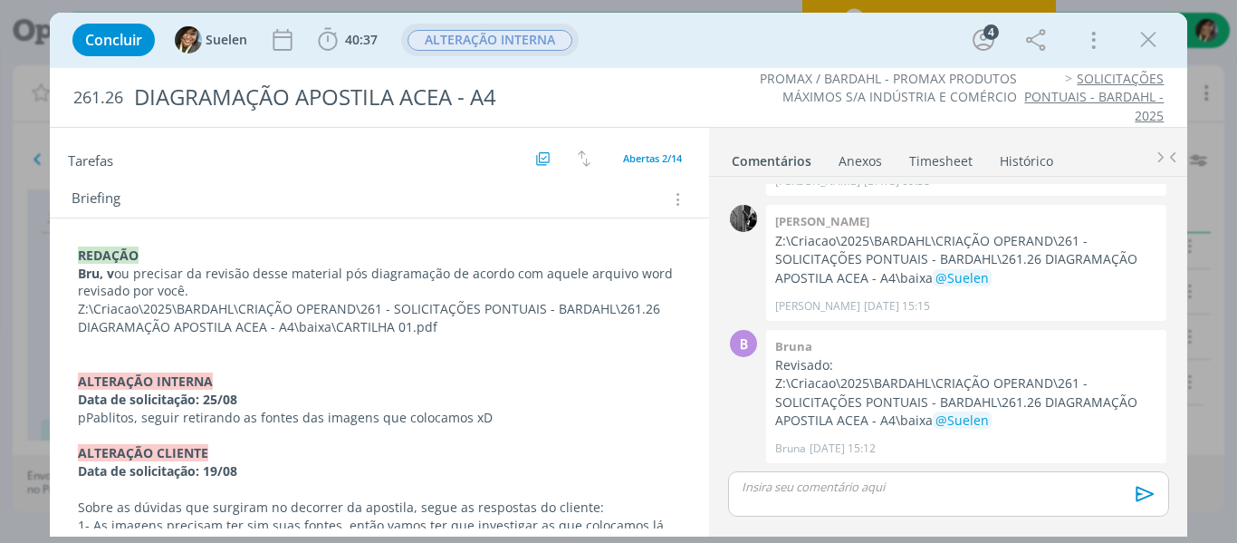
click at [267, 393] on p "Data de solicitação: 25/08" at bounding box center [380, 399] width 604 height 18
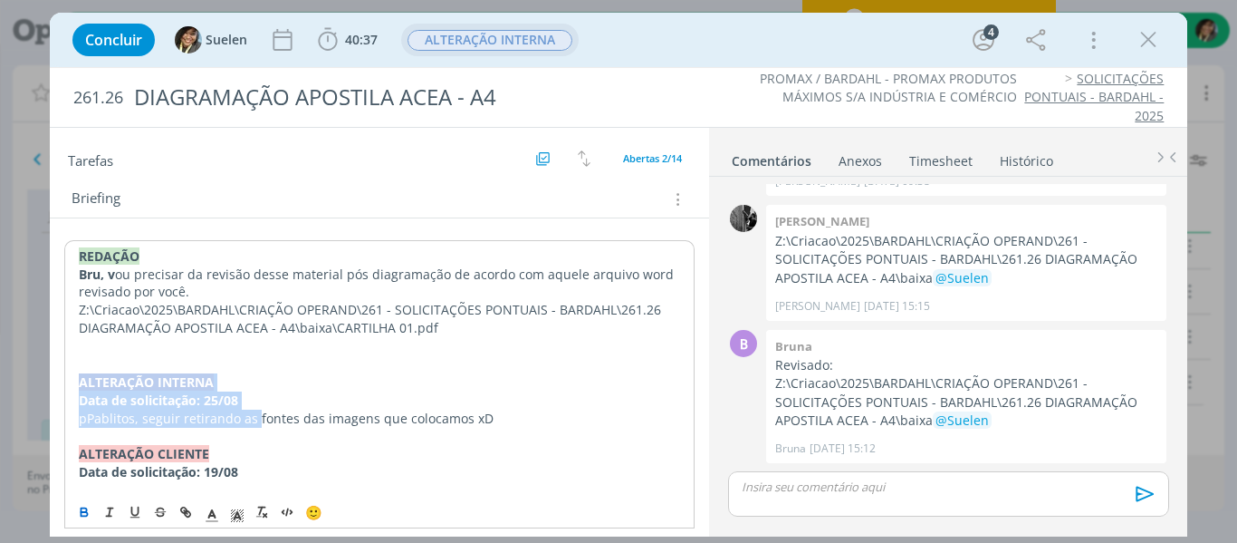
drag, startPoint x: 254, startPoint y: 416, endPoint x: 67, endPoint y: 382, distance: 189.6
copy div "ALTERAÇÃO INTERNA Data de solicitação: 25/08 pPablitos, seguir retirando as"
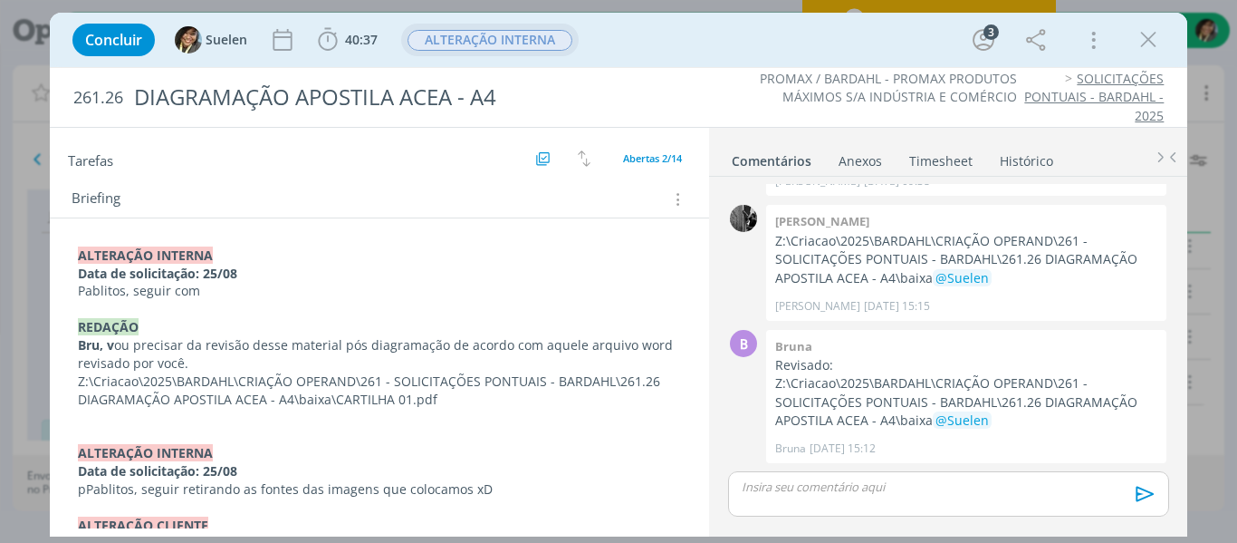
click at [283, 313] on p "dialog" at bounding box center [380, 309] width 604 height 18
click at [274, 297] on p "Pablitos, seguir com" at bounding box center [380, 291] width 604 height 18
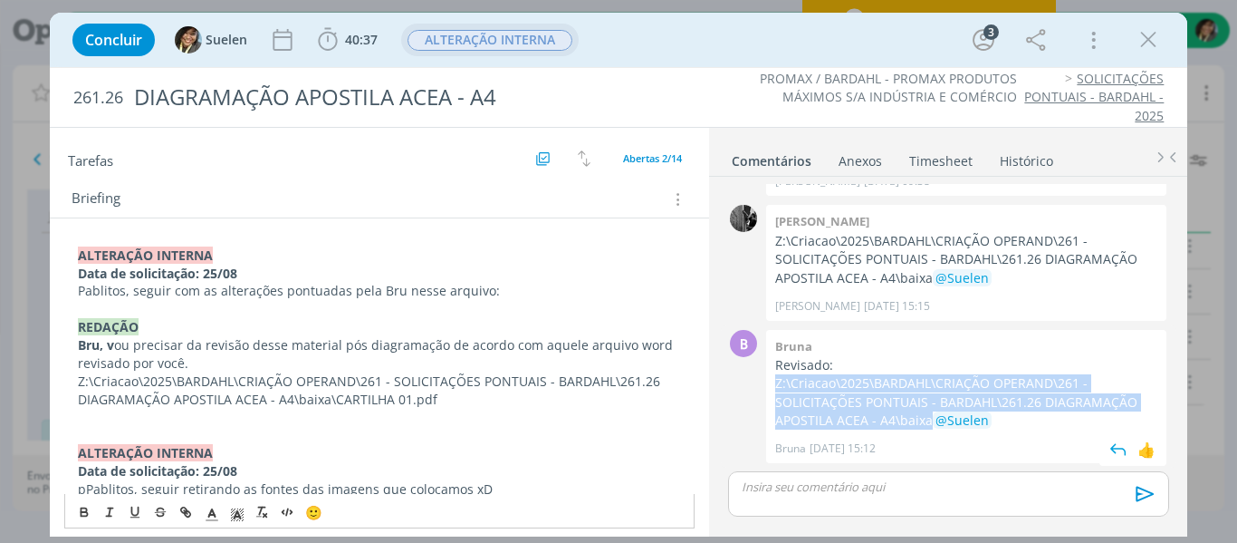
drag, startPoint x: 778, startPoint y: 386, endPoint x: 868, endPoint y: 419, distance: 95.7
click at [868, 419] on p "Z:\Criacao\2025\BARDAHL\CRIAÇÃO OPERAND\261 - SOLICITAÇÕES PONTUAIS - BARDAHL\2…" at bounding box center [966, 401] width 382 height 55
copy p "Z:\Criacao\2025\BARDAHL\CRIAÇÃO OPERAND\261 - SOLICITAÇÕES PONTUAIS - BARDAHL\2…"
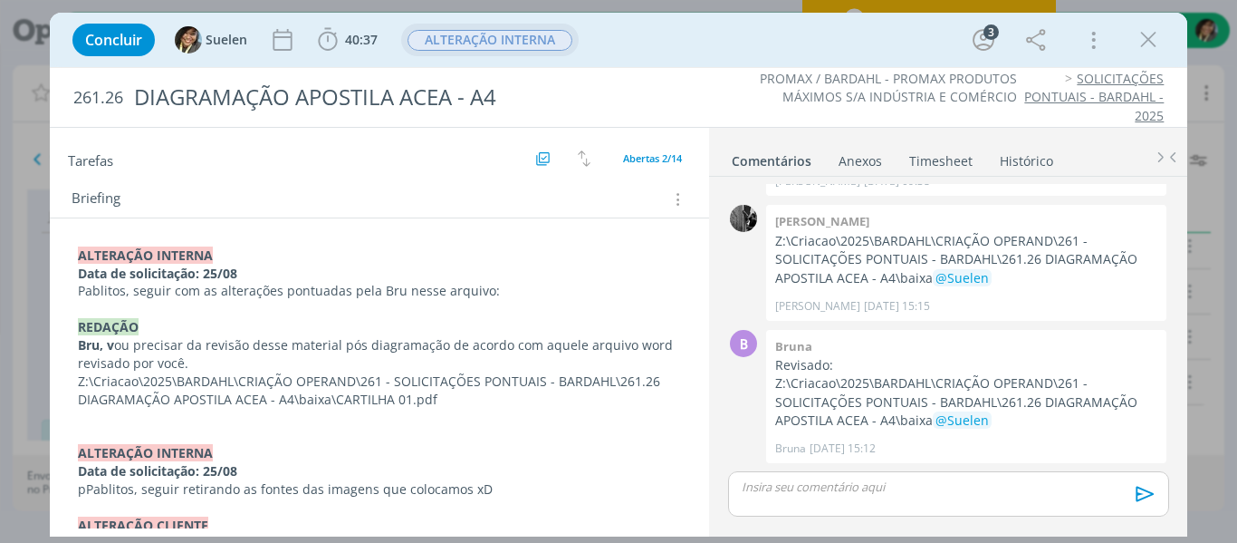
click at [563, 288] on p "Pablitos, seguir com as alterações pontuadas pela Bru nesse arquivo:" at bounding box center [380, 291] width 604 height 18
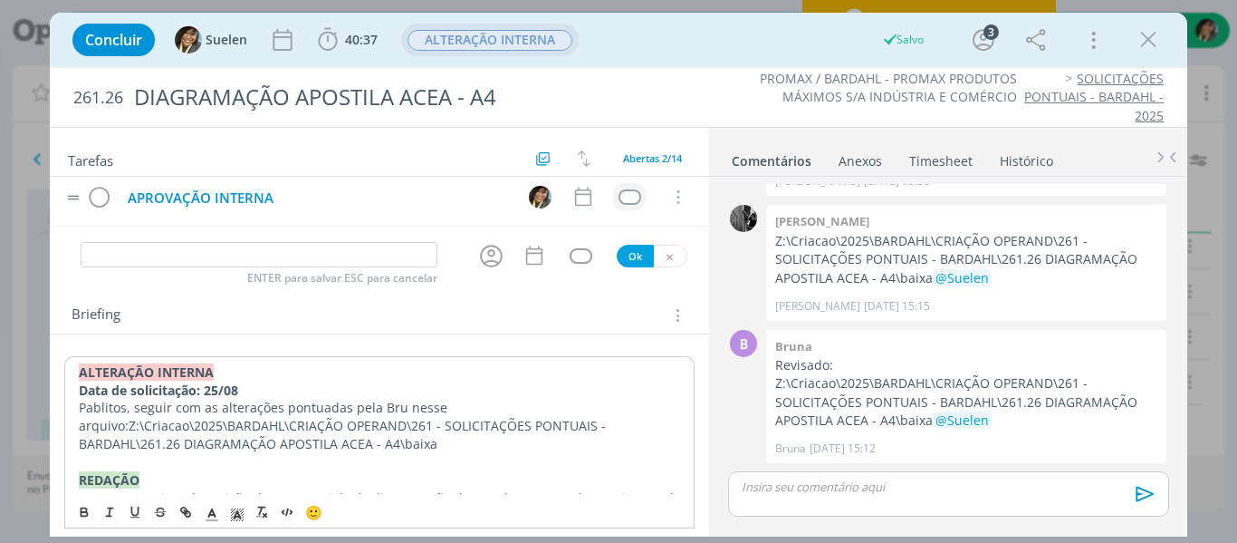
scroll to position [0, 0]
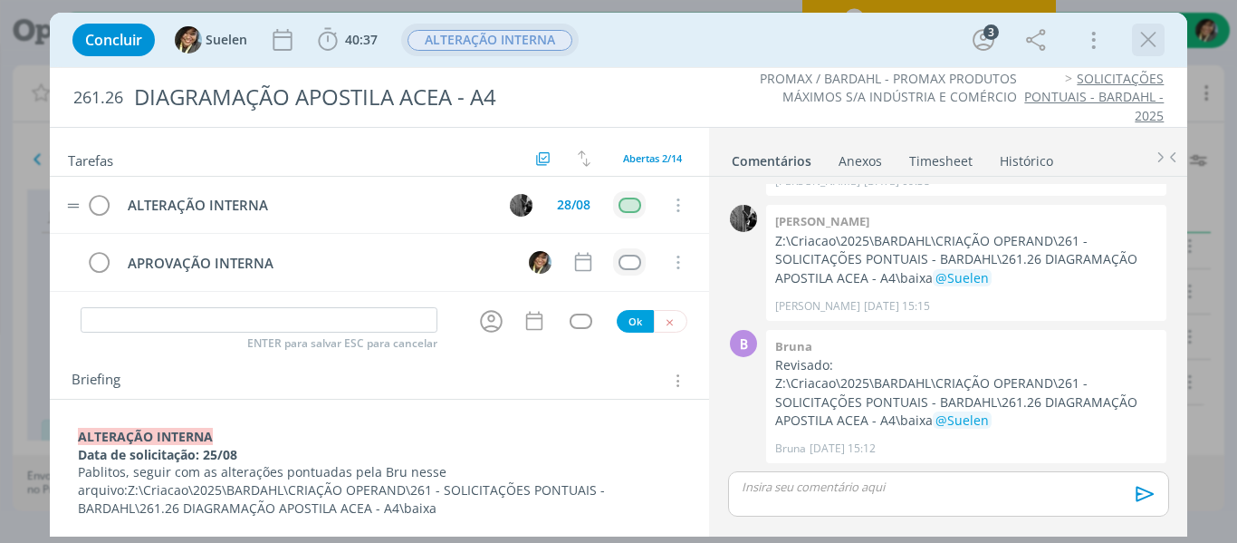
click at [1147, 46] on icon "dialog" at bounding box center [1148, 39] width 27 height 27
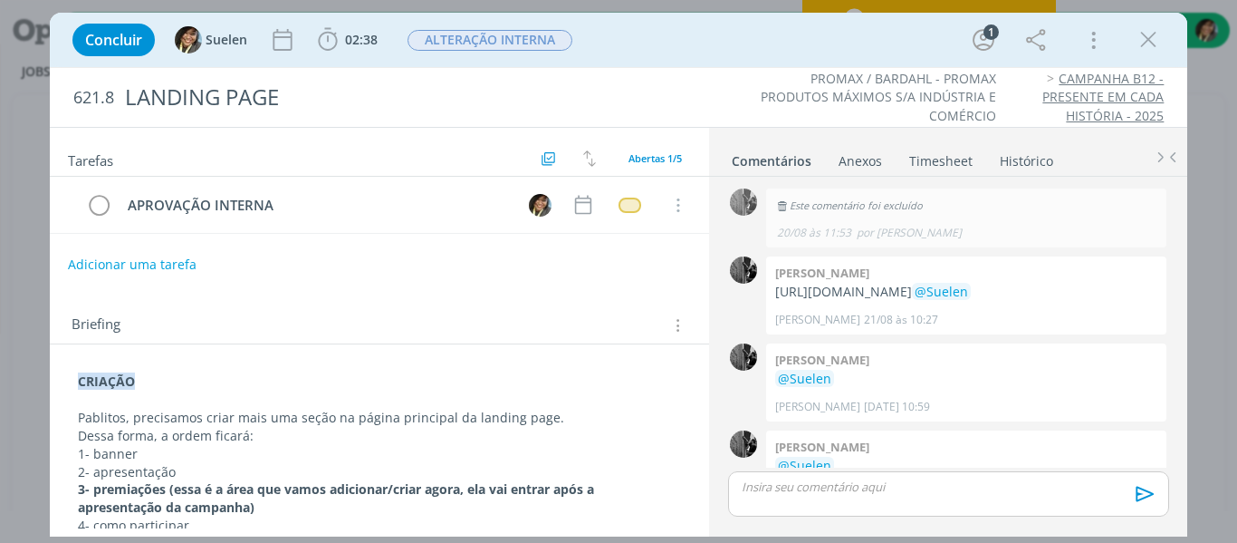
scroll to position [101, 0]
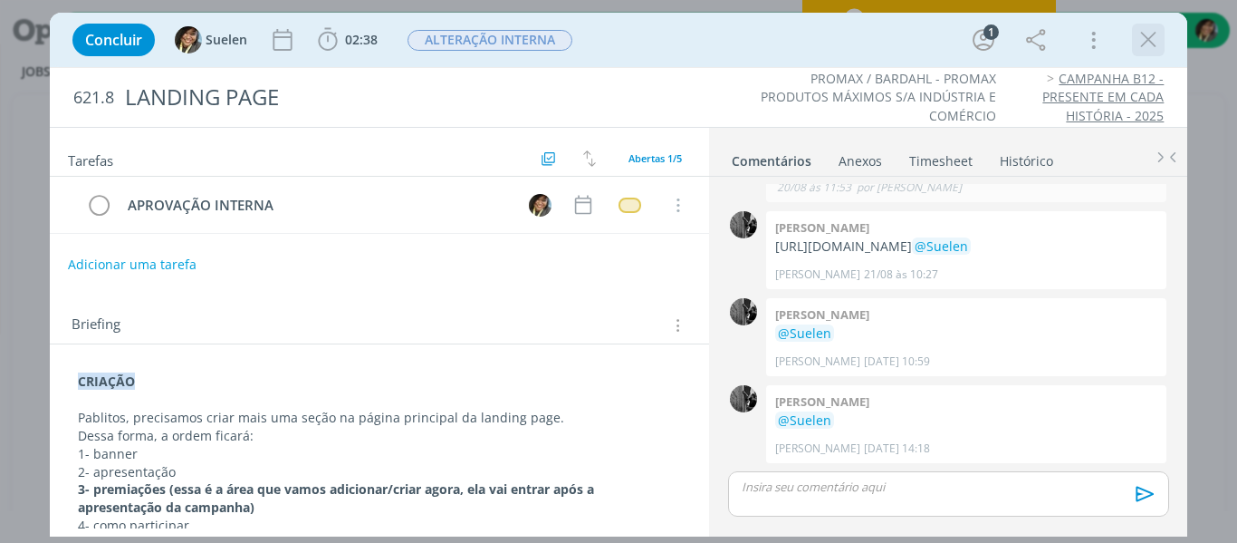
click at [1160, 44] on icon "dialog" at bounding box center [1148, 39] width 27 height 27
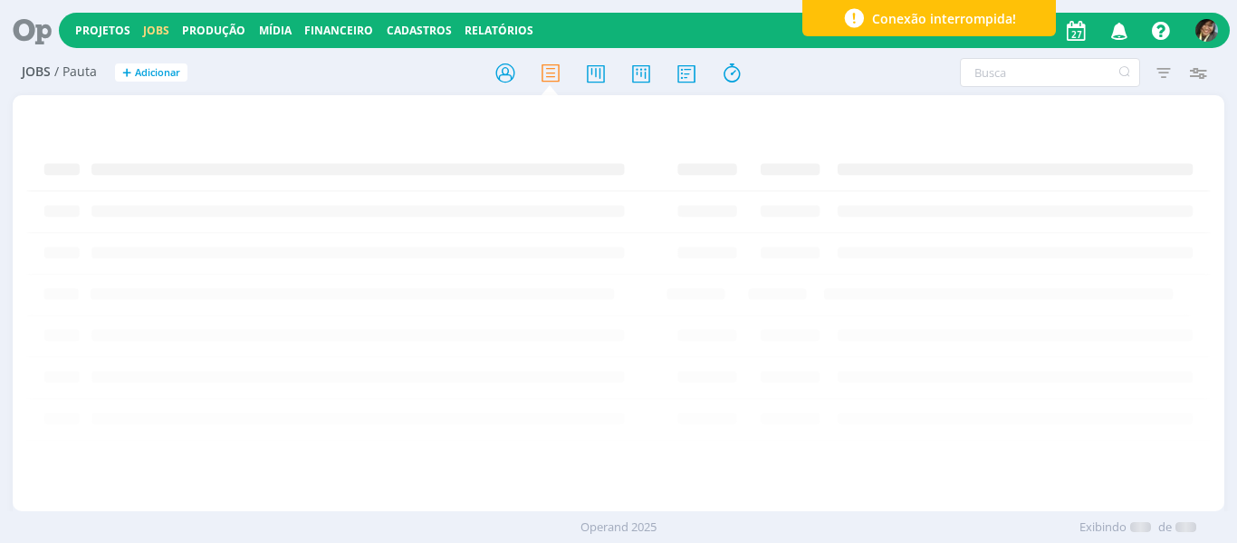
click at [1122, 27] on icon "button" at bounding box center [1120, 29] width 32 height 31
